Goal: Task Accomplishment & Management: Manage account settings

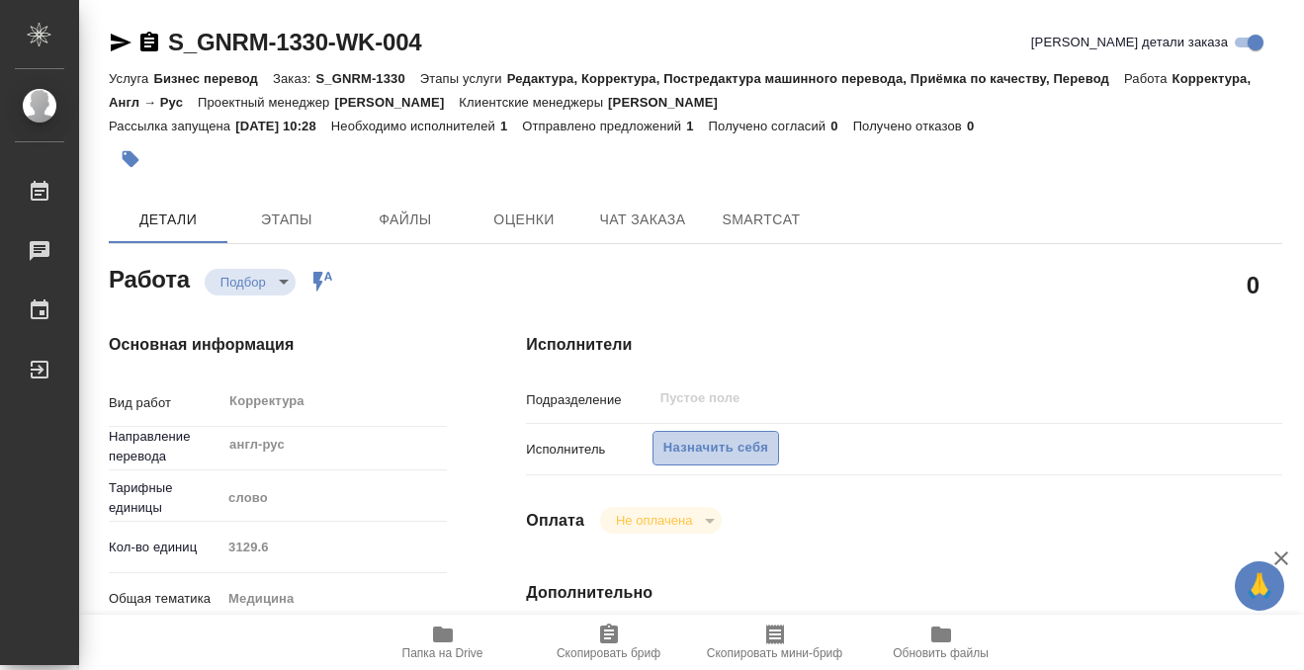
click at [712, 451] on span "Назначить себя" at bounding box center [715, 448] width 105 height 23
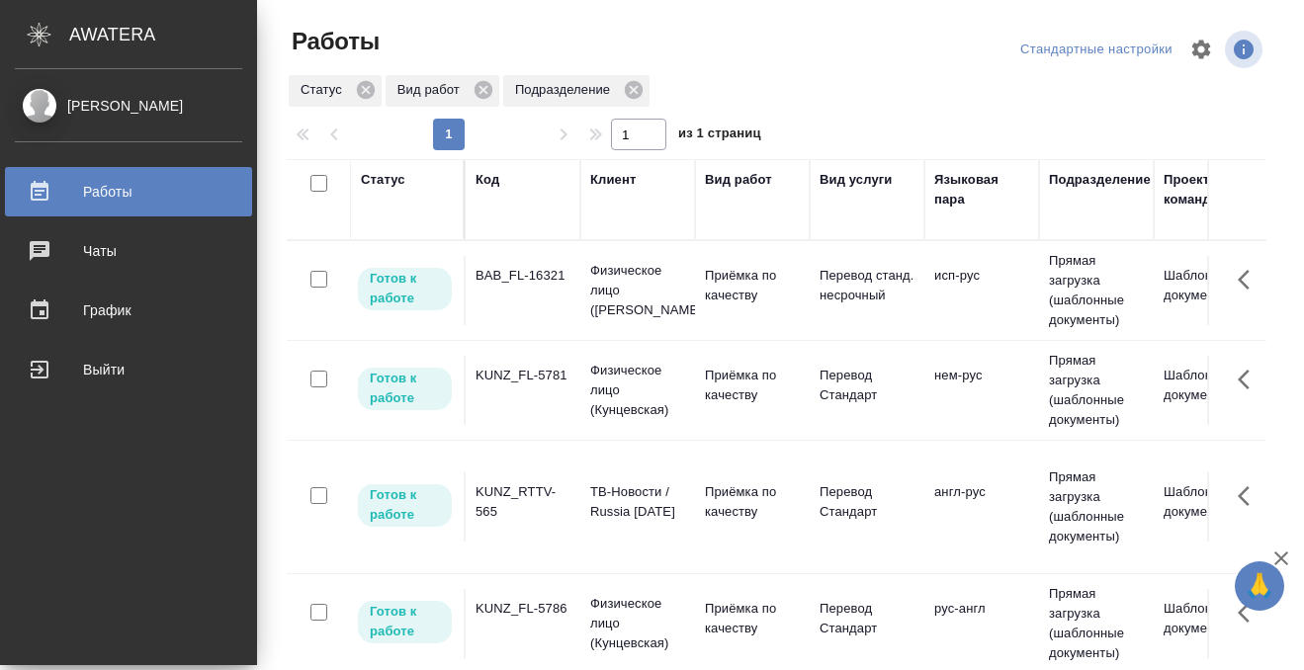
click at [503, 296] on td "BAB_FL-16321" at bounding box center [523, 290] width 115 height 69
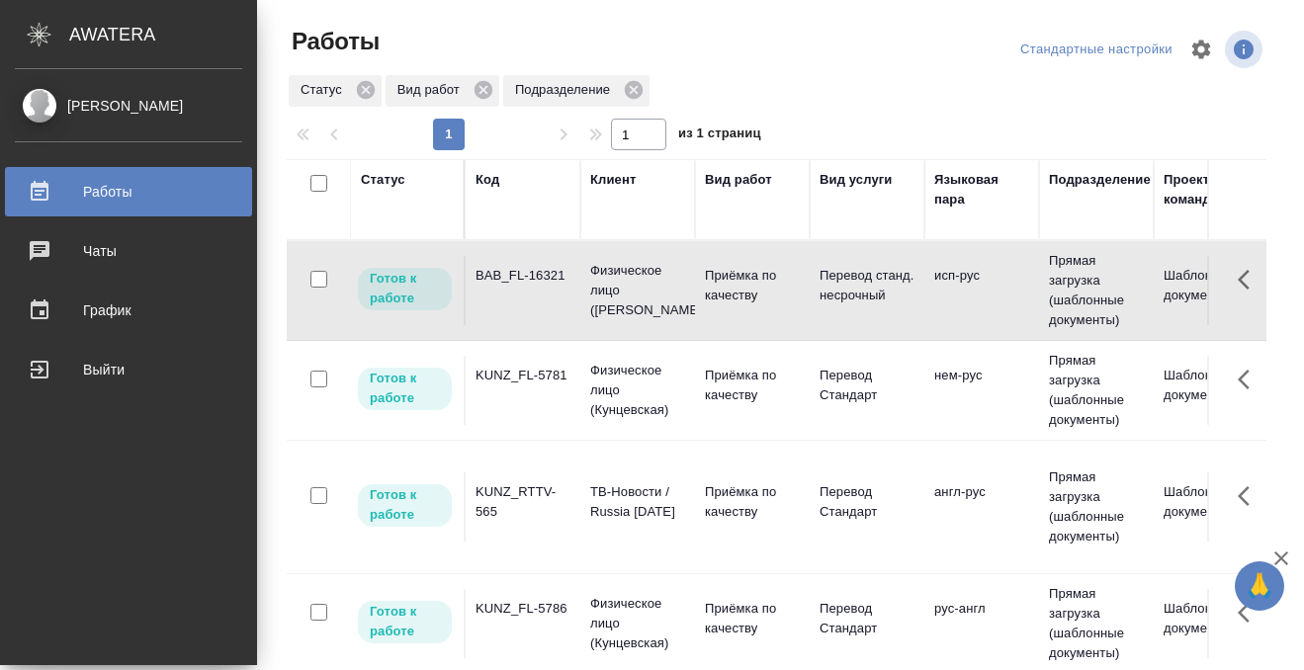
click at [503, 296] on td "BAB_FL-16321" at bounding box center [523, 290] width 115 height 69
click at [385, 172] on div "Статус" at bounding box center [383, 180] width 44 height 20
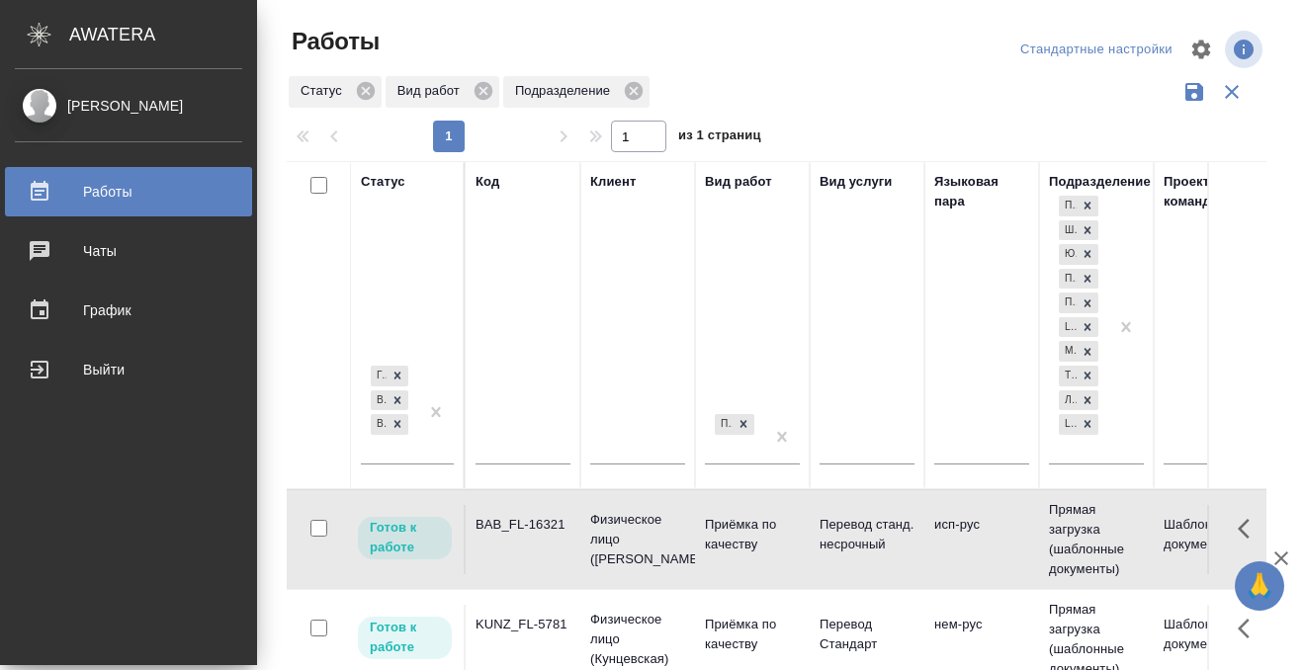
click at [398, 451] on div "Готов к работе В работе В ожидании" at bounding box center [389, 413] width 57 height 102
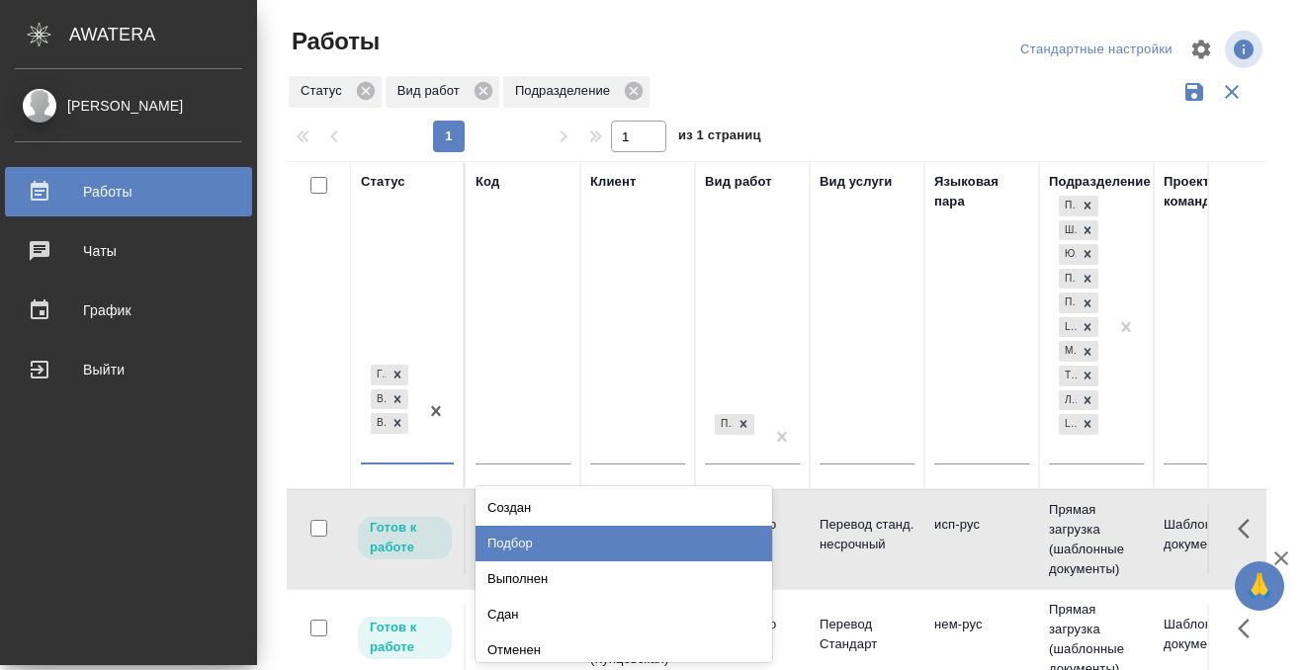
click at [554, 526] on div "Подбор" at bounding box center [623, 544] width 297 height 36
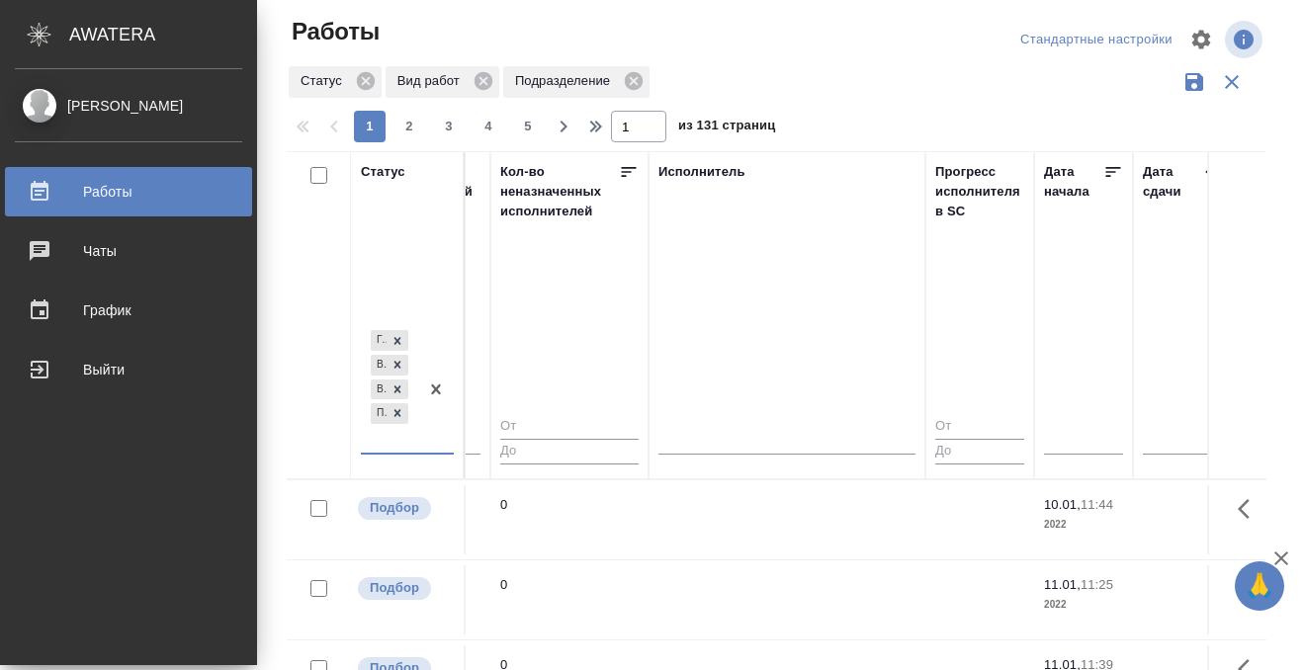
scroll to position [0, 1193]
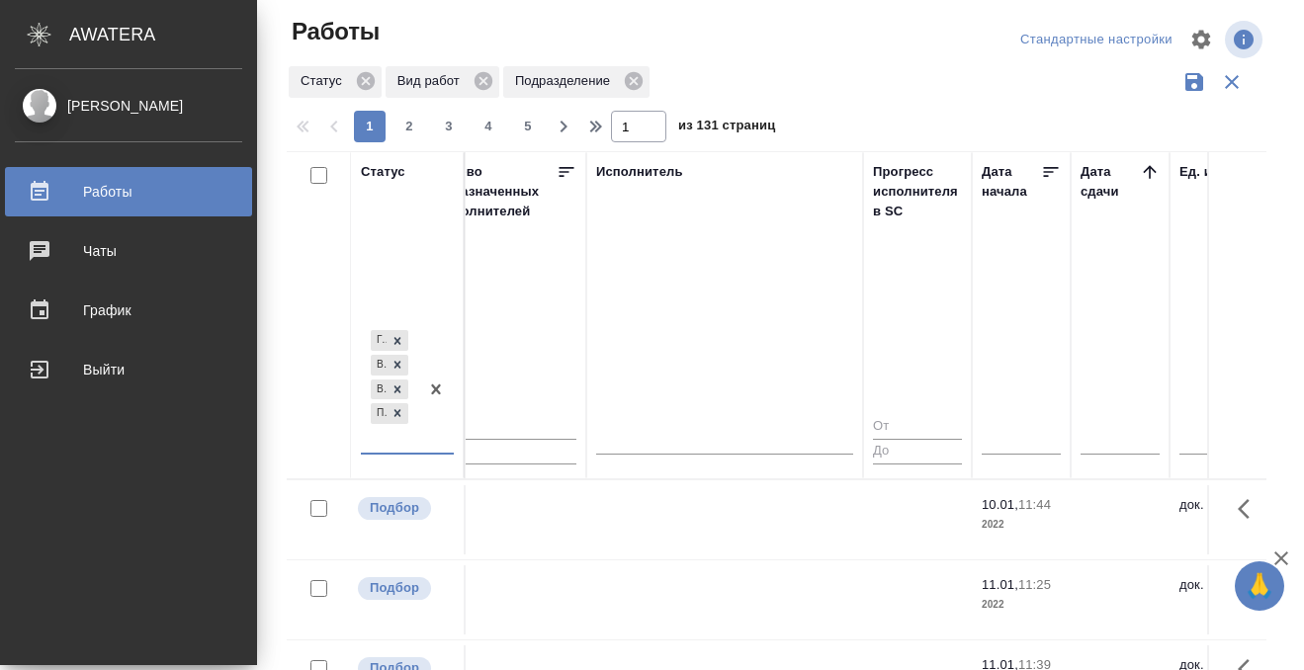
click at [1144, 165] on icon at bounding box center [1150, 172] width 20 height 20
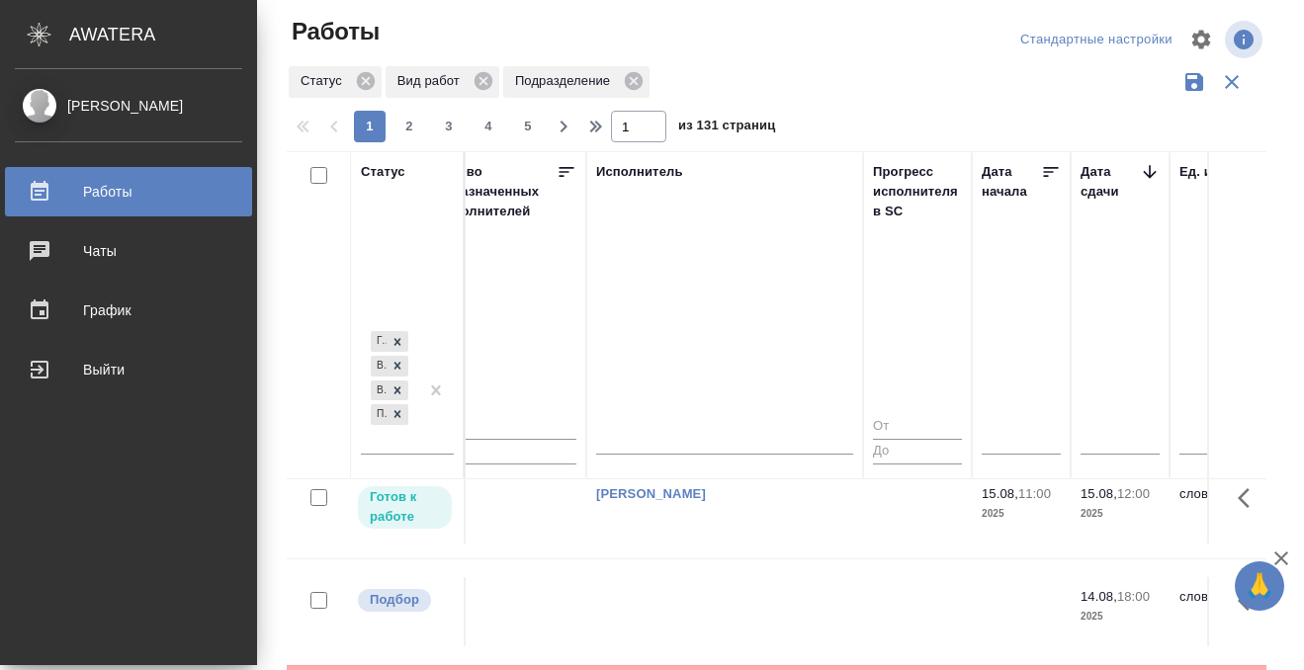
scroll to position [345, 1193]
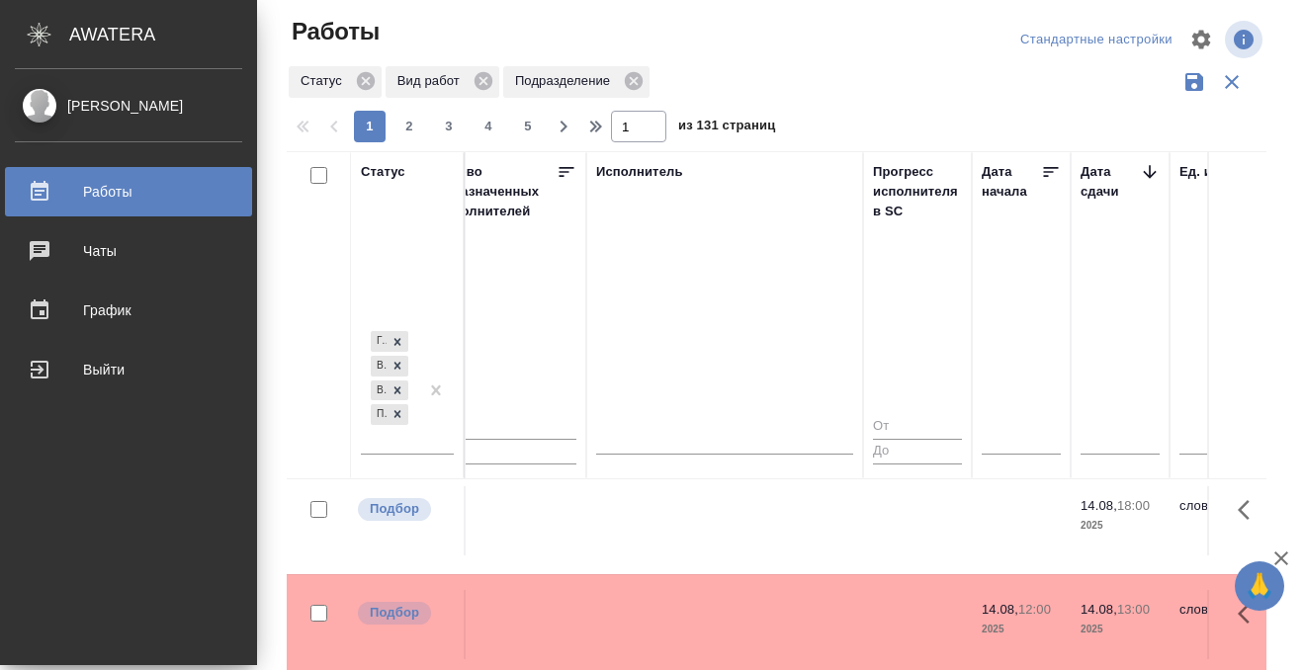
click at [651, 219] on td at bounding box center [724, 184] width 277 height 69
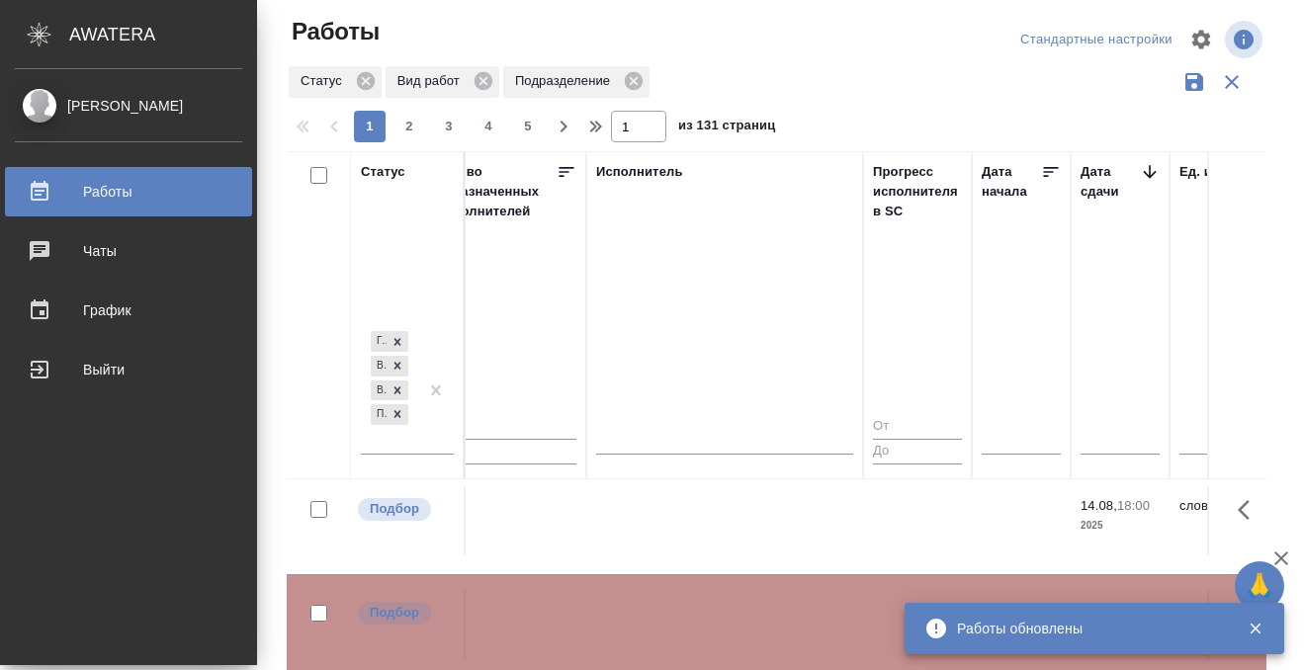
click at [656, 219] on td at bounding box center [724, 184] width 277 height 69
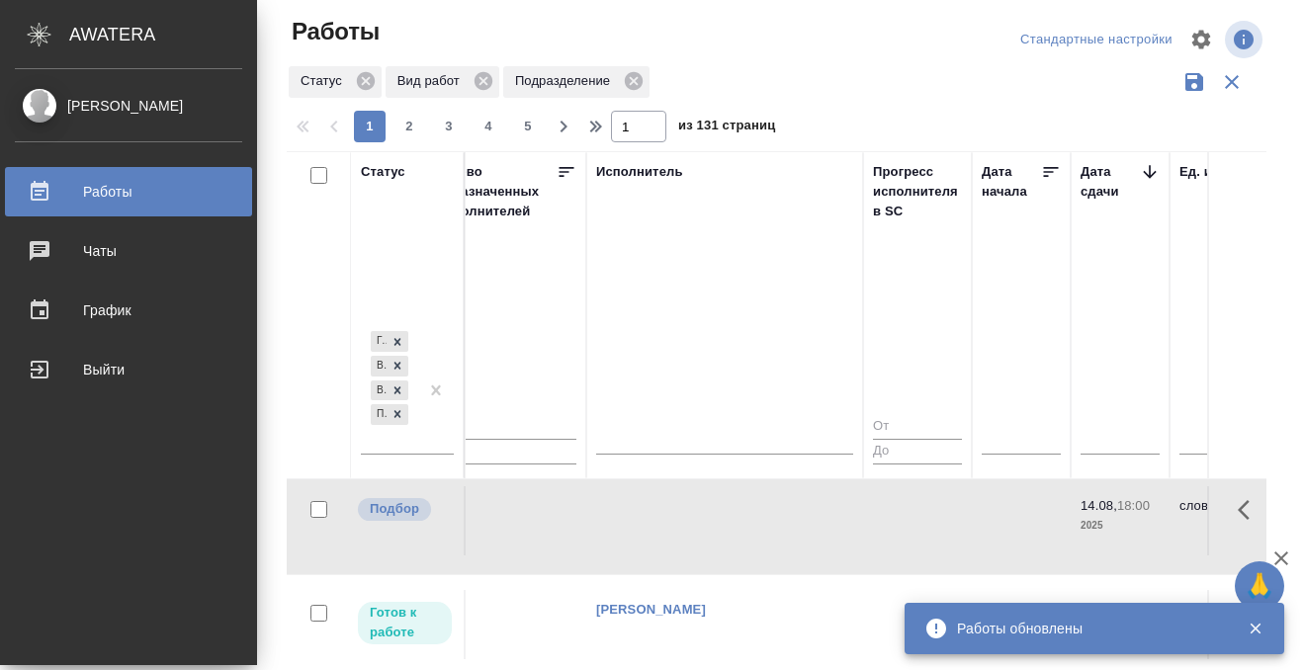
scroll to position [593, 1193]
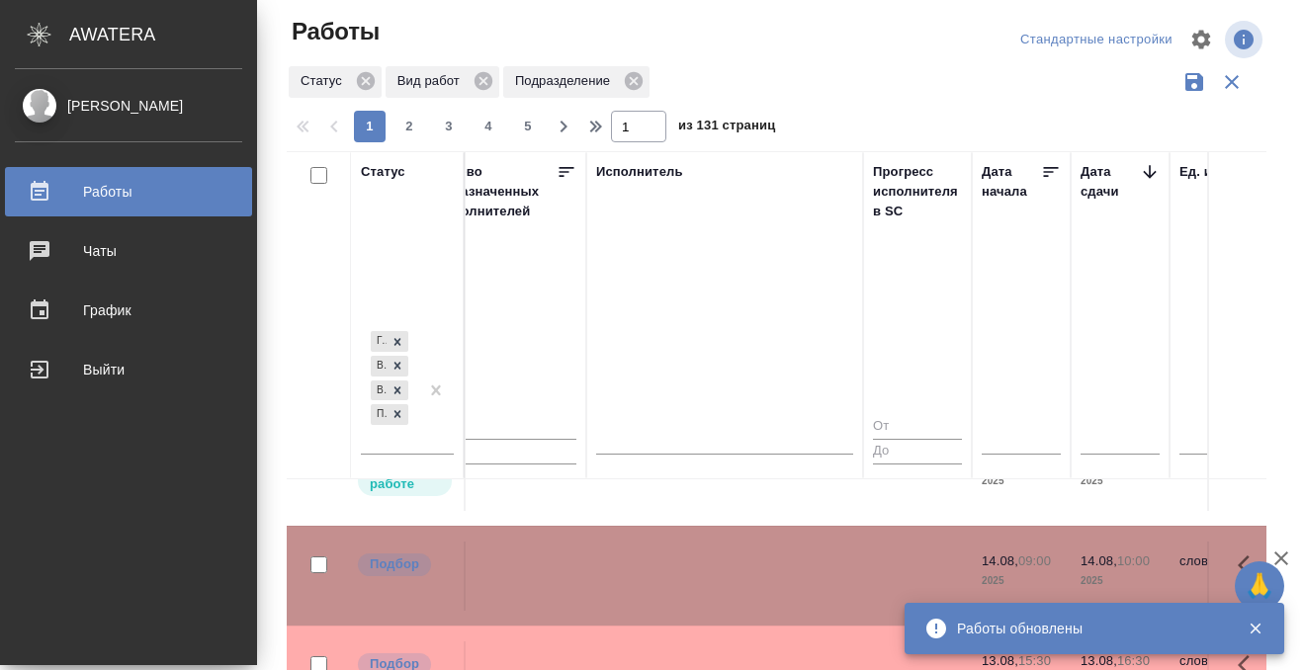
click at [686, 532] on tr "Подбор V_FL-780 Физическое лицо (Входящие) Приёмка по качеству Перевод Стандарт…" at bounding box center [1177, 576] width 4167 height 100
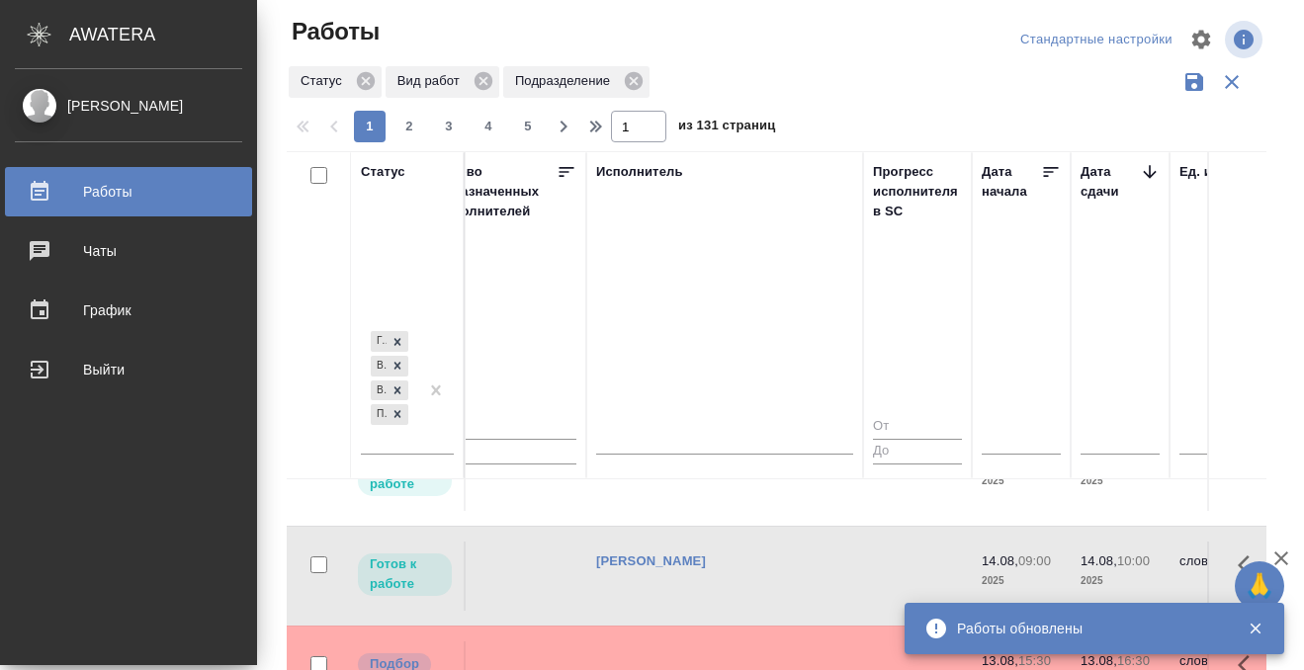
scroll to position [725, 1193]
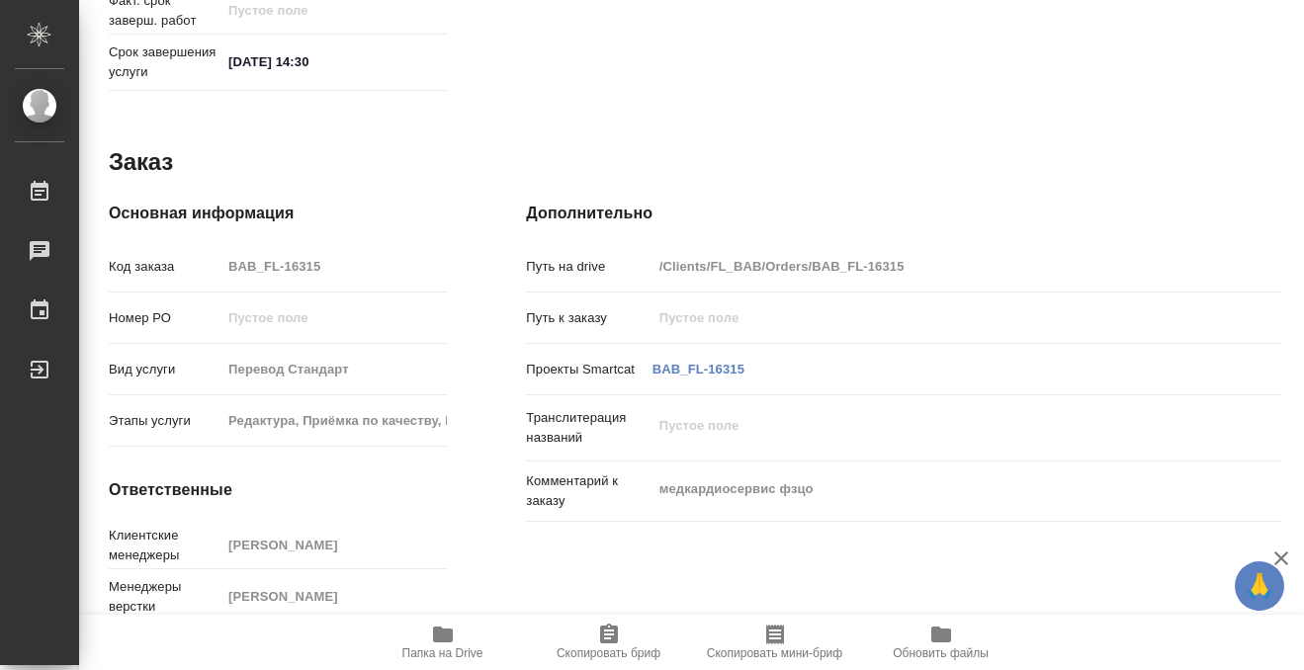
scroll to position [1056, 0]
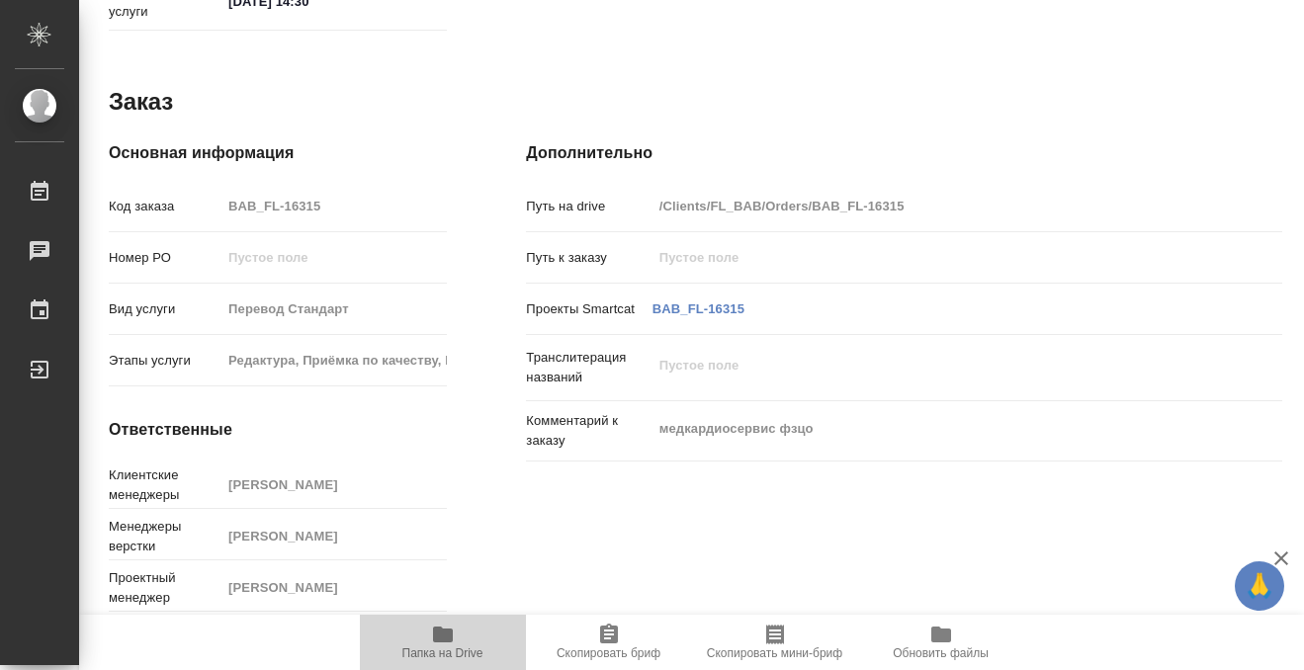
click at [434, 631] on icon "button" at bounding box center [443, 635] width 20 height 16
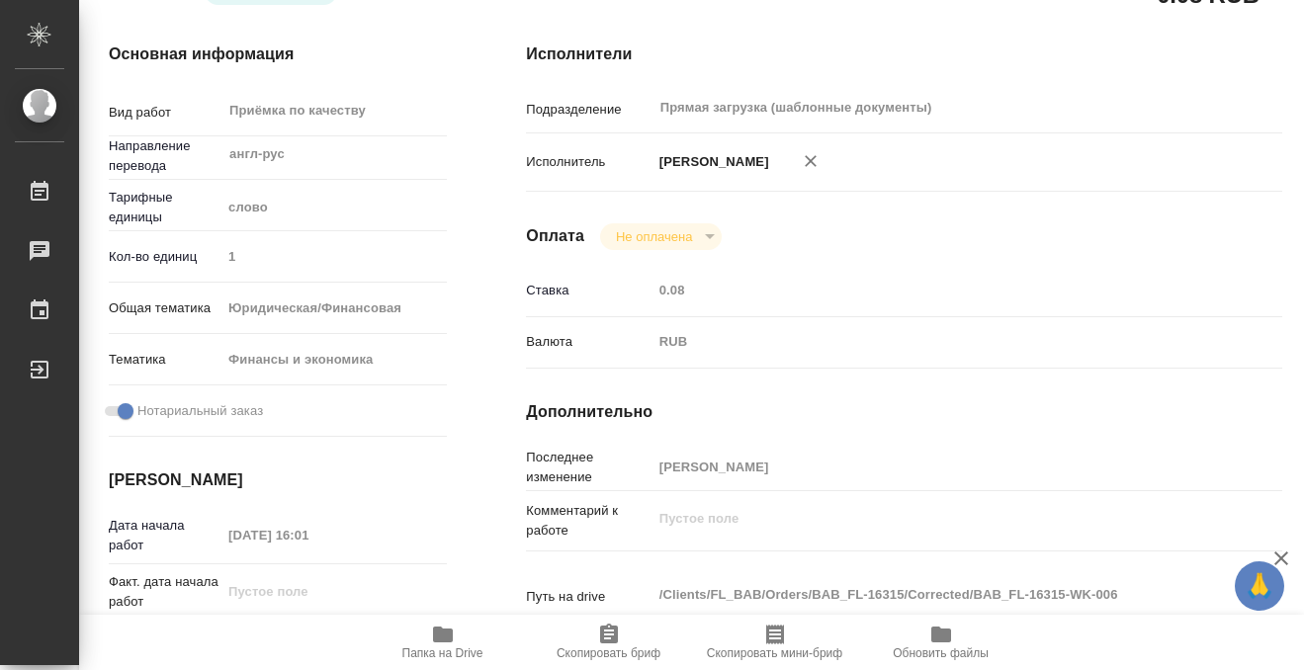
scroll to position [0, 0]
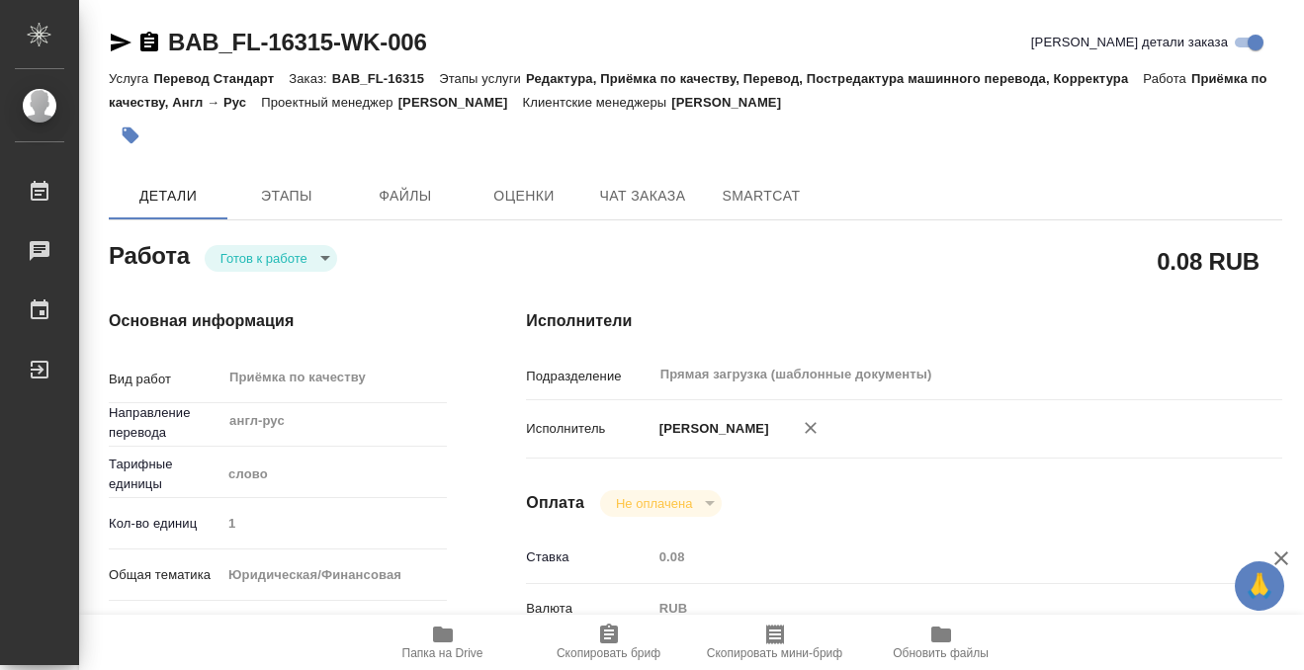
click at [135, 136] on icon "button" at bounding box center [131, 136] width 17 height 17
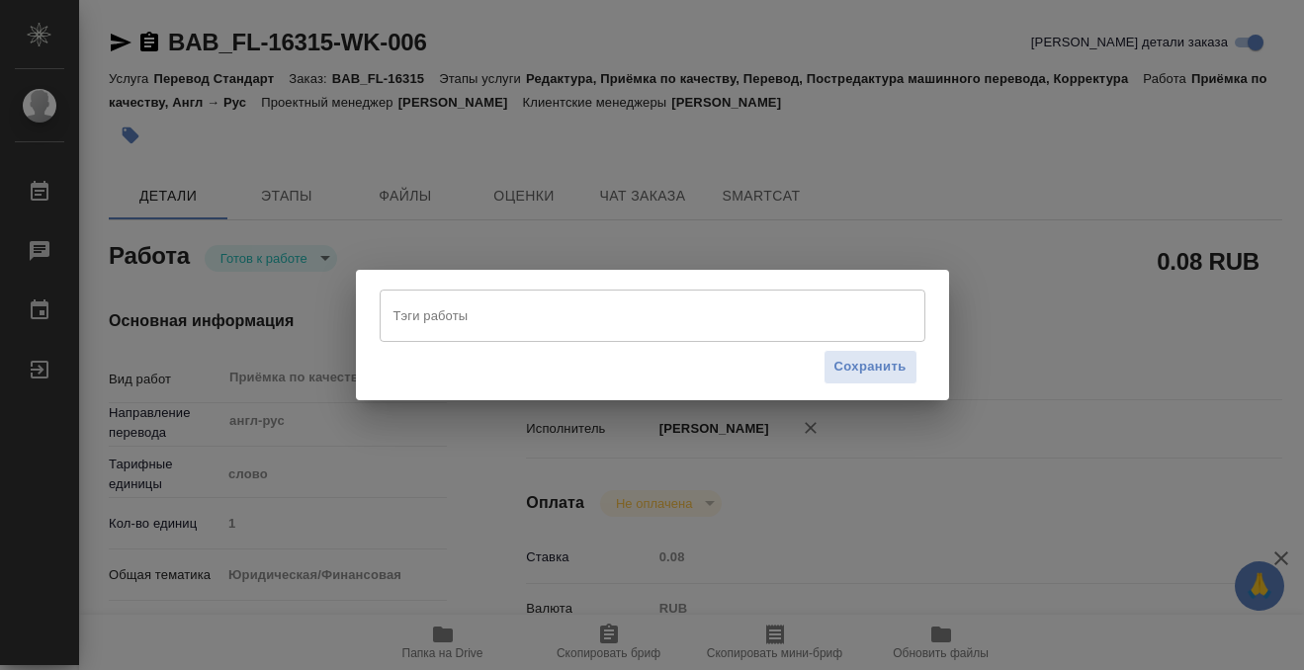
click at [455, 317] on input "Тэги работы" at bounding box center [633, 316] width 490 height 34
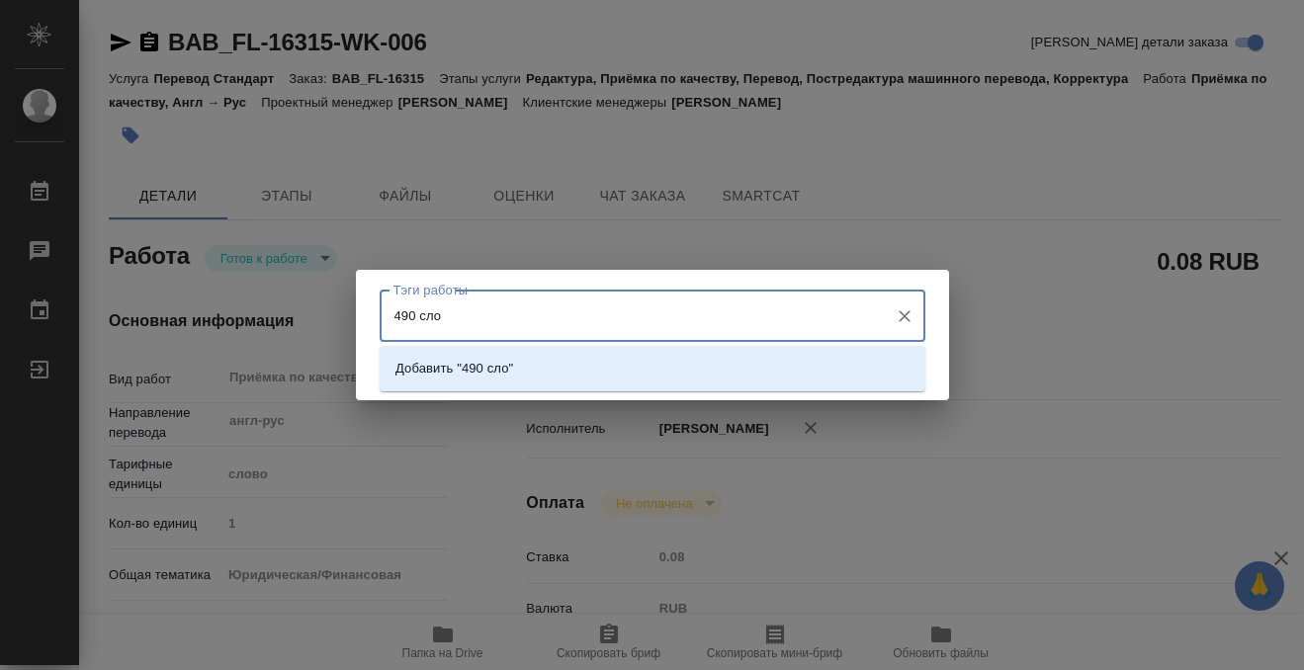
type input "490 слов"
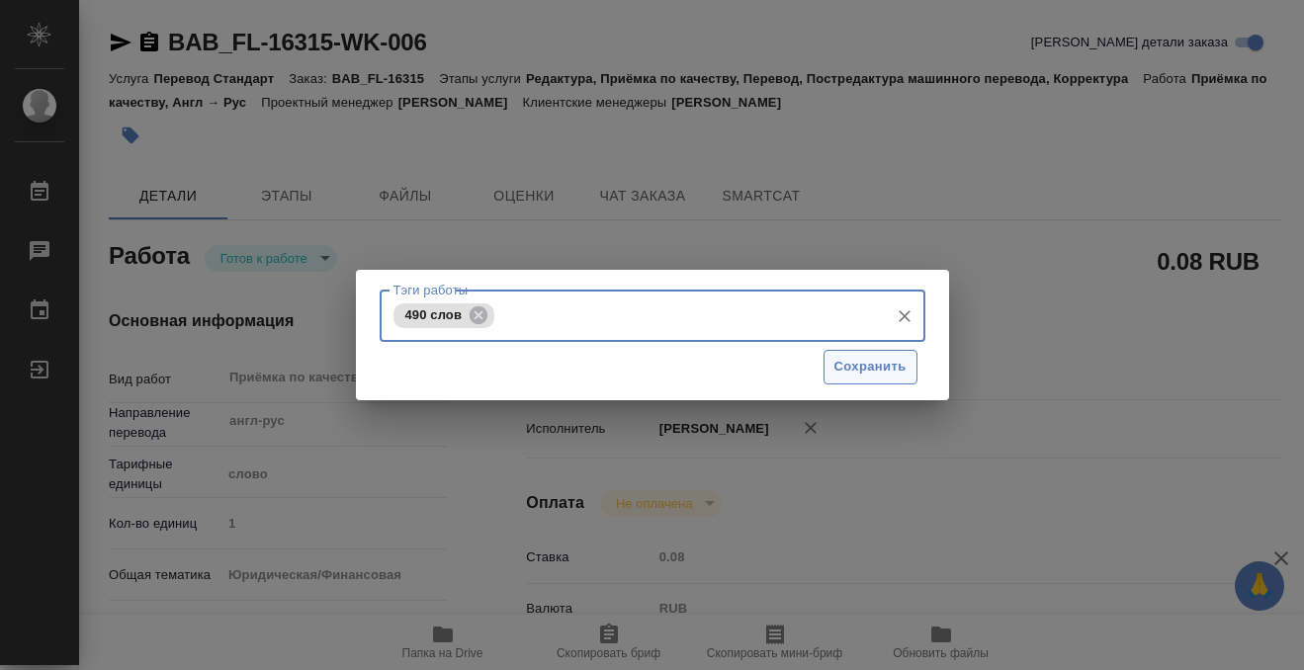
click at [861, 374] on span "Сохранить" at bounding box center [870, 367] width 72 height 23
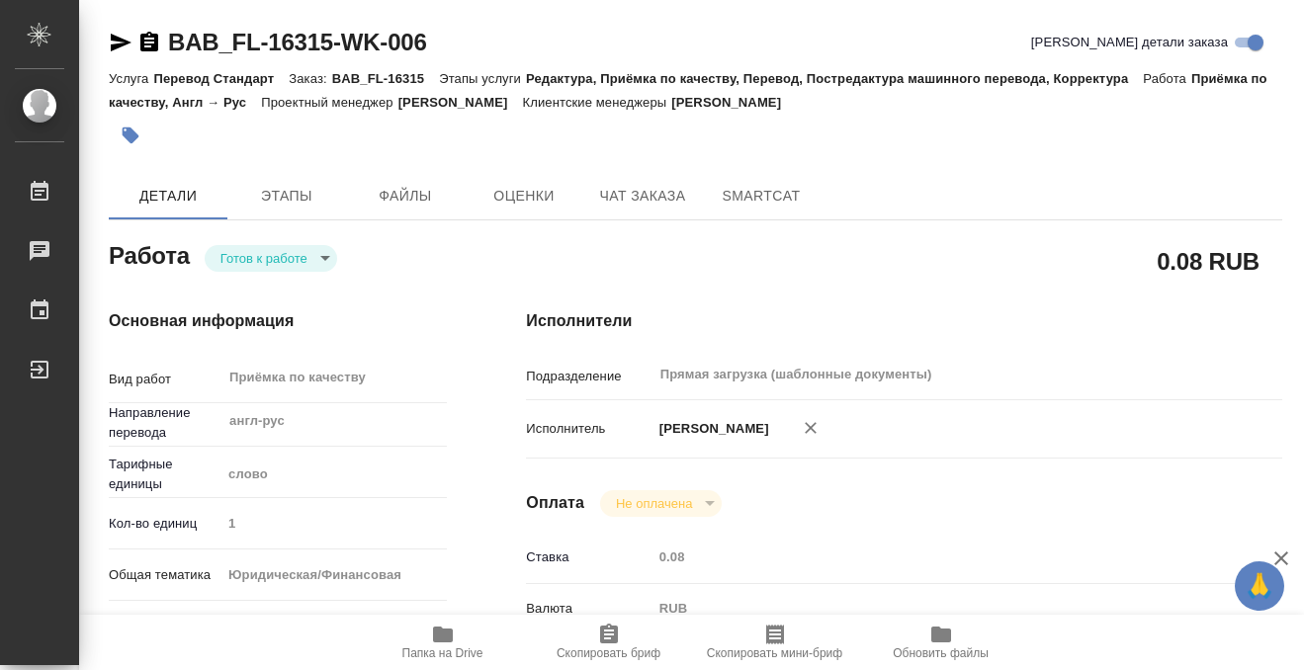
type input "readyForWork"
type input "англ-рус"
type input "5a8b1489cc6b4906c91bfd90"
type input "1"
type input "yr-fn"
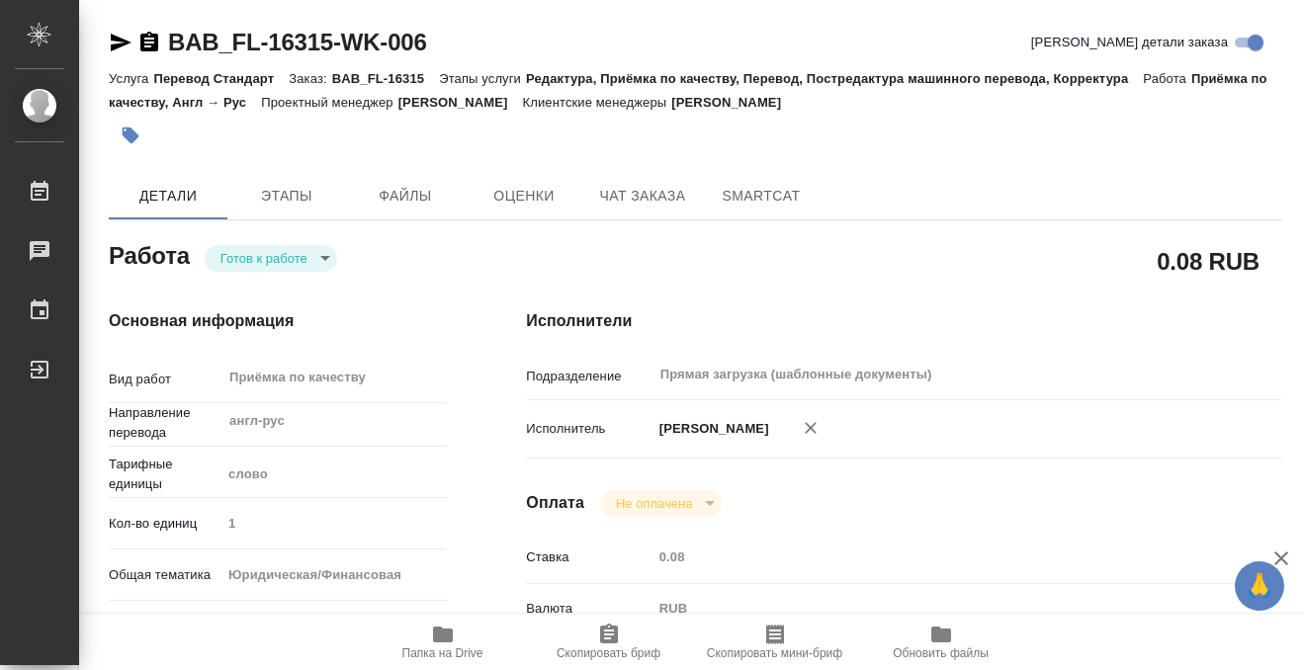
type input "5a8b8b956a9677013d343d3b"
checkbox input "true"
type input "11.08.2025 16:01"
type input "13.08.2025 14:30"
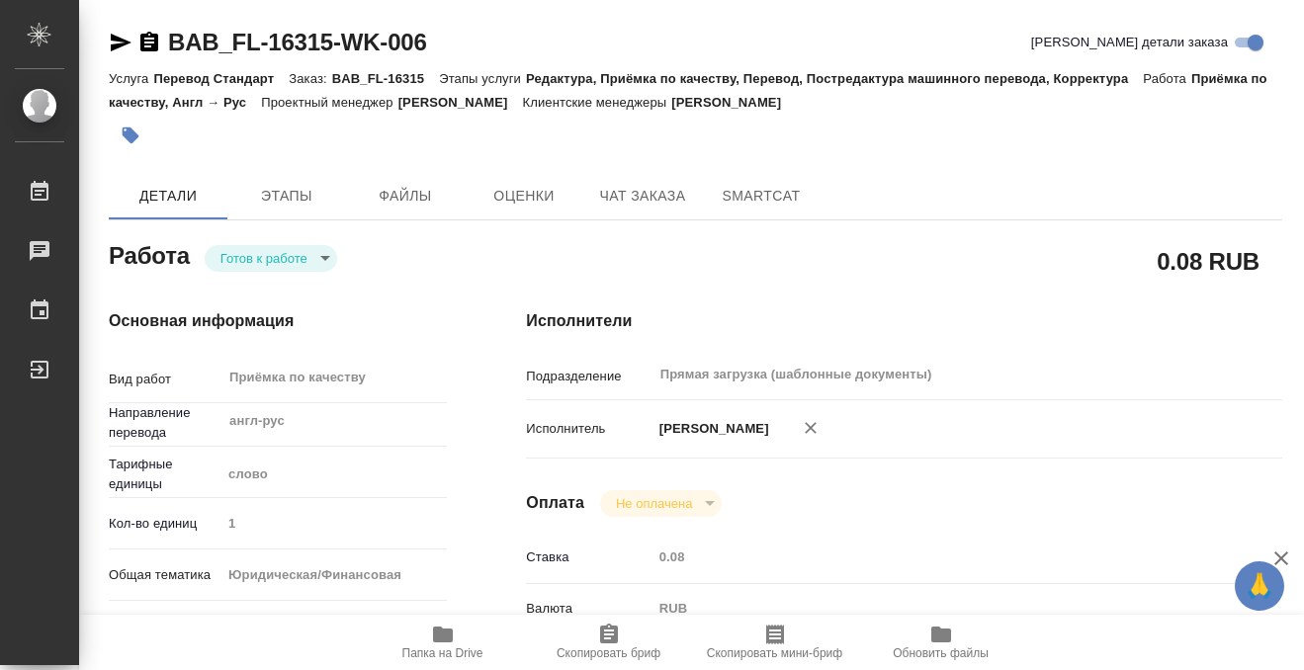
type input "Прямая загрузка (шаблонные документы)"
type input "notPayed"
type input "0.08"
type input "RUB"
type input "[PERSON_NAME]"
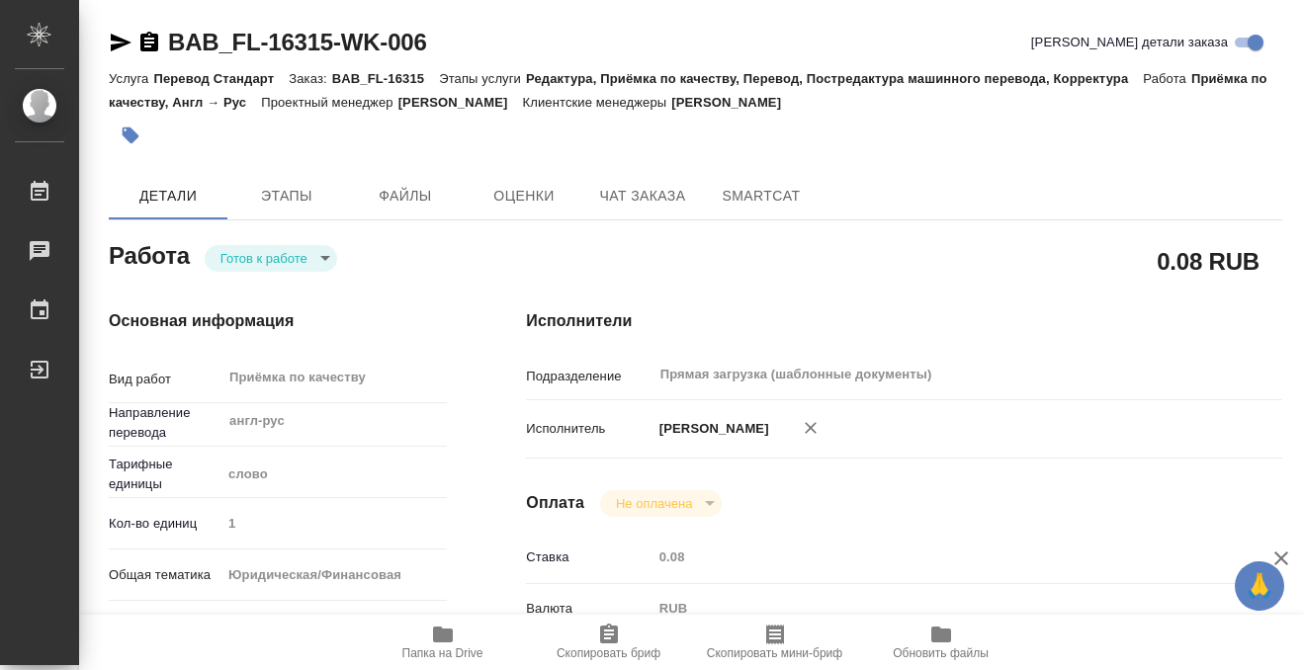
type input "BAB_FL-16315"
type input "Перевод Стандарт"
type input "Редактура, Приёмка по качеству, Перевод, Постредактура машинного перевода, Корр…"
type input "Голубев Дмитрий"
type input "Петрова Валерия"
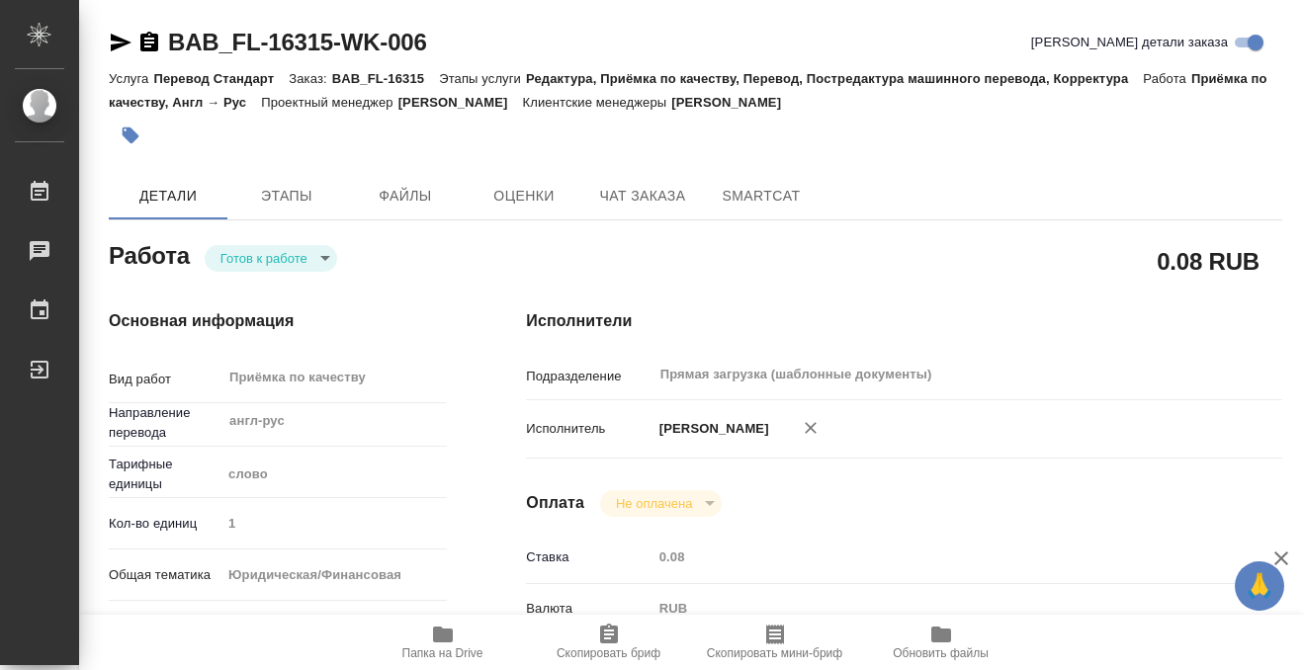
type input "/Clients/FL_BAB/Orders/BAB_FL-16315"
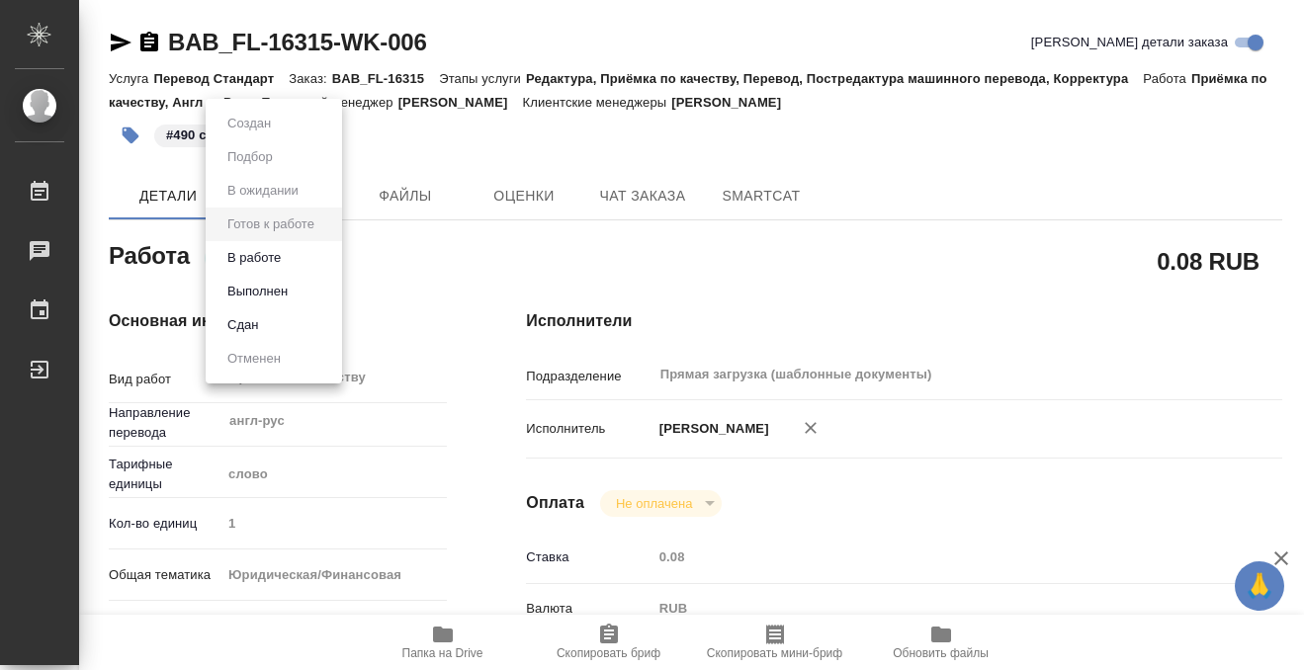
click at [314, 261] on body "🙏 .cls-1 fill:#fff; AWATERA Kobzeva Elizaveta Работы 0 Чаты График Выйти BAB_FL…" at bounding box center [652, 335] width 1304 height 670
click at [313, 292] on li "Выполнен" at bounding box center [274, 292] width 136 height 34
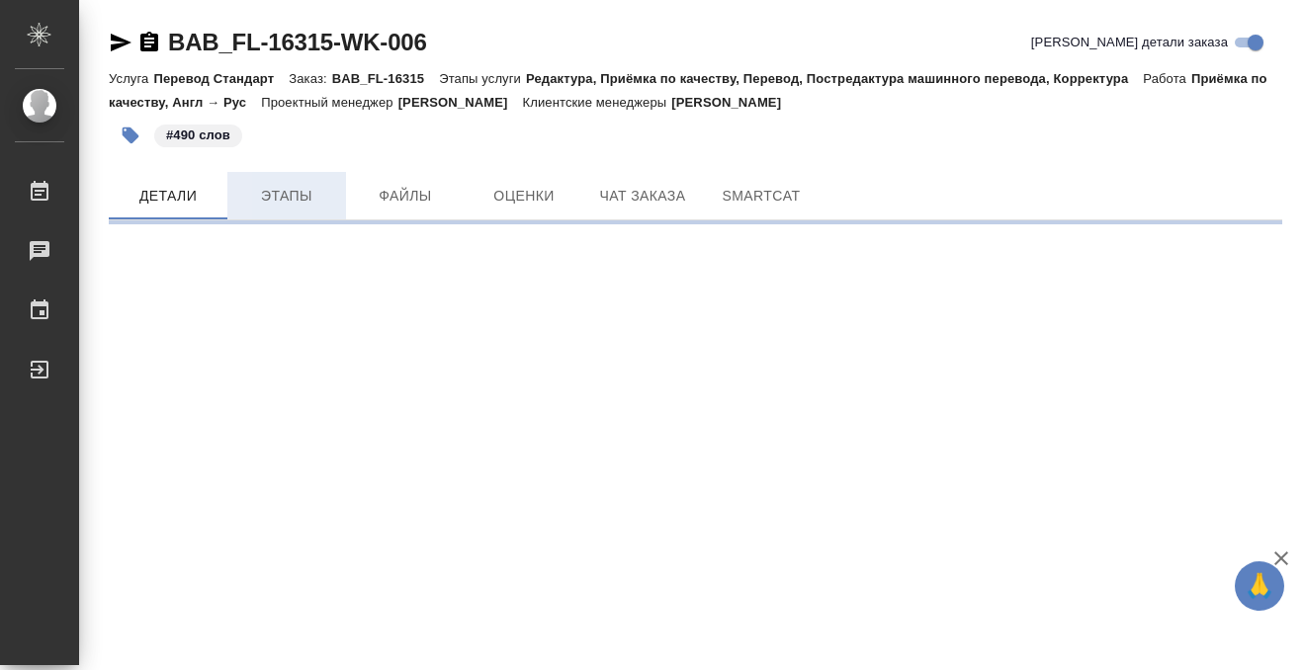
click at [309, 201] on span "Этапы" at bounding box center [286, 196] width 95 height 25
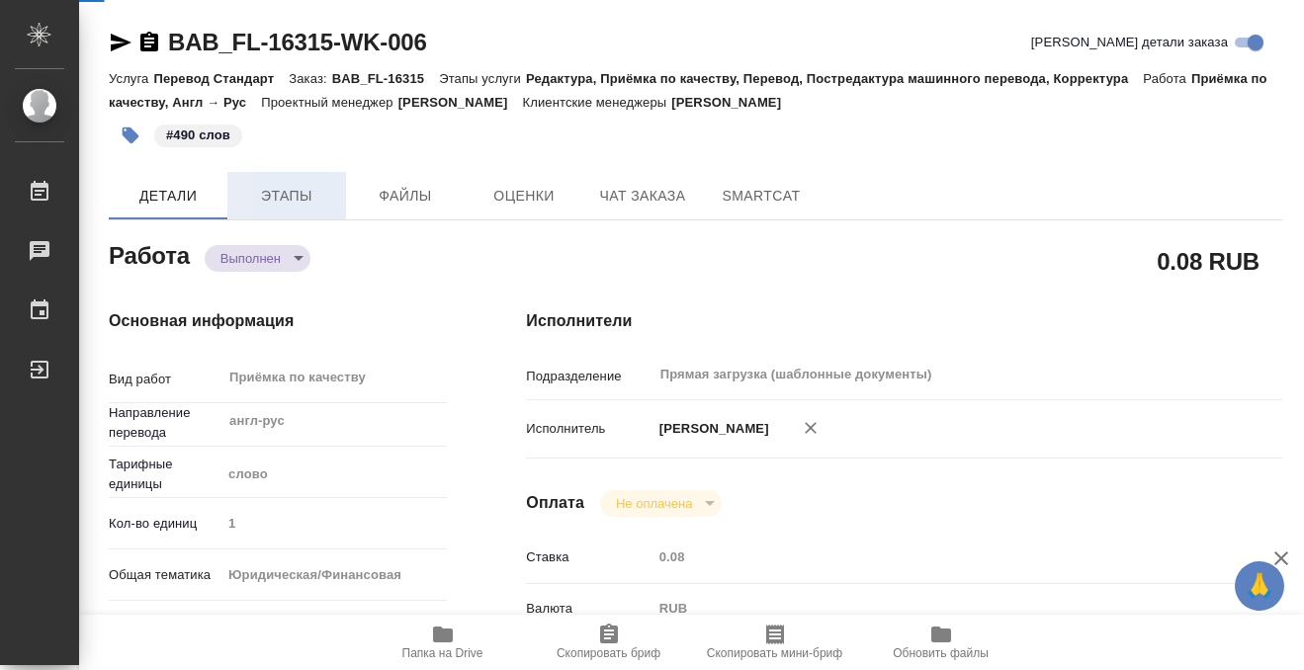
type textarea "x"
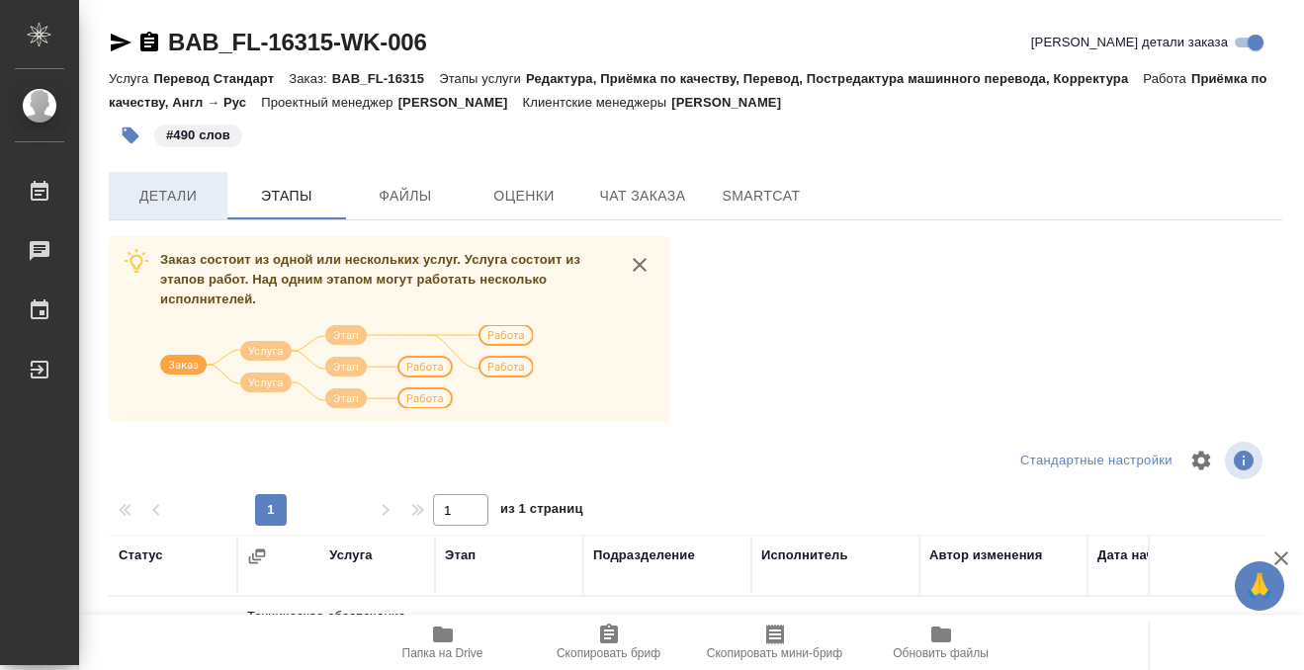
click at [189, 190] on span "Детали" at bounding box center [168, 196] width 95 height 25
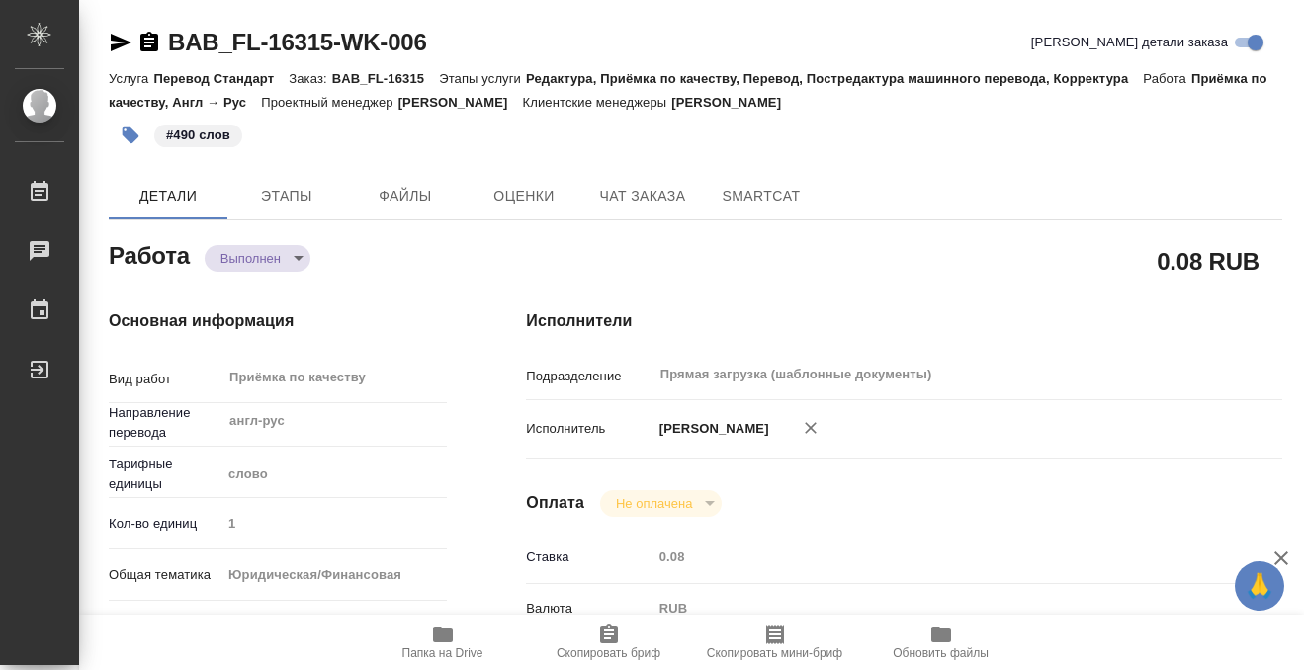
type textarea "x"
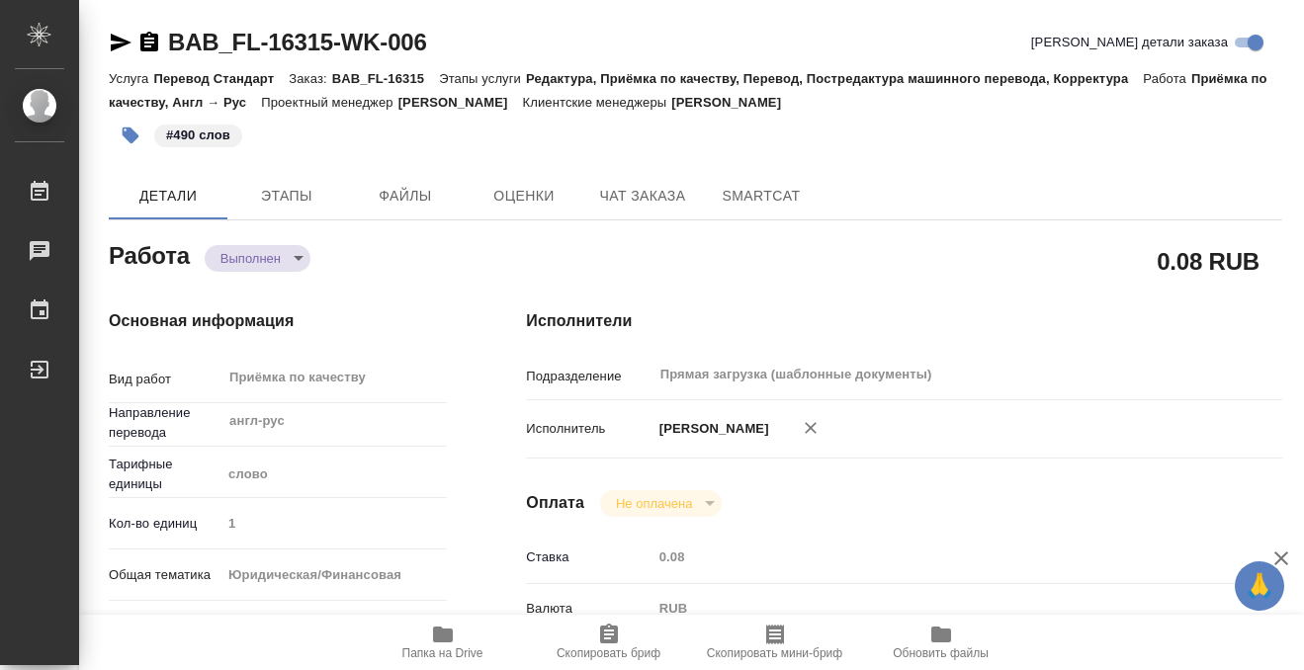
type textarea "x"
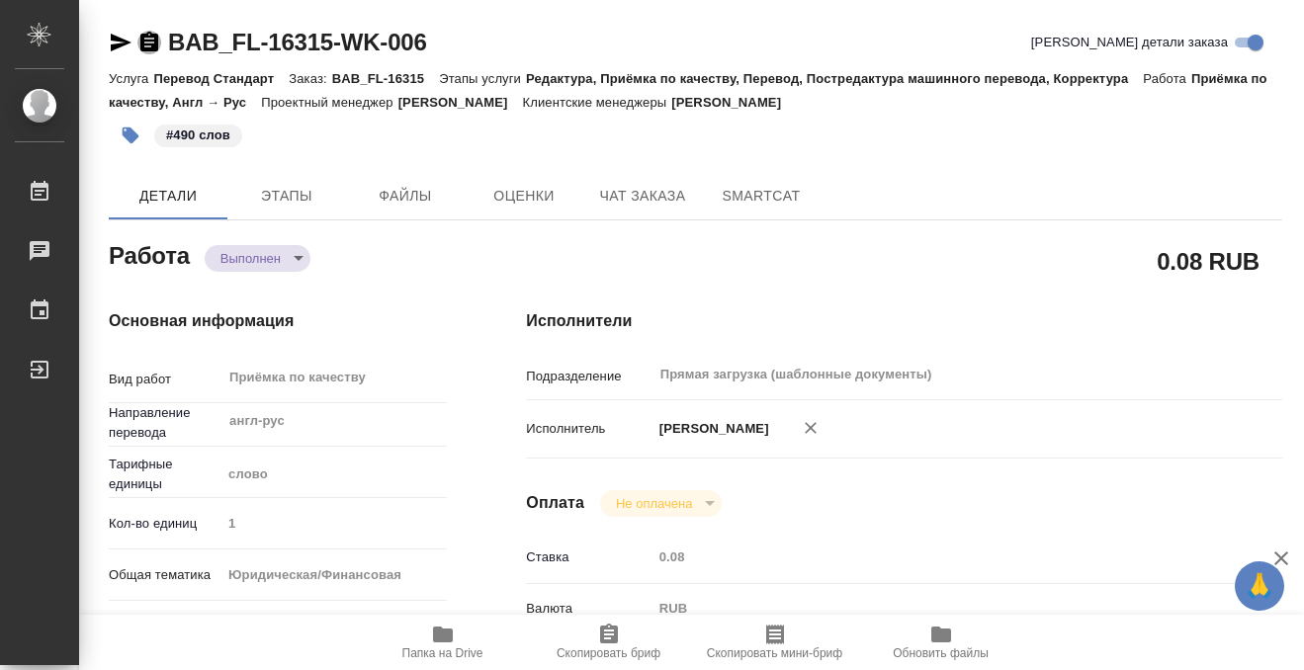
click at [151, 37] on icon "button" at bounding box center [149, 42] width 18 height 20
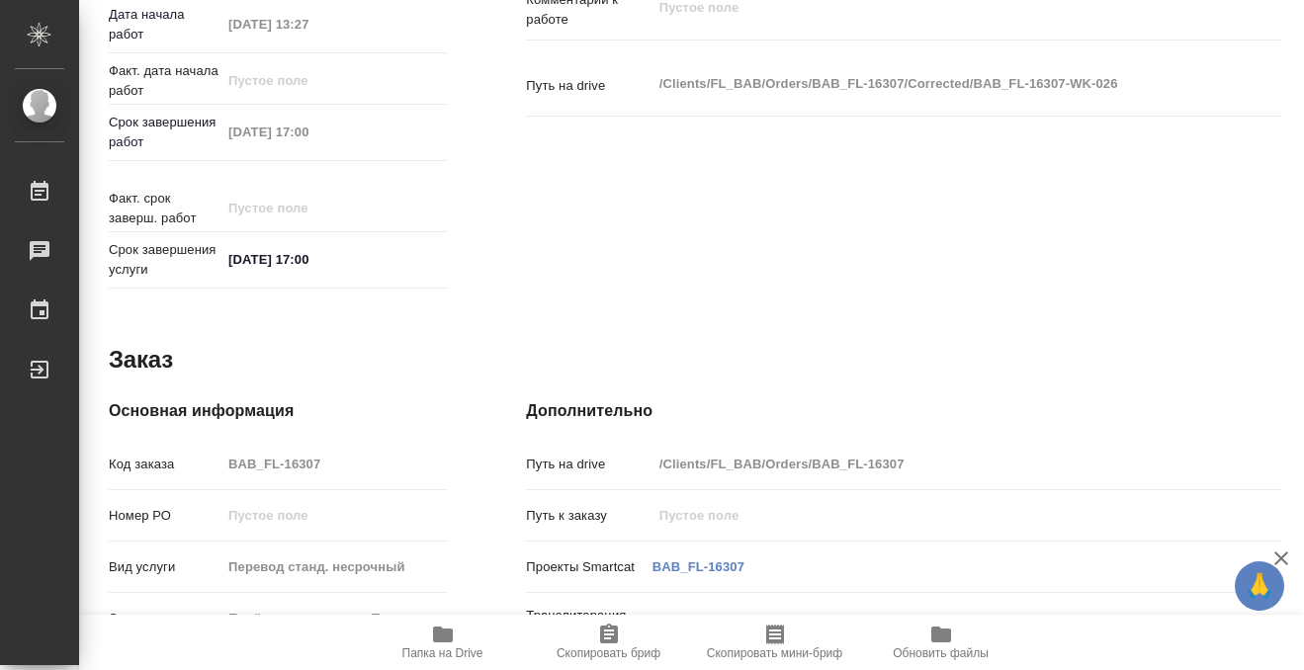
scroll to position [1056, 0]
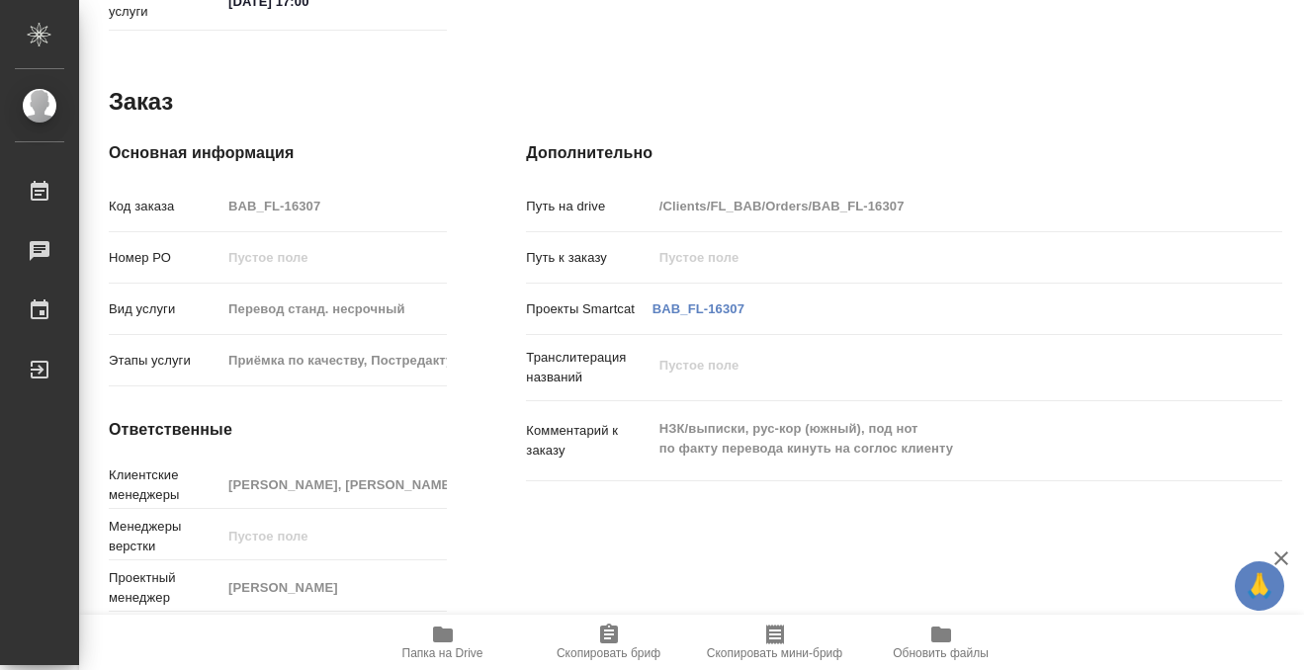
click at [441, 635] on icon "button" at bounding box center [443, 635] width 20 height 16
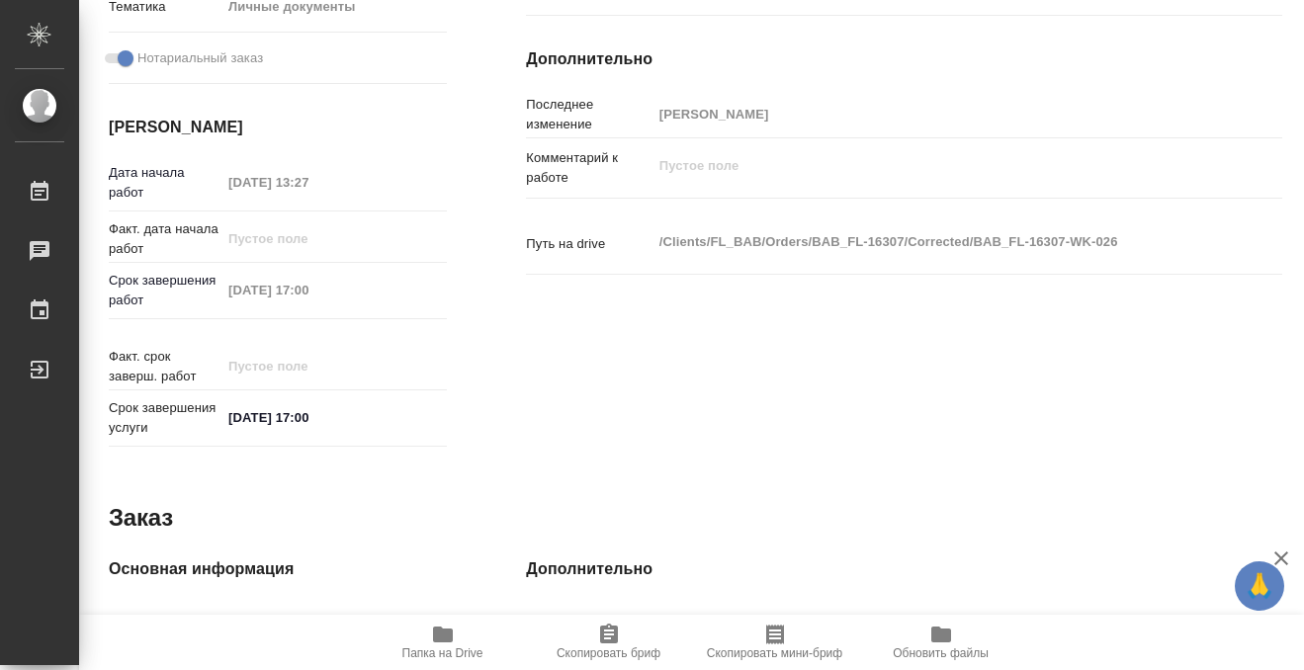
scroll to position [0, 0]
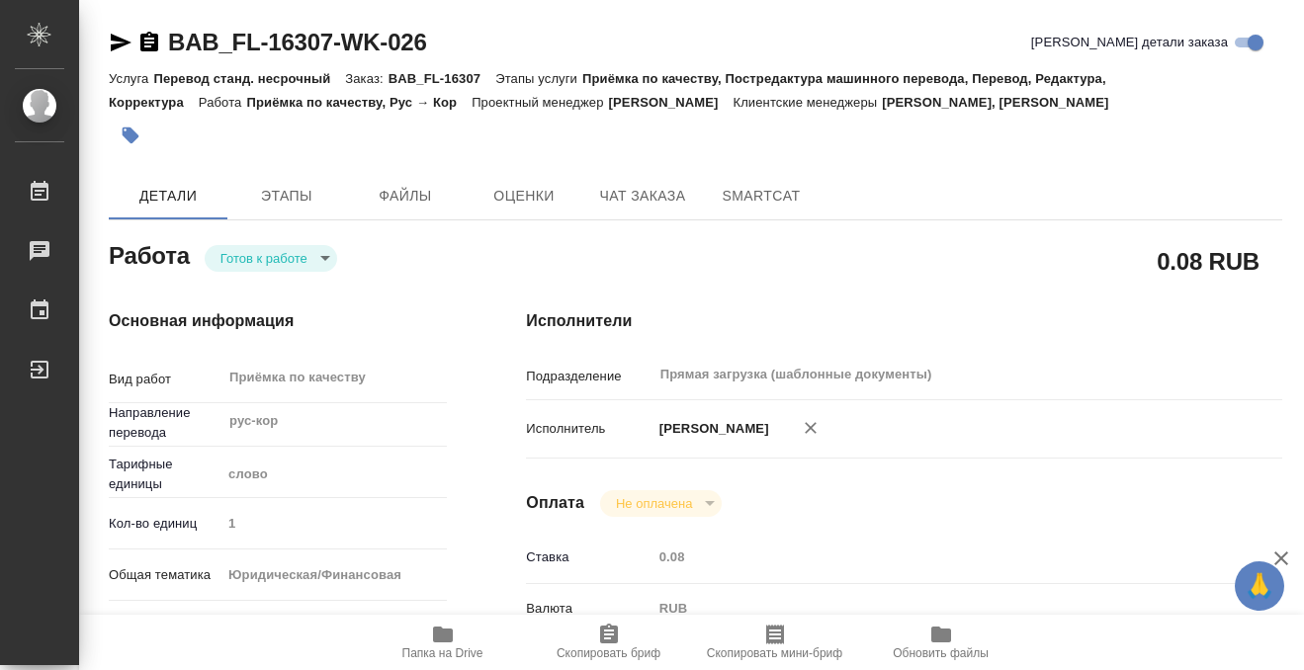
click at [129, 134] on icon "button" at bounding box center [131, 136] width 17 height 17
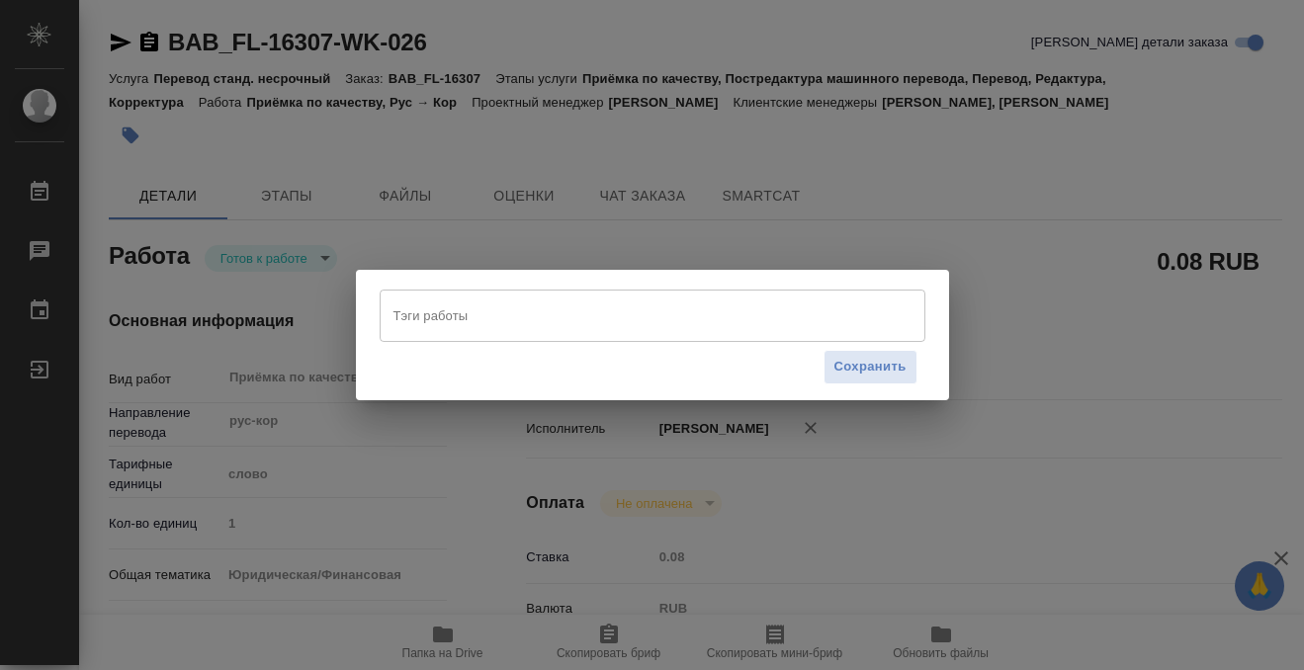
click at [456, 339] on div "Тэги работы" at bounding box center [653, 315] width 546 height 51
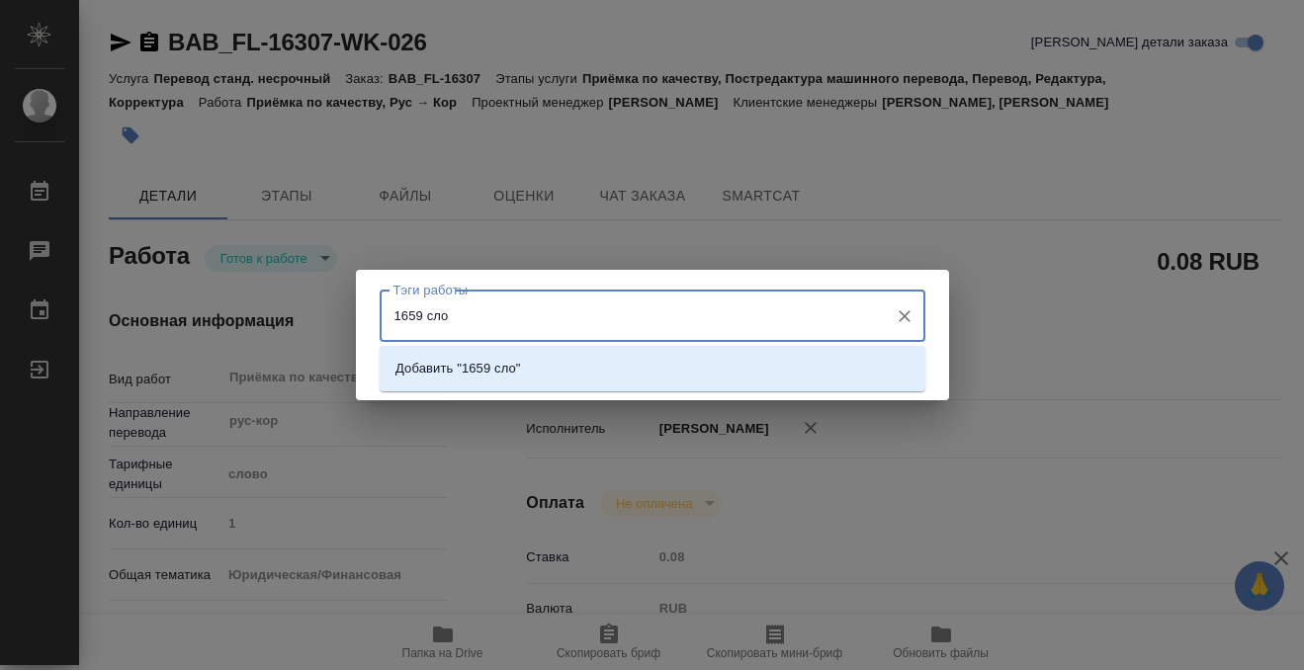
type input "1659 слов"
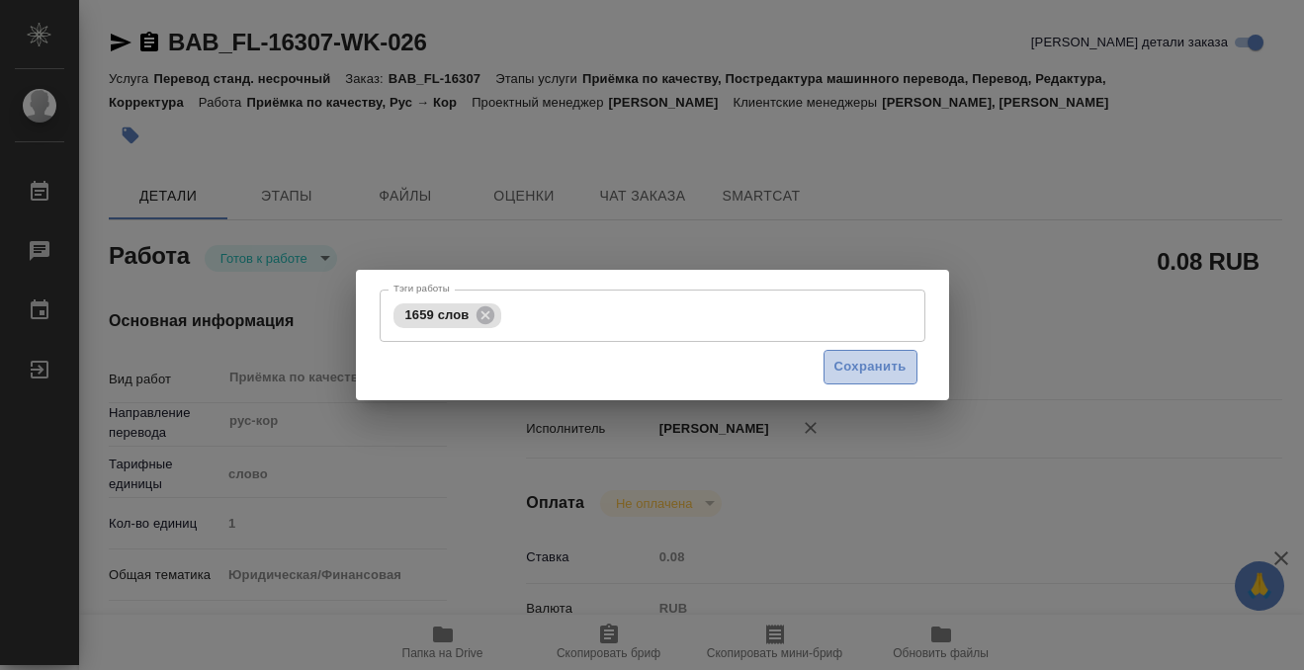
click at [860, 363] on span "Сохранить" at bounding box center [870, 367] width 72 height 23
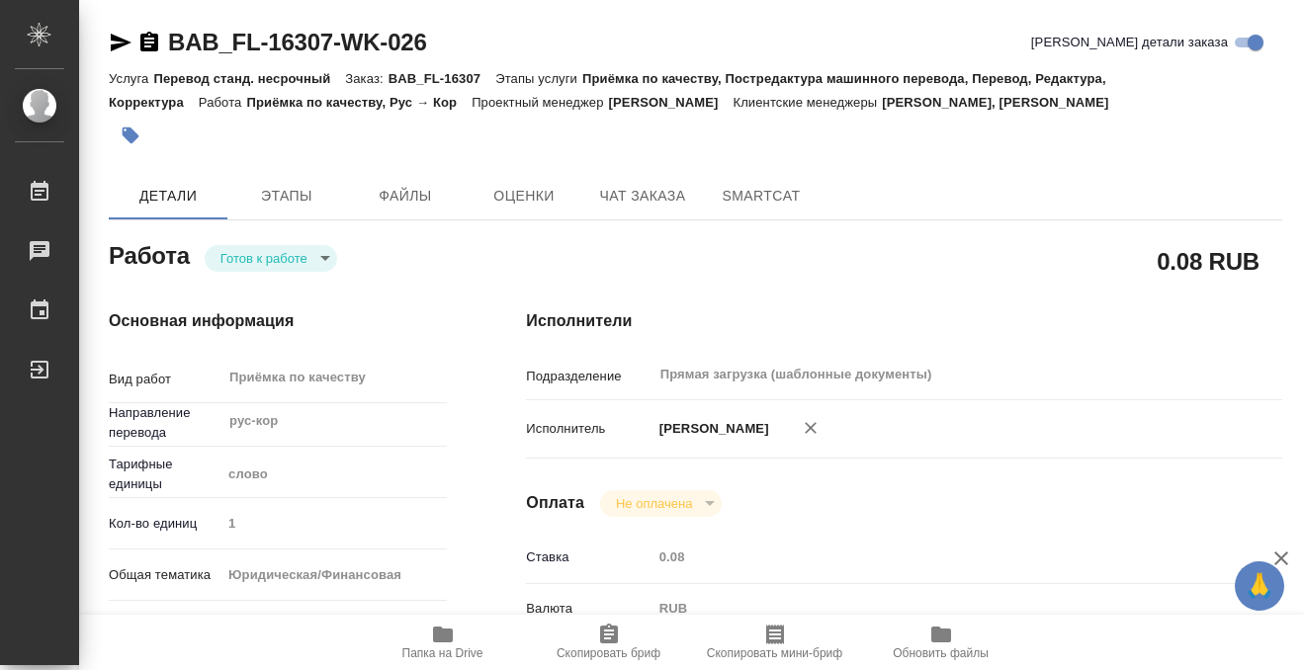
type input "readyForWork"
type input "рус-кор"
type input "5a8b1489cc6b4906c91bfd90"
type input "1"
type input "yr-fn"
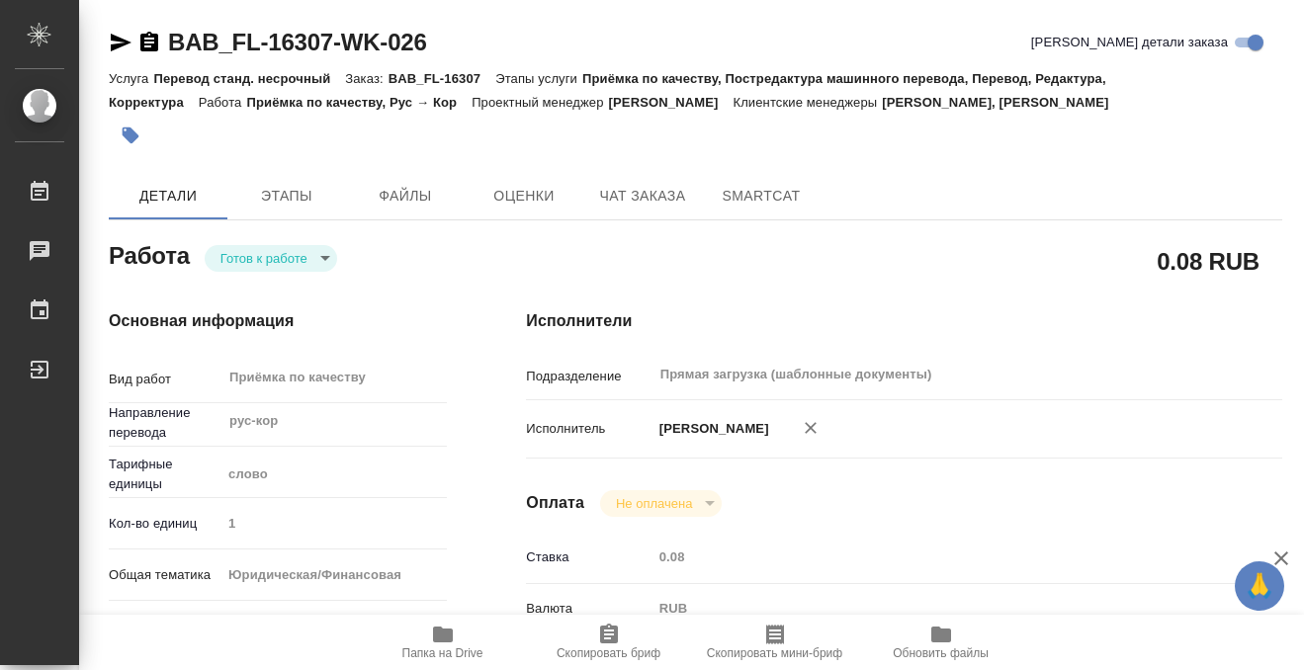
type input "5a8b8b956a9677013d343cfe"
checkbox input "true"
type input "11.08.2025 13:27"
type input "13.08.2025 17:00"
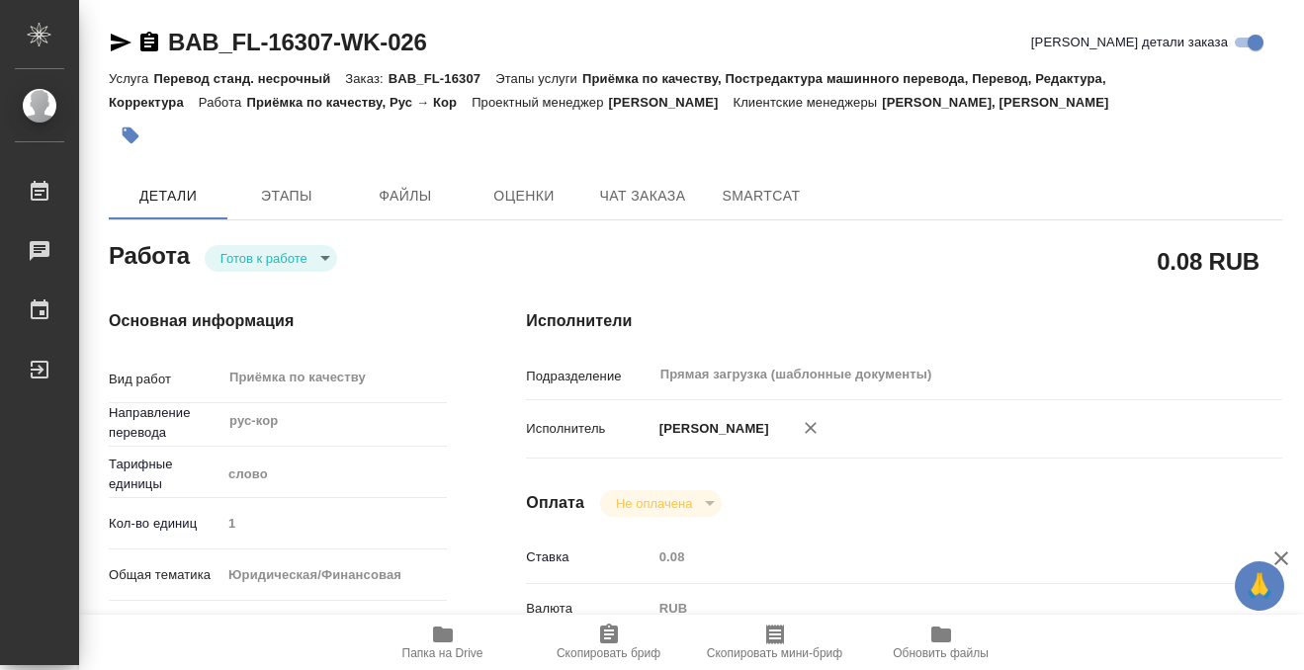
type input "Прямая загрузка (шаблонные документы)"
type input "notPayed"
type input "0.08"
type input "RUB"
type input "[PERSON_NAME]"
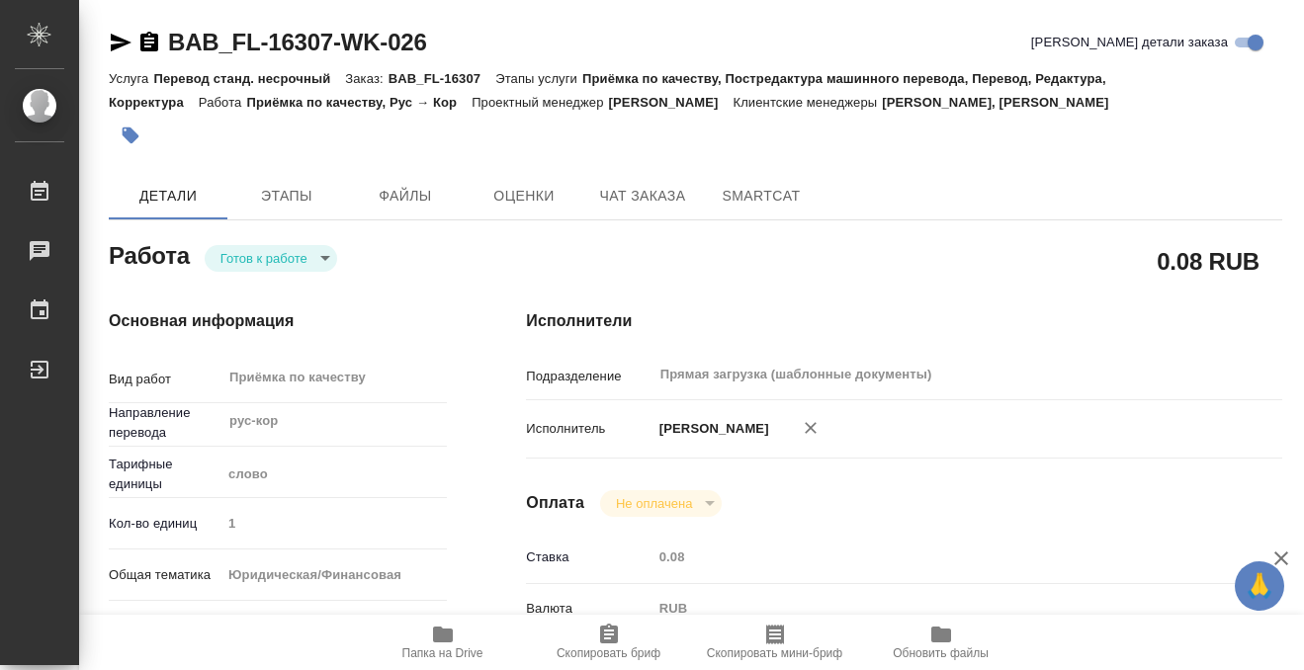
type input "BAB_FL-16307"
type input "Перевод станд. несрочный"
type input "Приёмка по качеству, Постредактура машинного перевода, Перевод, Редактура, Корр…"
type input "Веселова Юлия, Ильина Екатерина"
type input "/Clients/FL_BAB/Orders/BAB_FL-16307"
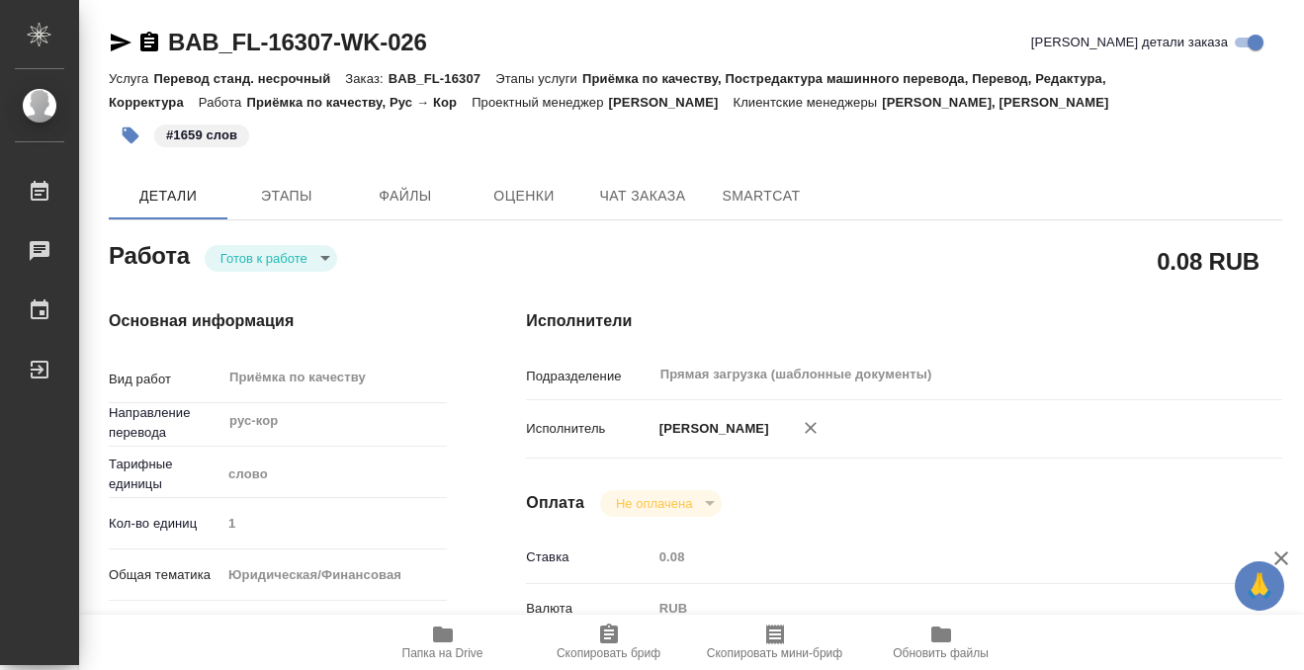
click at [273, 261] on body "🙏 .cls-1 fill:#fff; AWATERA Kobzeva Elizaveta Работы 0 Чаты График Выйти BAB_FL…" at bounding box center [652, 335] width 1304 height 670
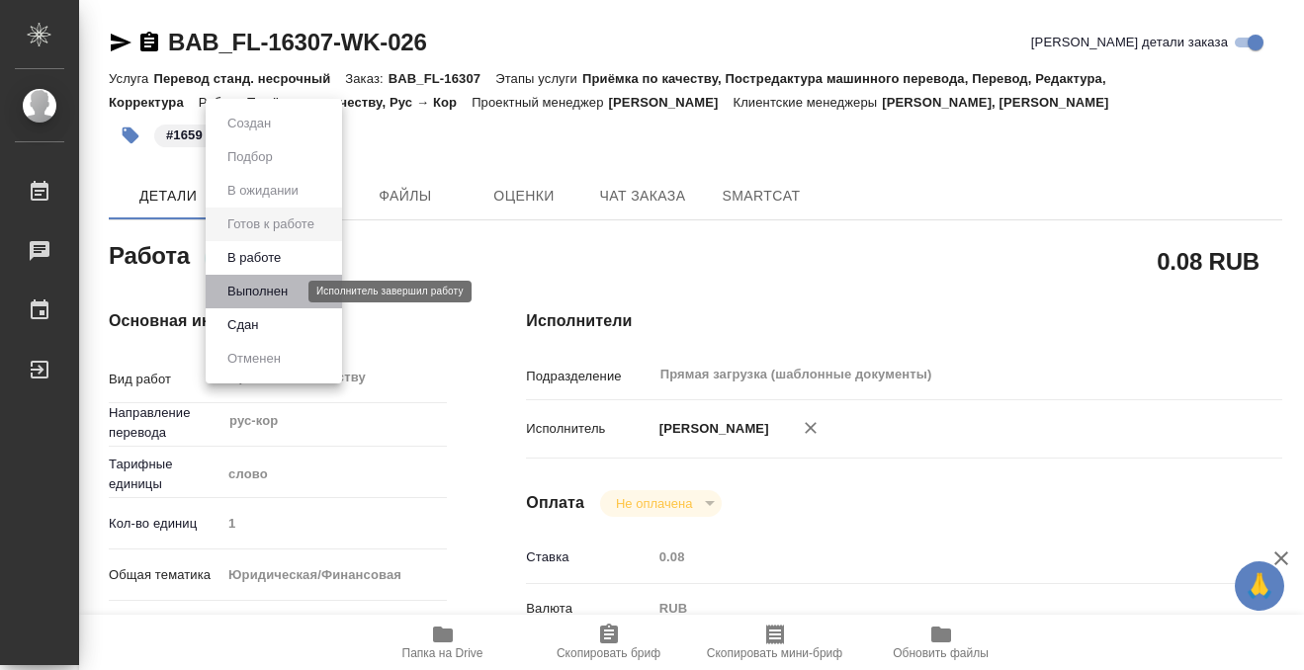
click at [270, 288] on button "Выполнен" at bounding box center [257, 292] width 72 height 22
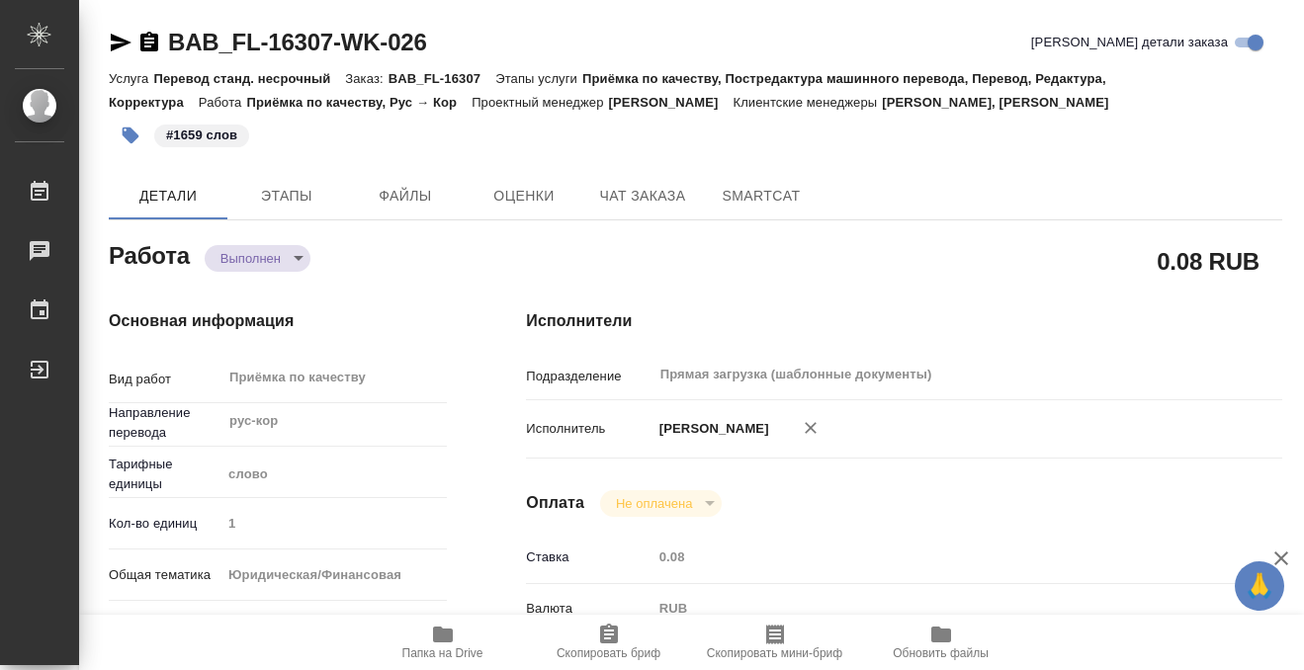
type textarea "x"
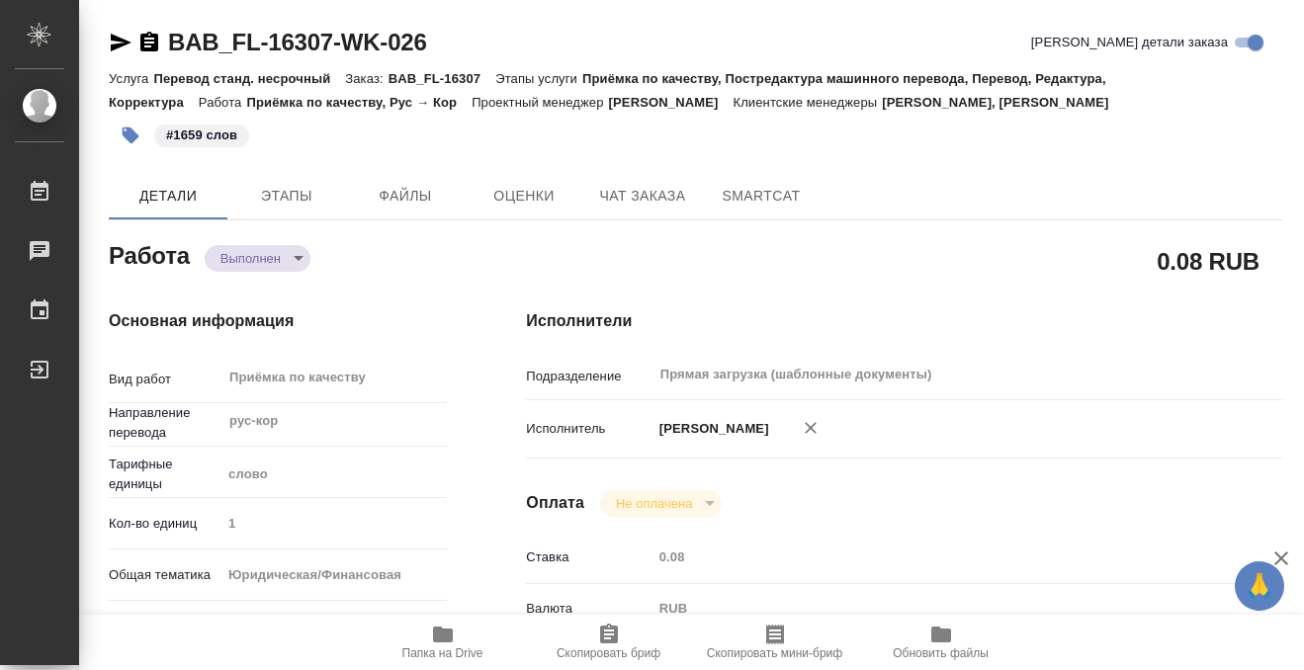
type textarea "x"
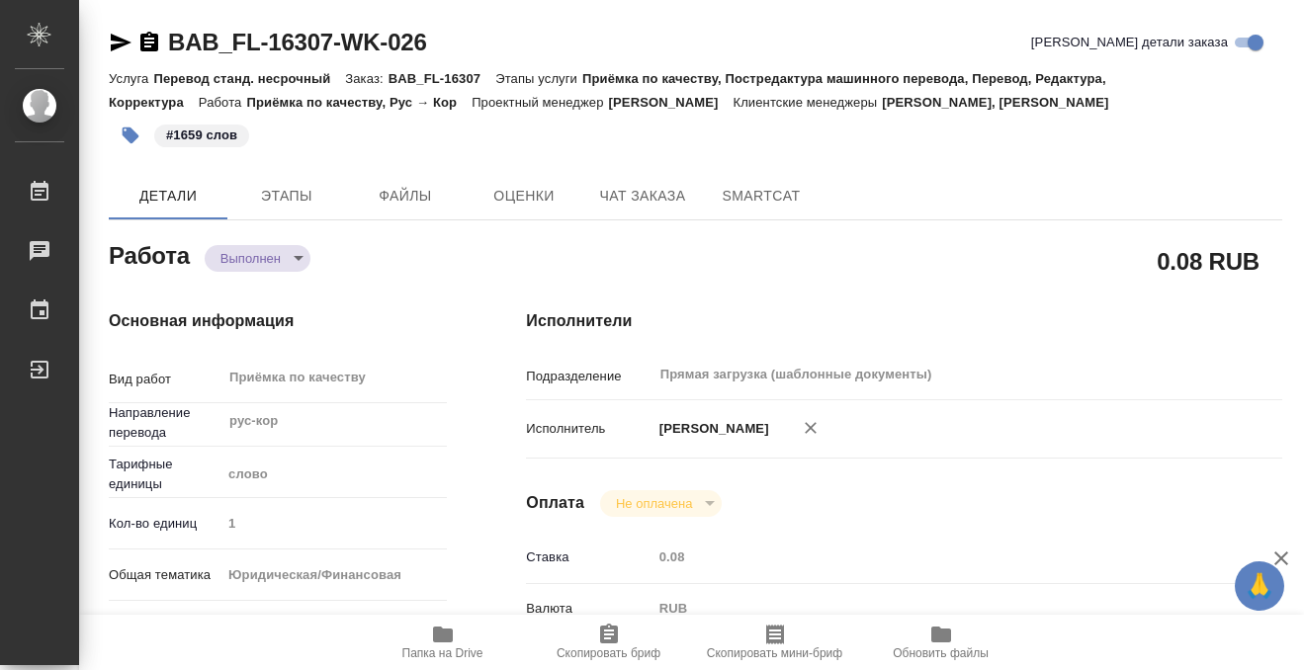
type textarea "x"
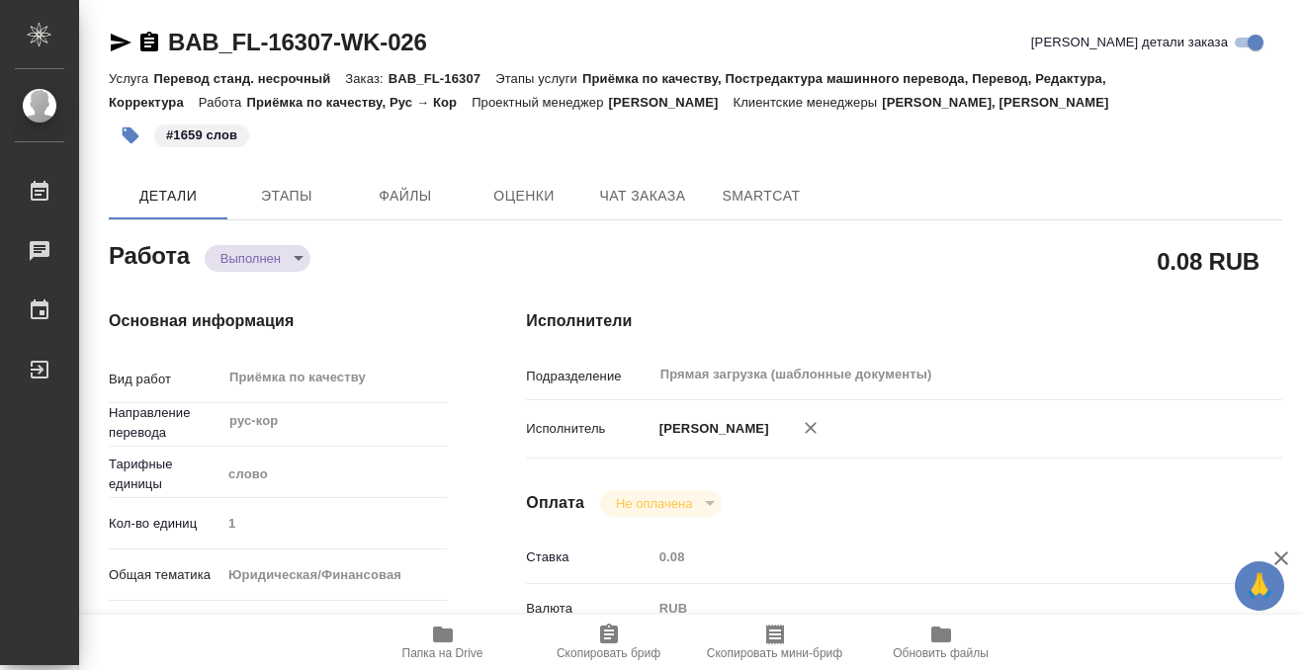
click at [145, 29] on div "BAB_FL-16307-WK-026" at bounding box center [268, 43] width 318 height 32
click at [147, 35] on icon "button" at bounding box center [149, 42] width 18 height 20
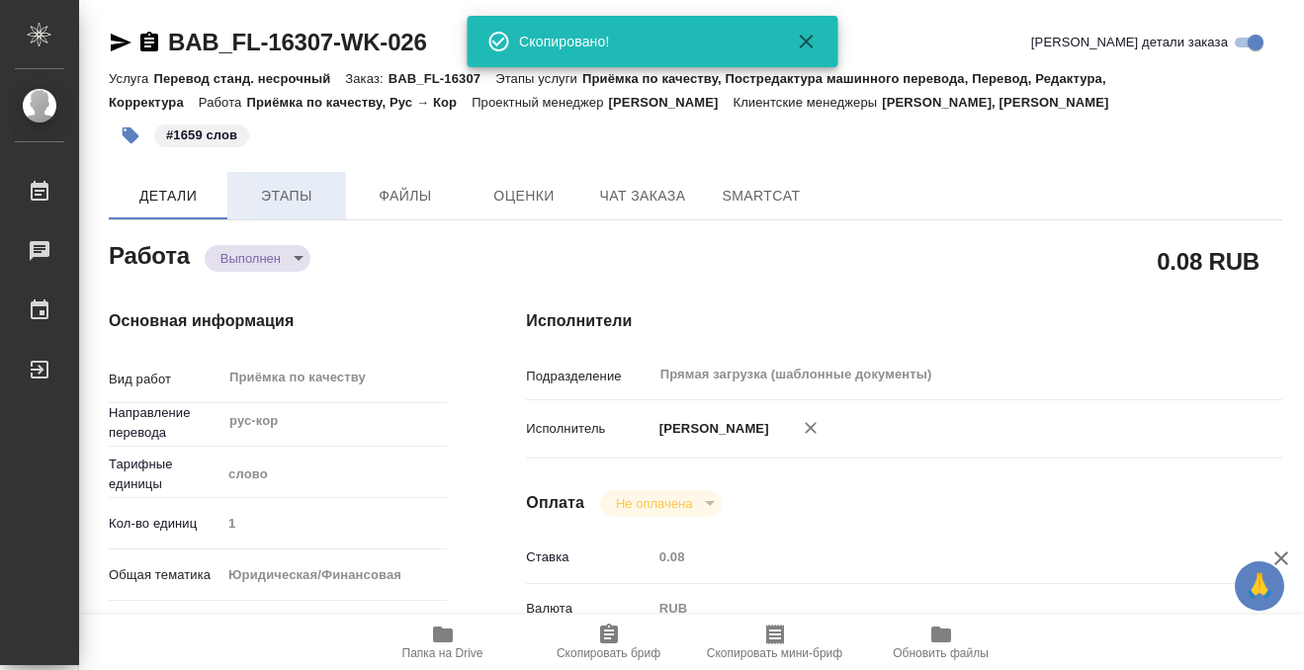
click at [282, 213] on button "Этапы" at bounding box center [286, 195] width 119 height 47
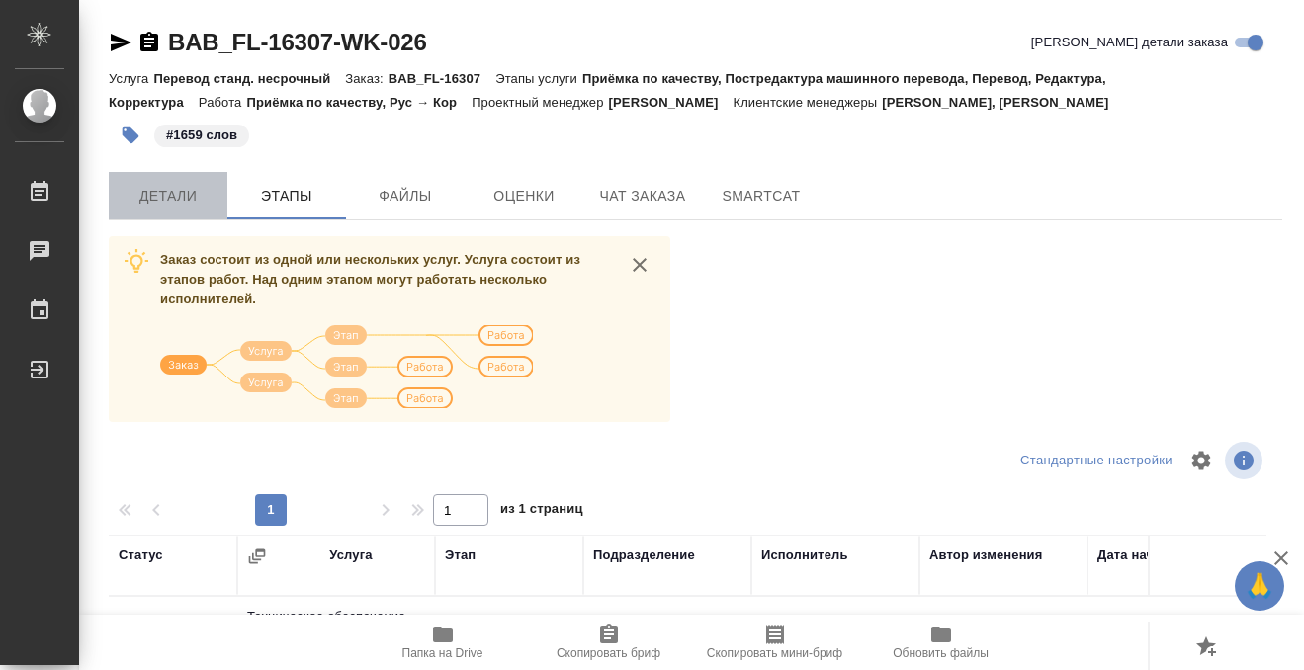
click at [173, 177] on button "Детали" at bounding box center [168, 195] width 119 height 47
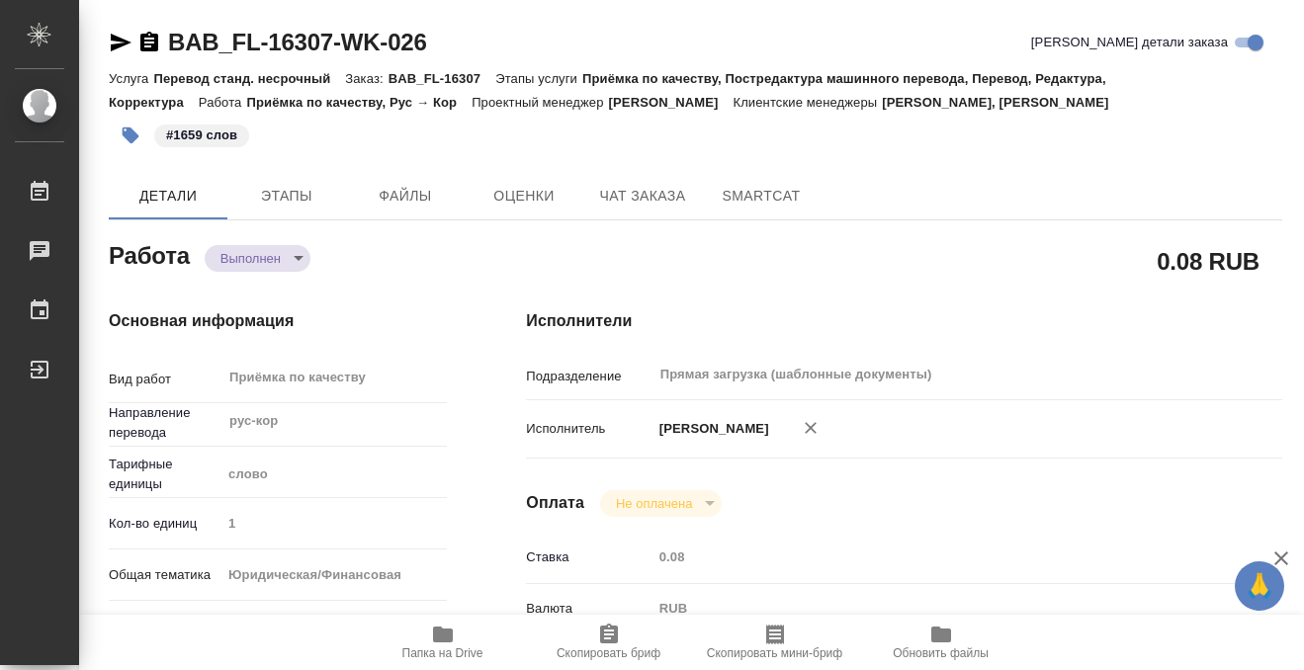
type textarea "x"
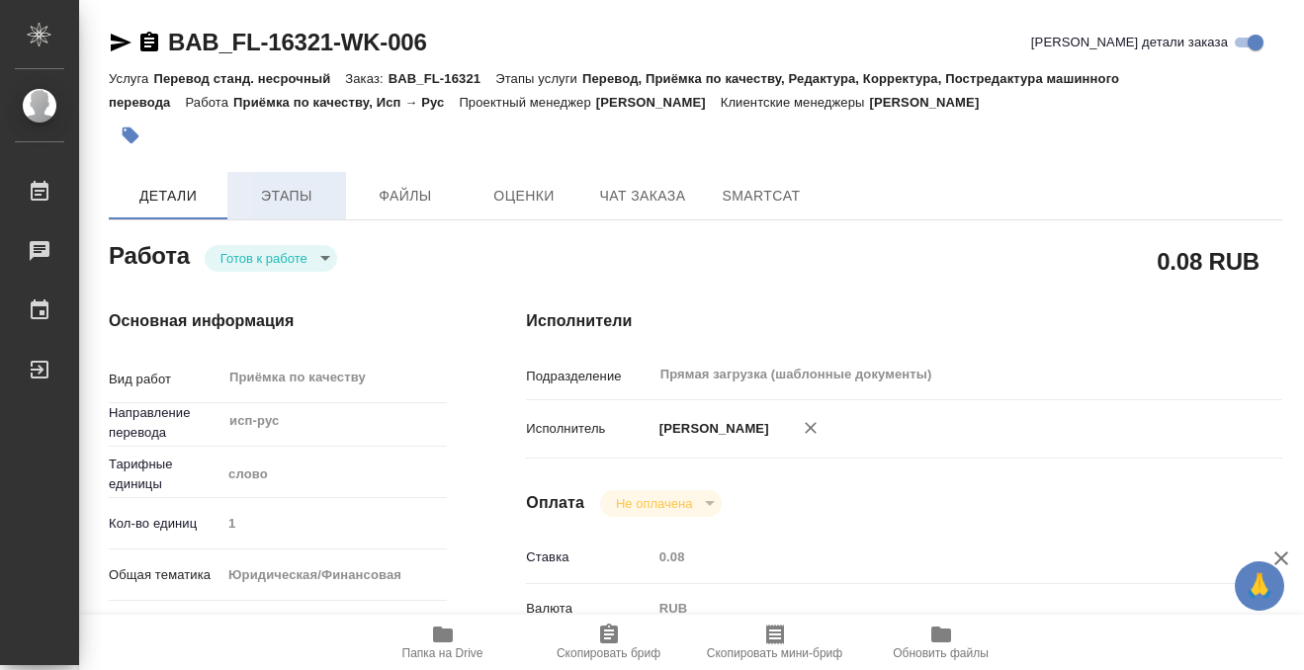
click at [270, 200] on span "Этапы" at bounding box center [286, 196] width 95 height 25
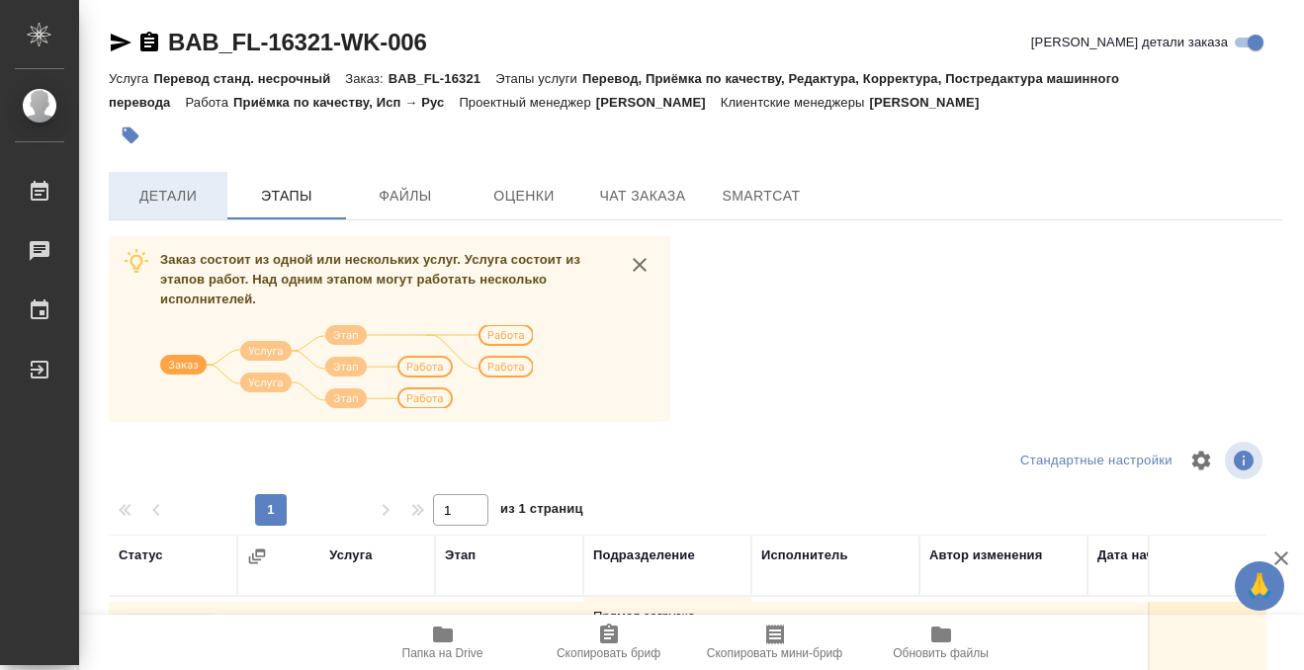
click at [178, 197] on span "Детали" at bounding box center [168, 196] width 95 height 25
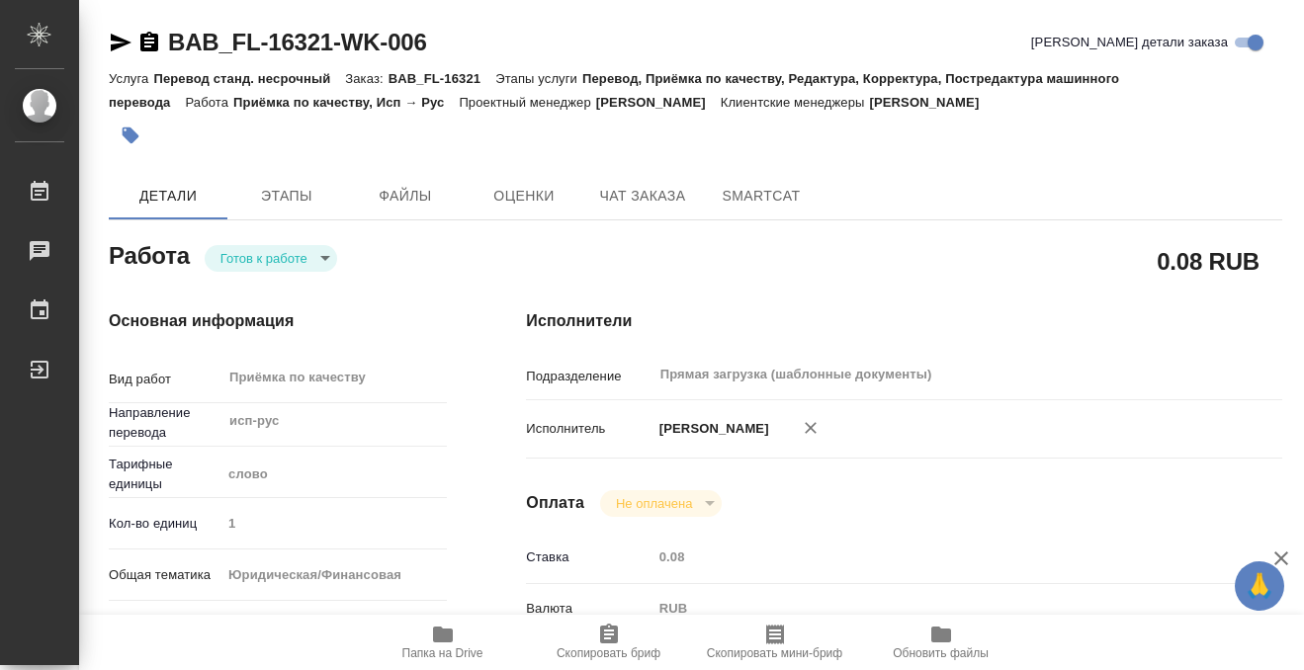
type textarea "x"
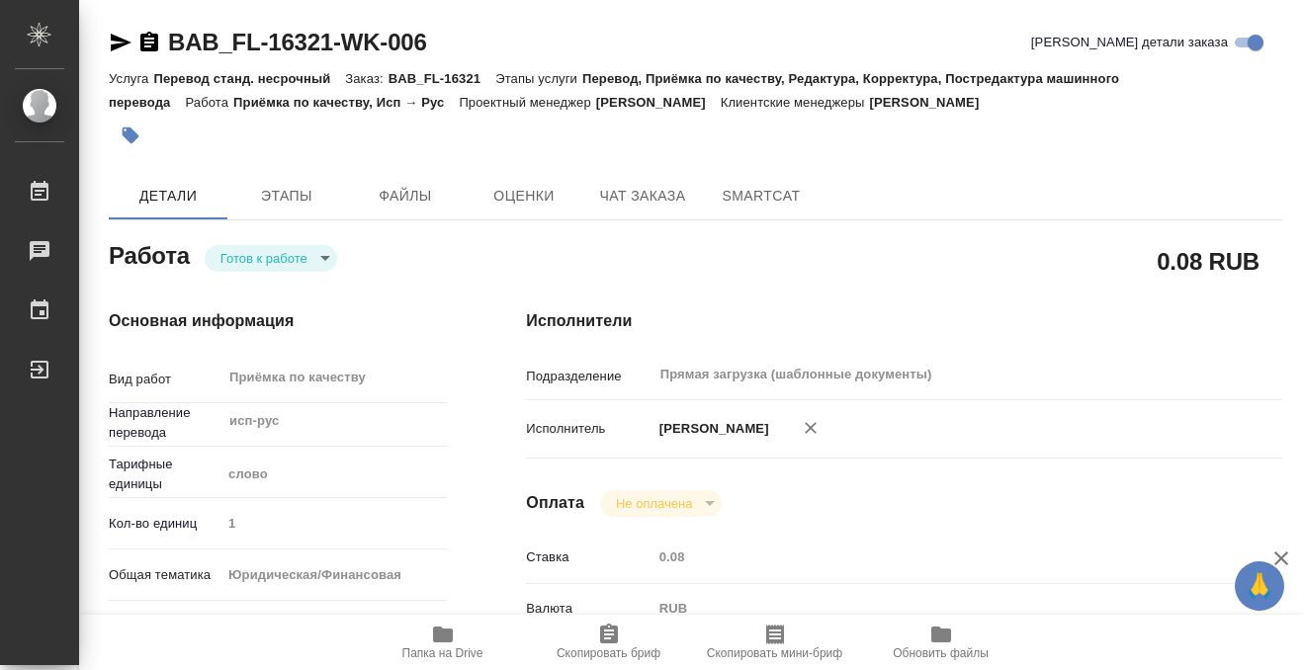
type textarea "x"
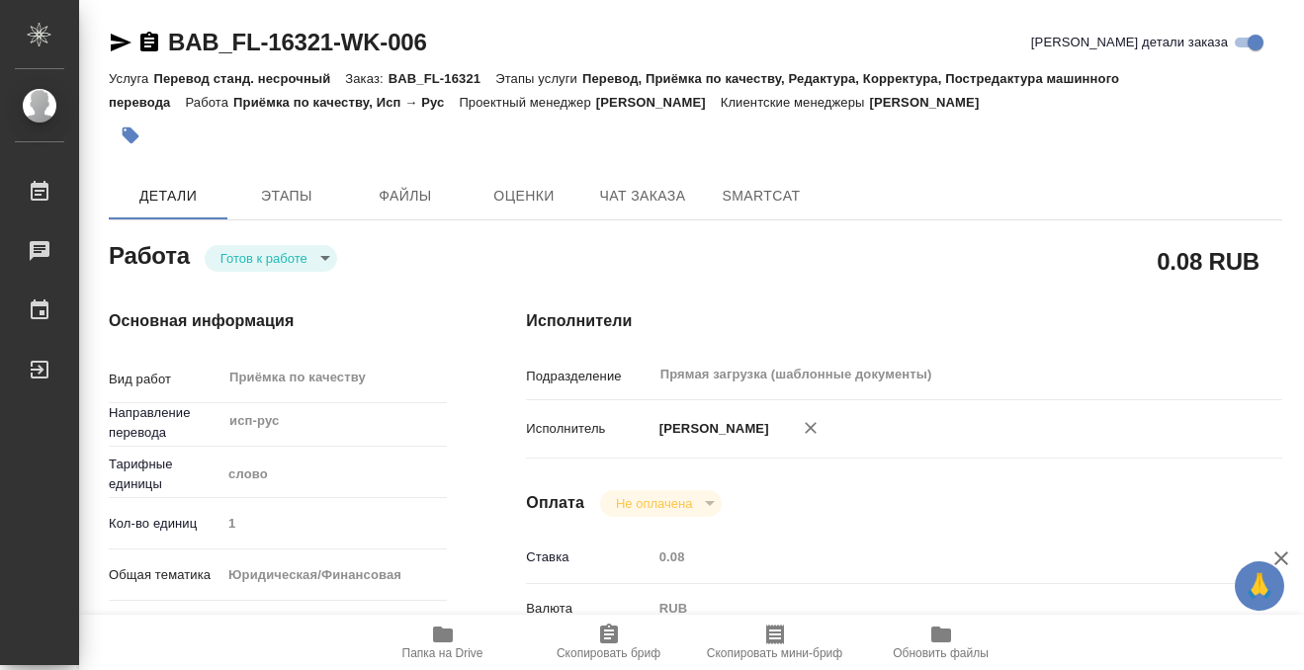
type textarea "x"
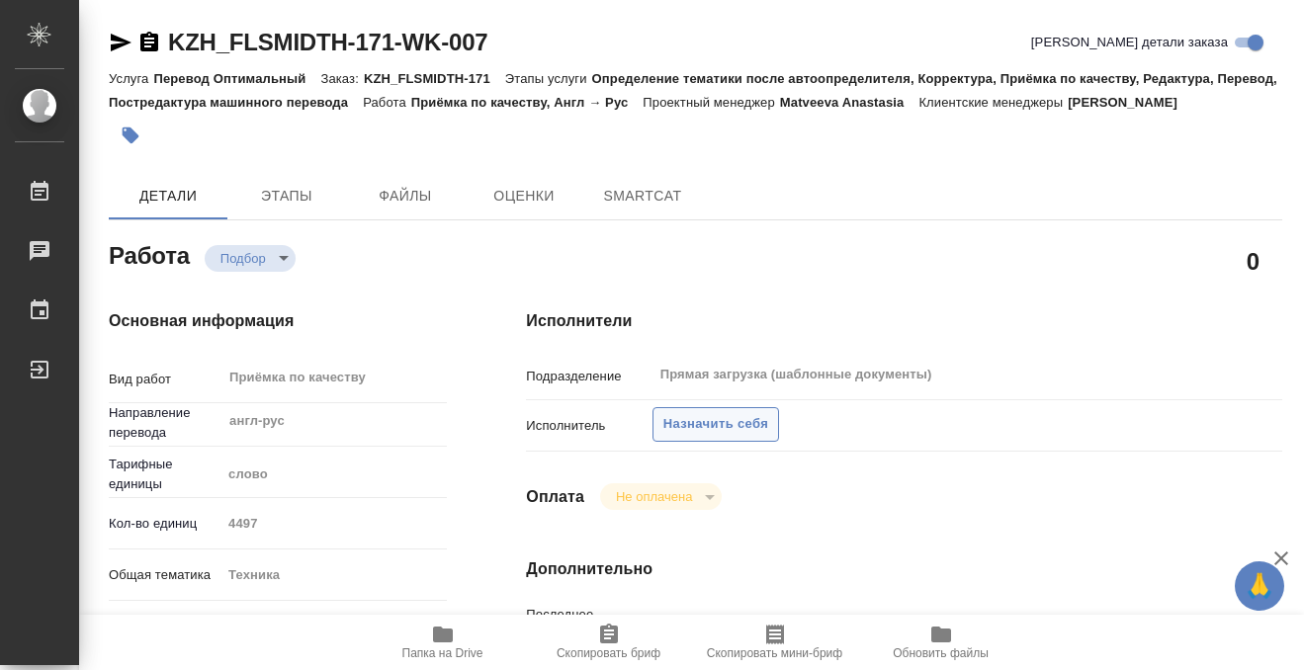
click at [749, 421] on span "Назначить себя" at bounding box center [715, 424] width 105 height 23
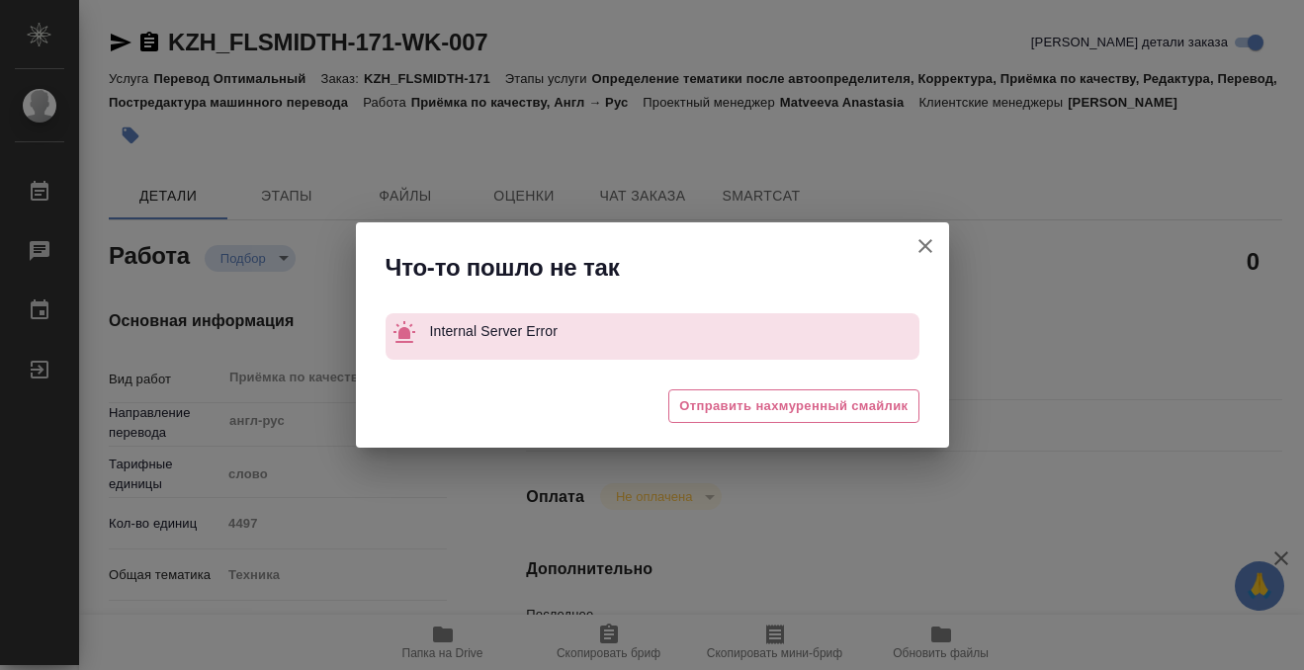
click at [738, 432] on div "😔 Отправить нахмуренный смайлик" at bounding box center [652, 409] width 593 height 79
click at [931, 250] on icon "button" at bounding box center [925, 246] width 24 height 24
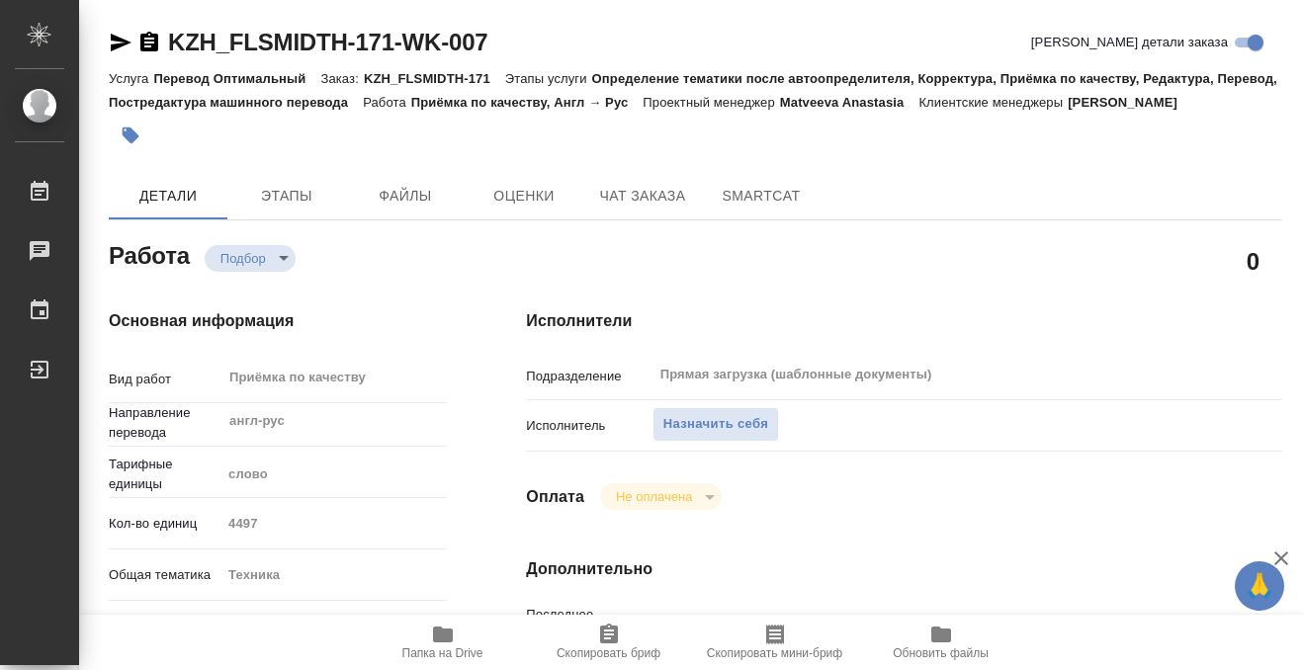
click at [696, 423] on span "Назначить себя" at bounding box center [715, 424] width 105 height 23
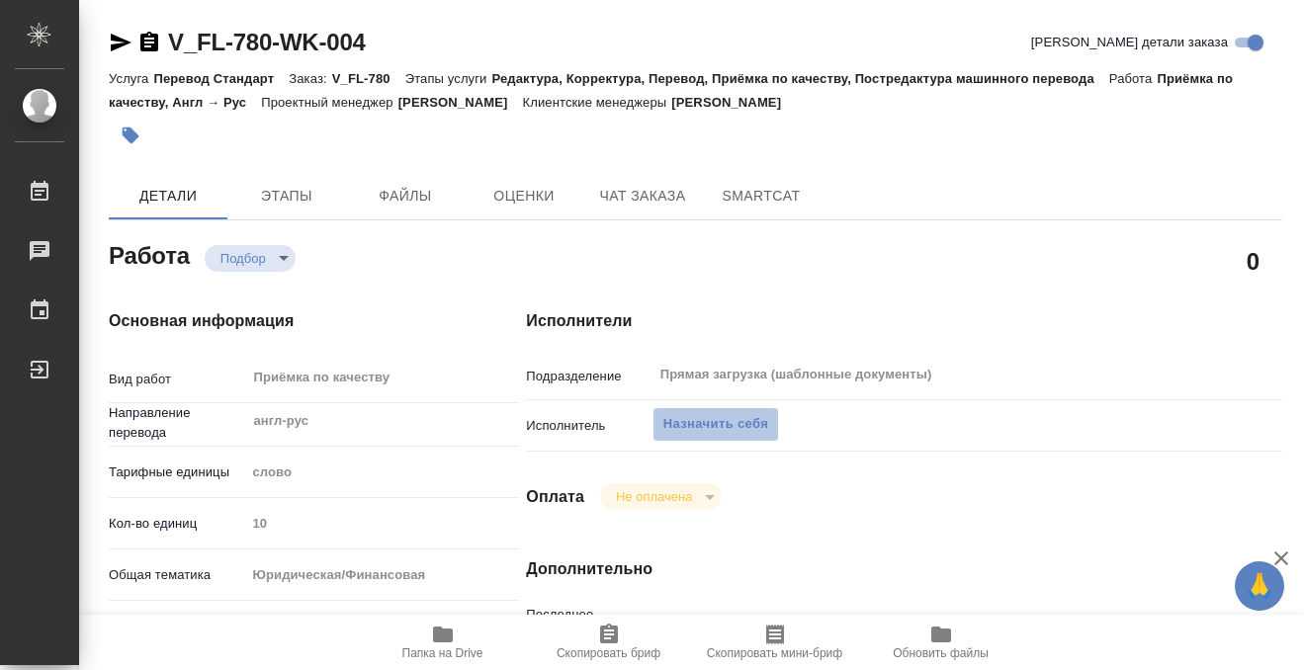
click at [740, 426] on span "Назначить себя" at bounding box center [715, 424] width 105 height 23
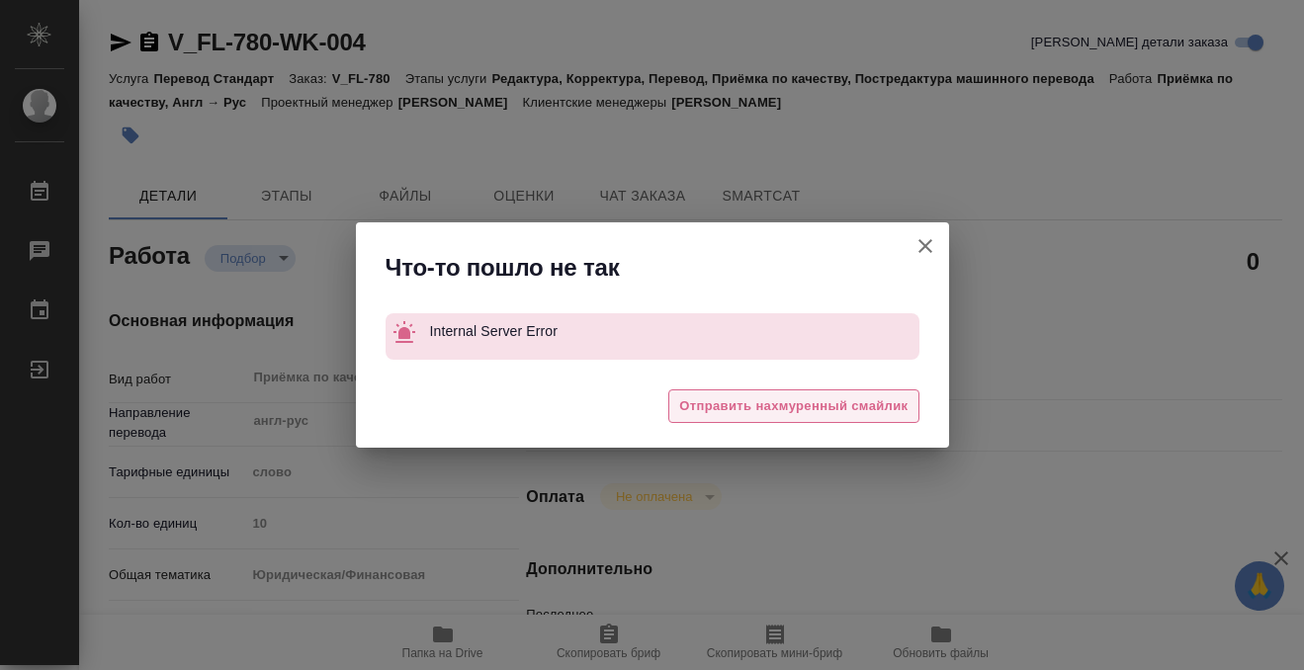
click at [693, 421] on button "Отправить нахмуренный смайлик" at bounding box center [793, 406] width 250 height 35
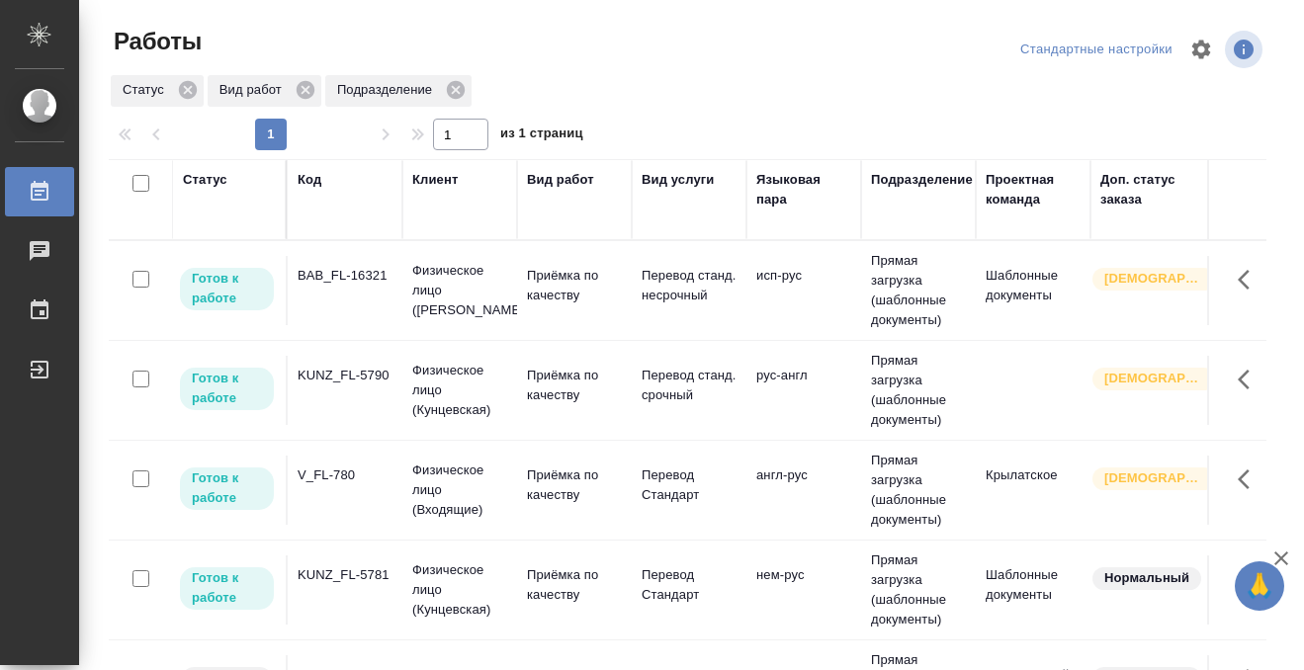
click at [214, 186] on div "Статус" at bounding box center [205, 180] width 44 height 20
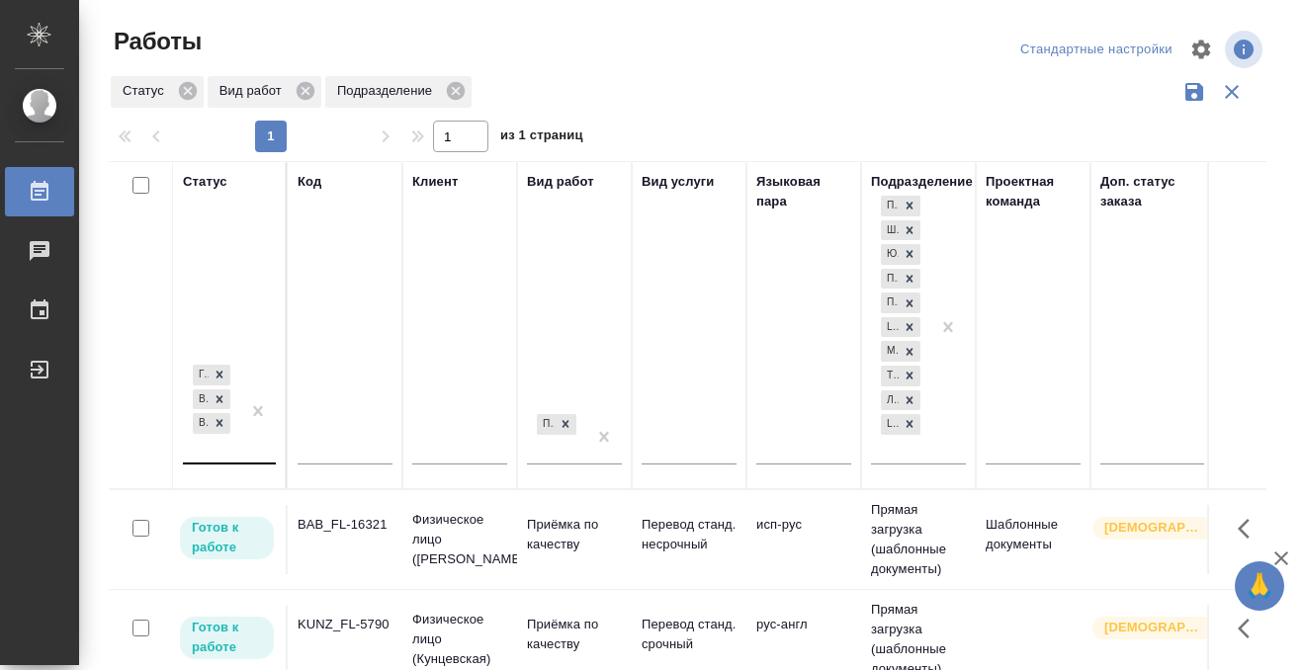
click at [220, 452] on div "Готов к работе В работе В ожидании" at bounding box center [211, 412] width 57 height 102
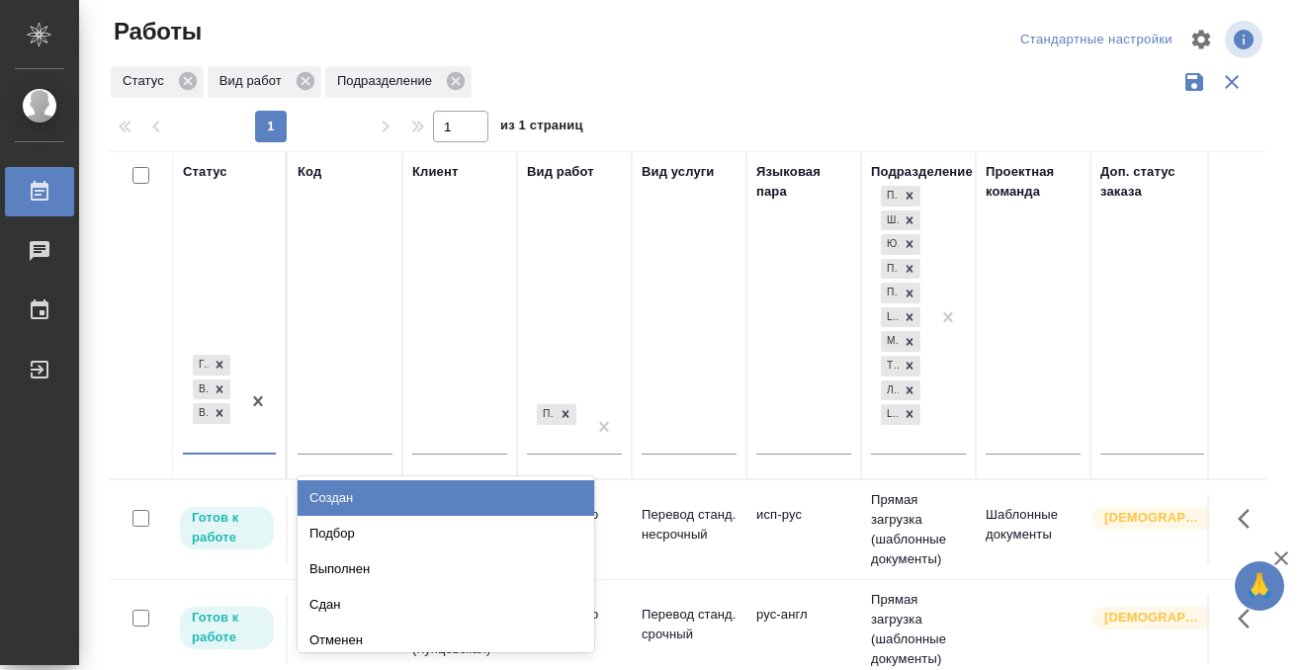
scroll to position [10, 0]
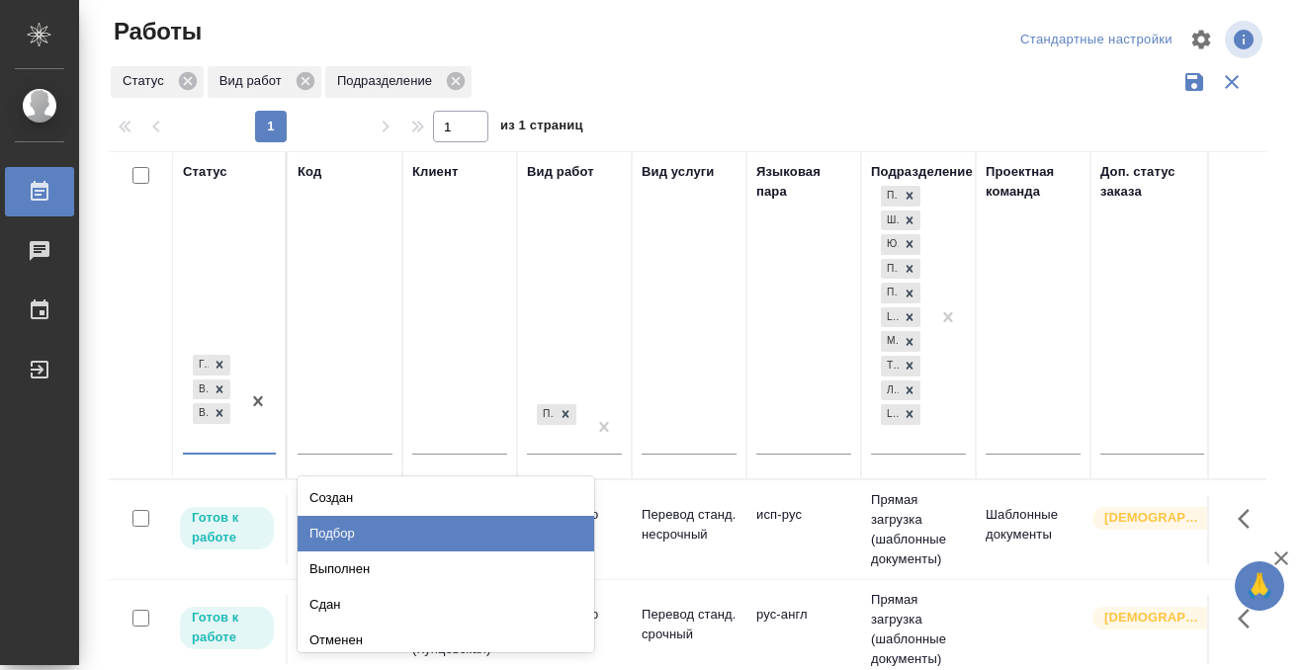
click at [362, 525] on div "Подбор" at bounding box center [446, 534] width 297 height 36
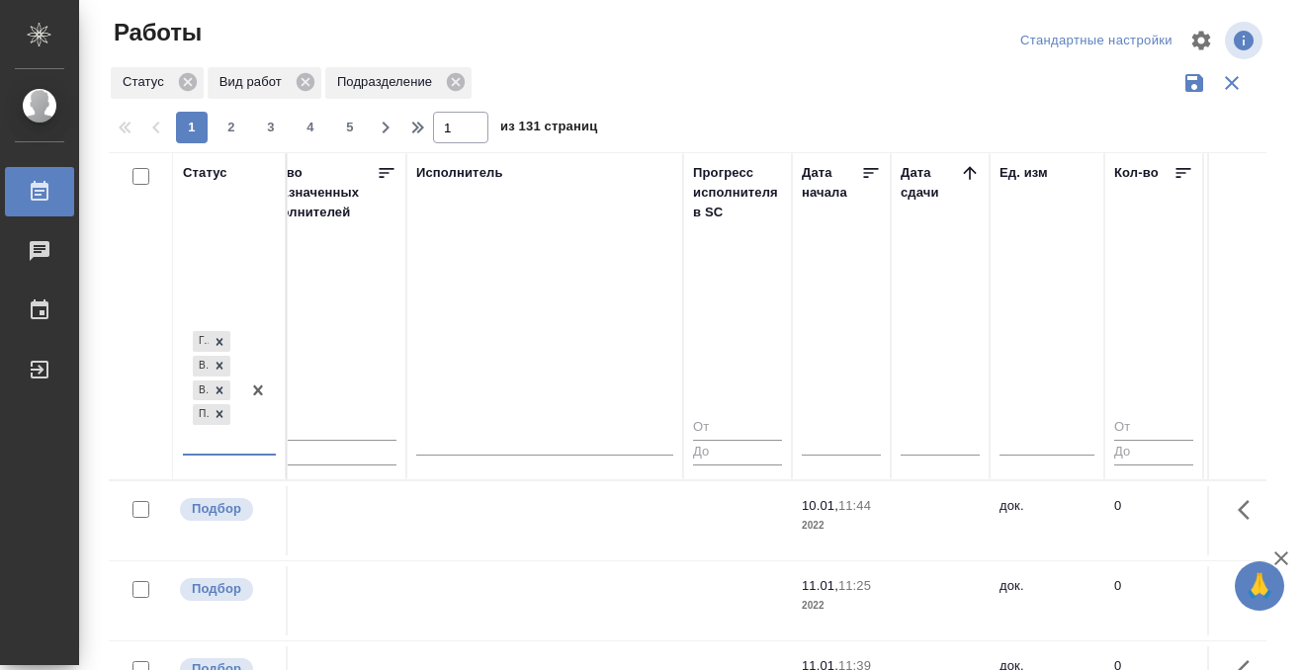
scroll to position [0, 1196]
click at [973, 179] on icon at bounding box center [969, 173] width 20 height 20
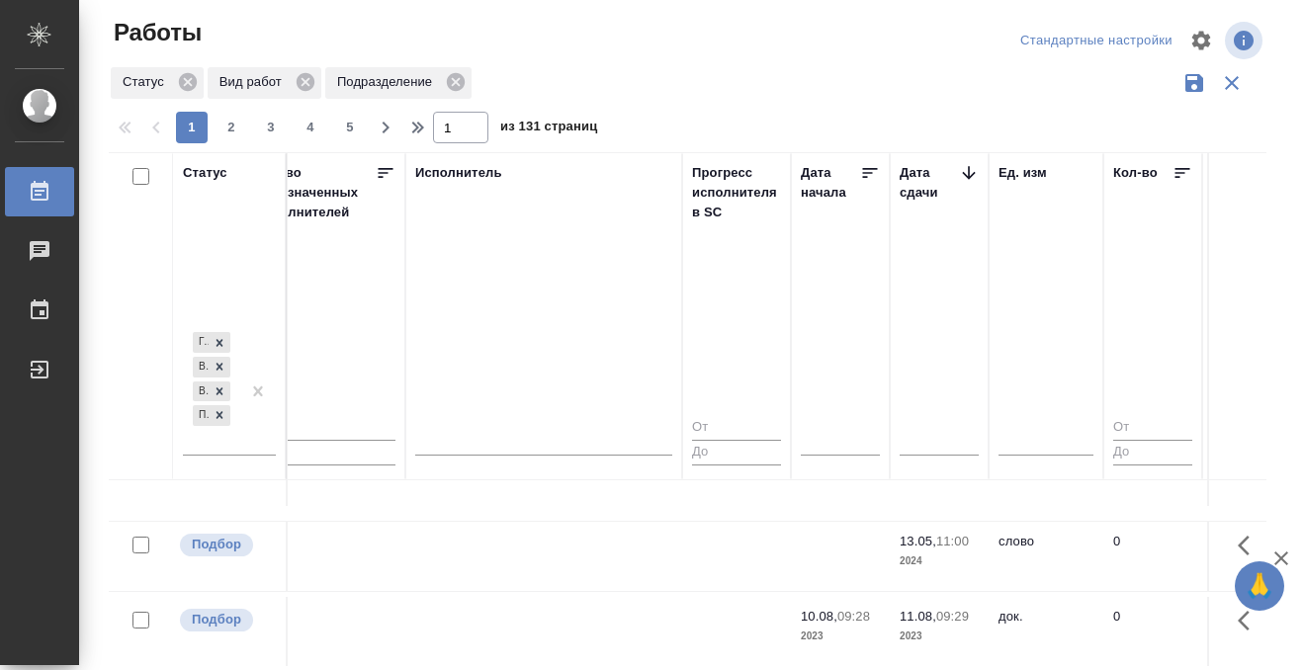
scroll to position [1014, 1196]
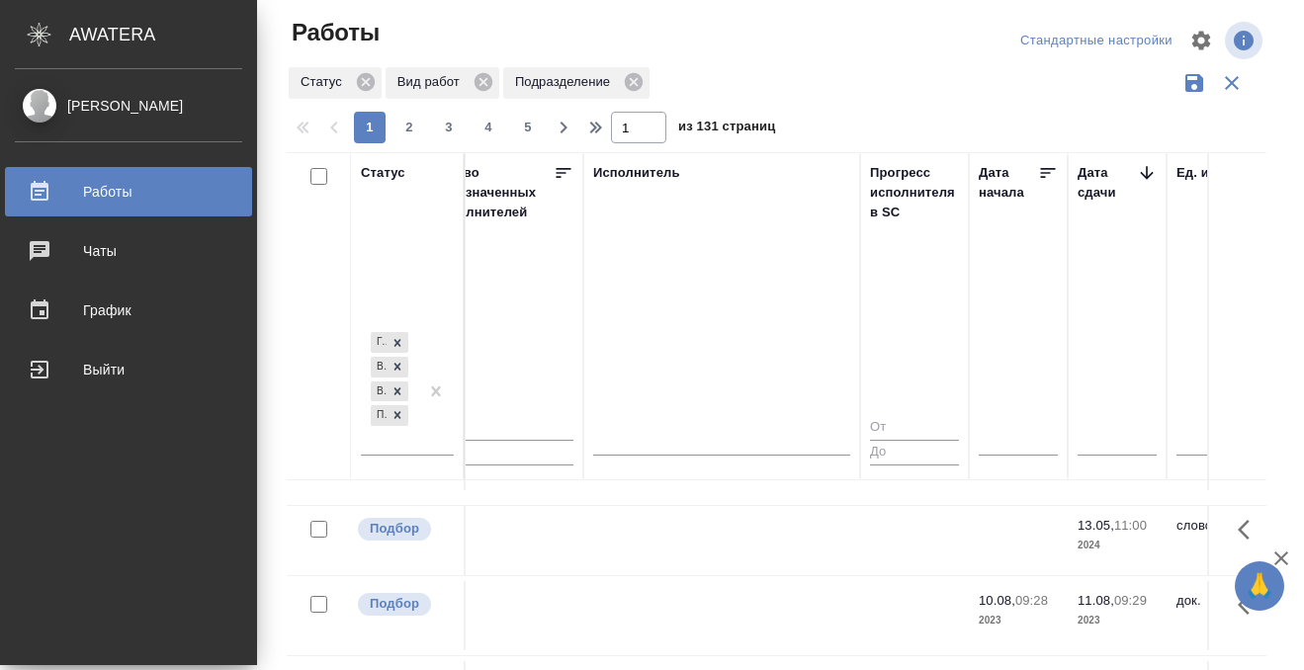
click at [41, 188] on icon at bounding box center [40, 192] width 24 height 24
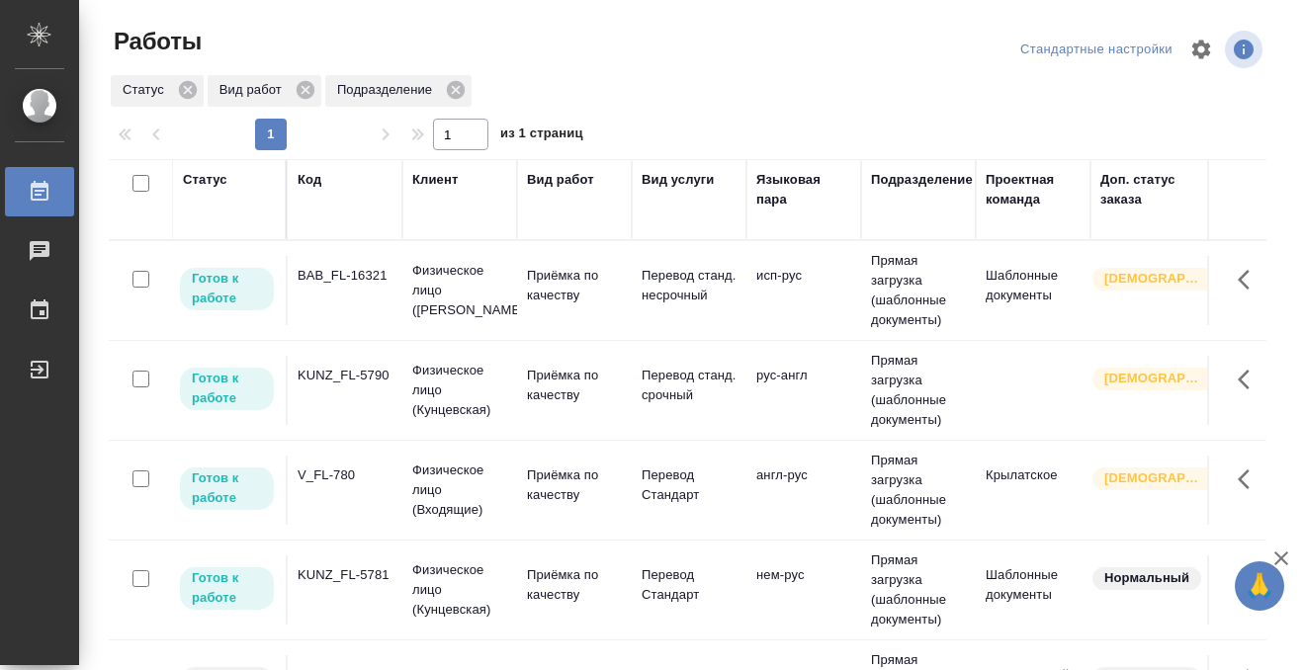
click at [222, 181] on div "Статус" at bounding box center [205, 180] width 44 height 20
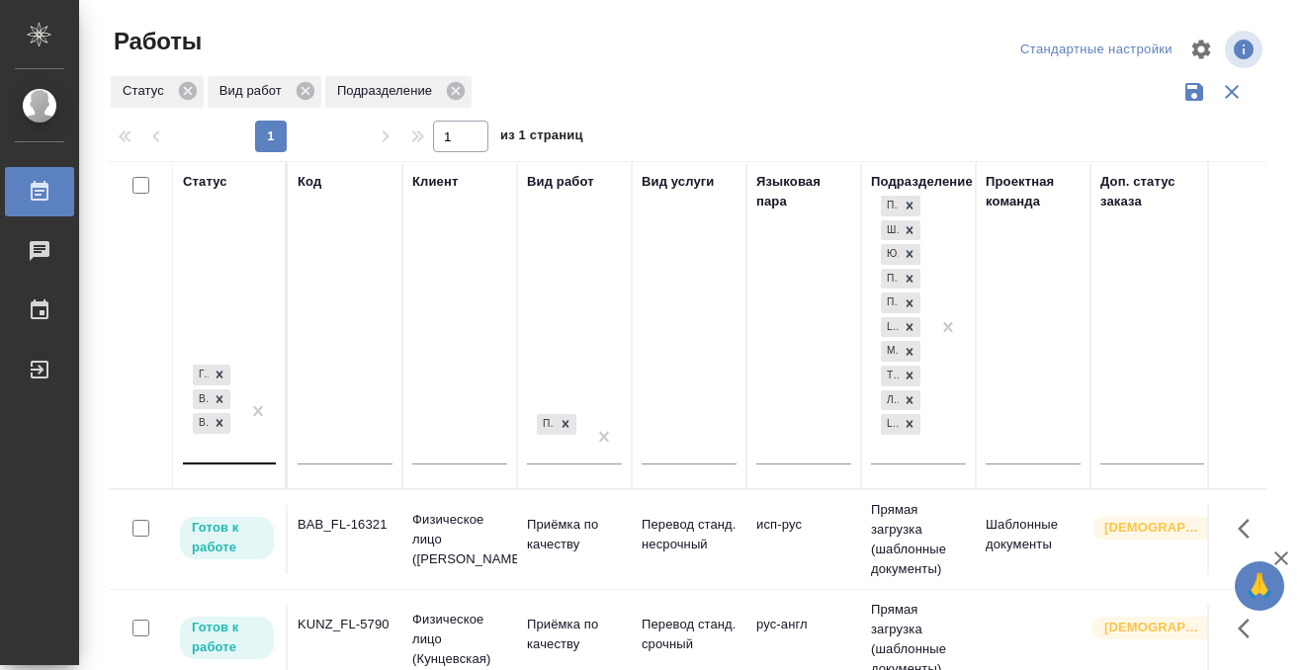
click at [215, 451] on div "[PERSON_NAME] к работе В работе В ожидании" at bounding box center [211, 412] width 57 height 102
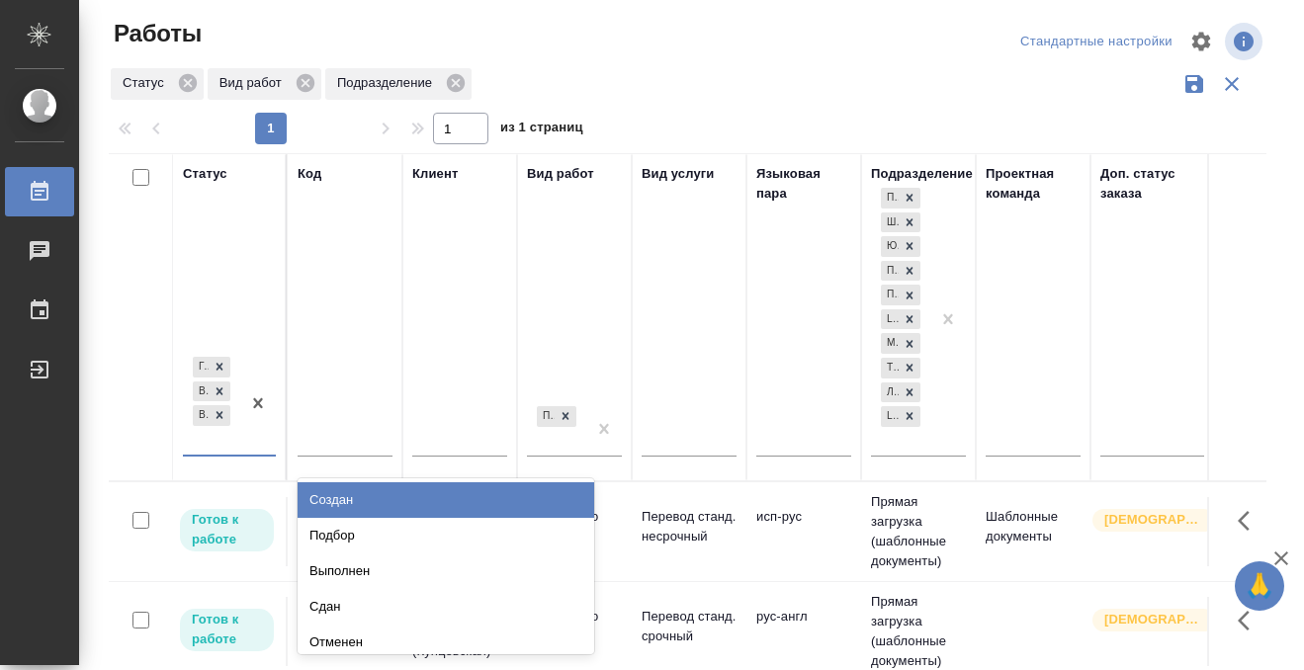
scroll to position [10, 0]
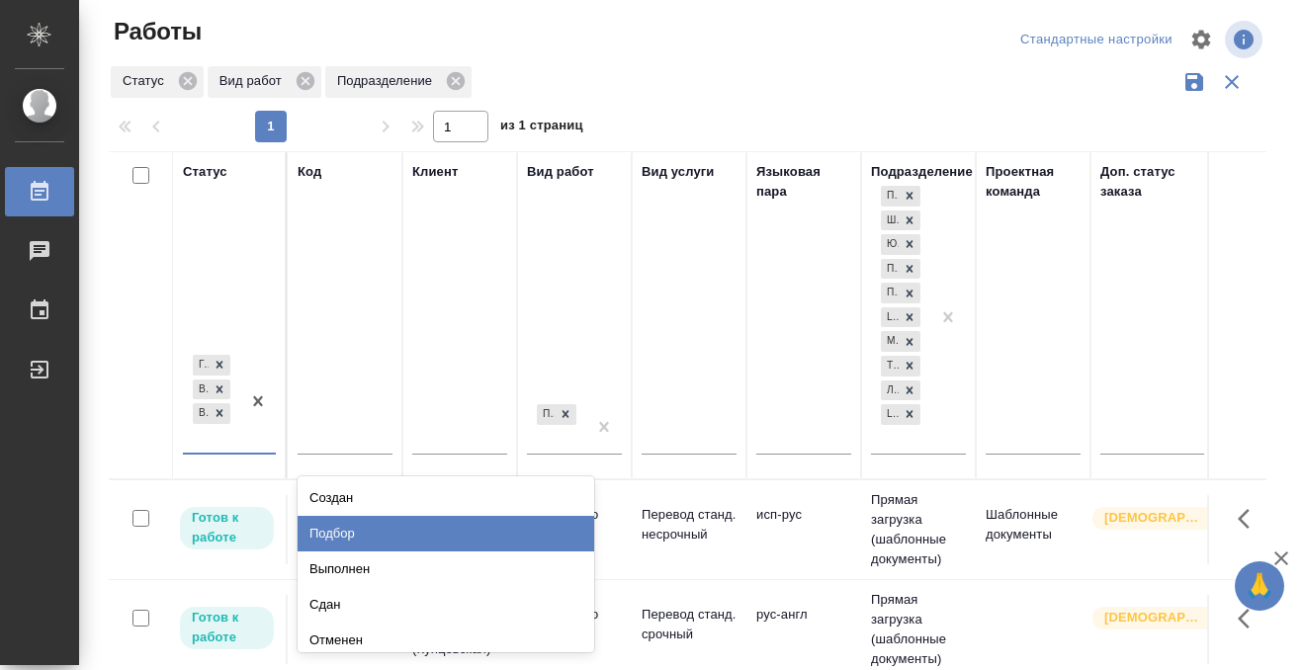
click at [321, 527] on div "Подбор" at bounding box center [446, 534] width 297 height 36
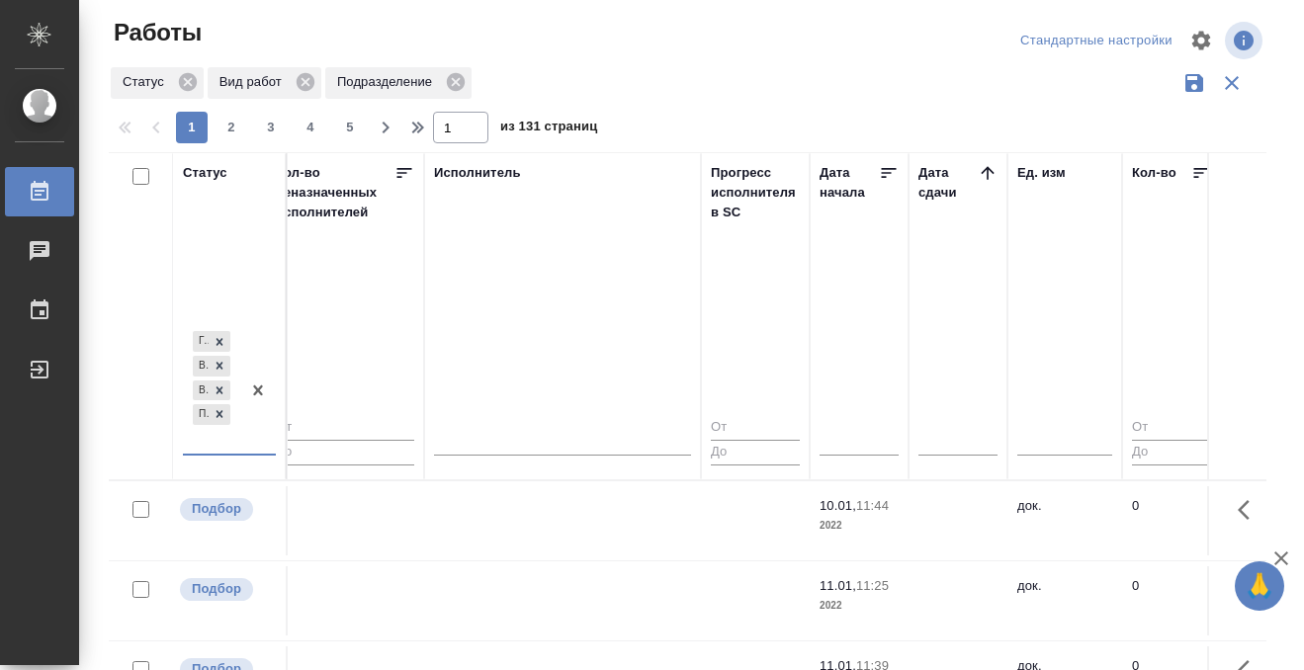
scroll to position [0, 1187]
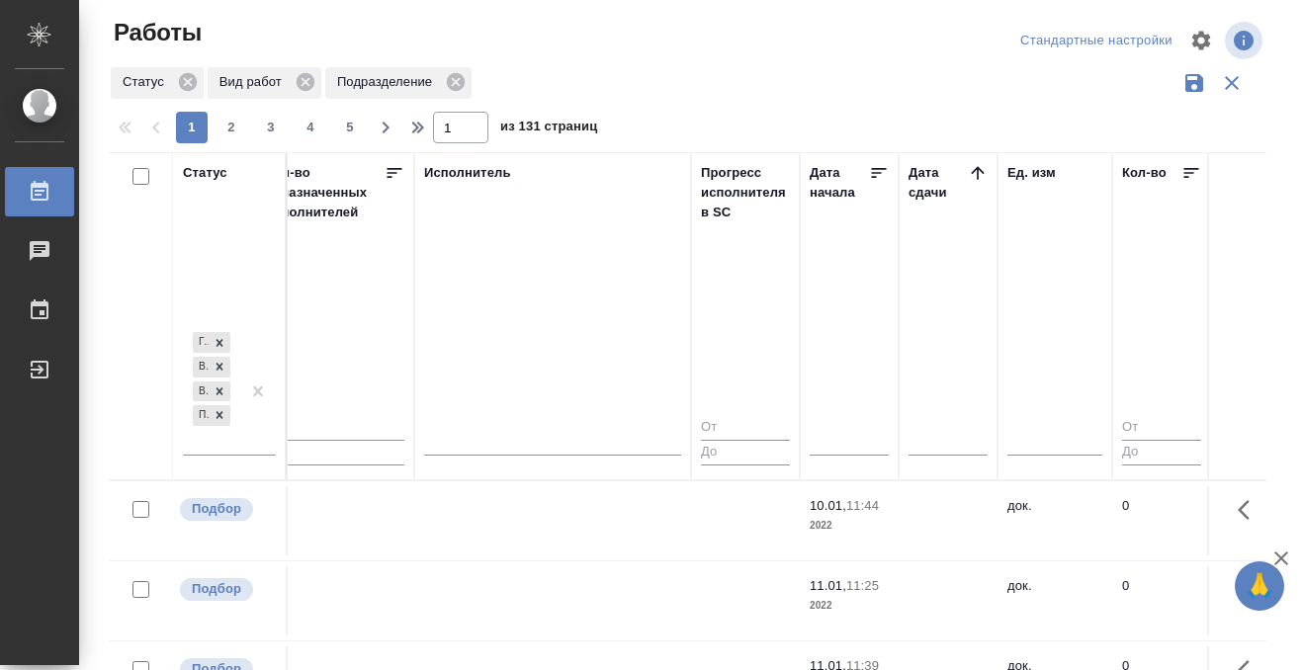
click at [972, 170] on icon at bounding box center [978, 173] width 20 height 20
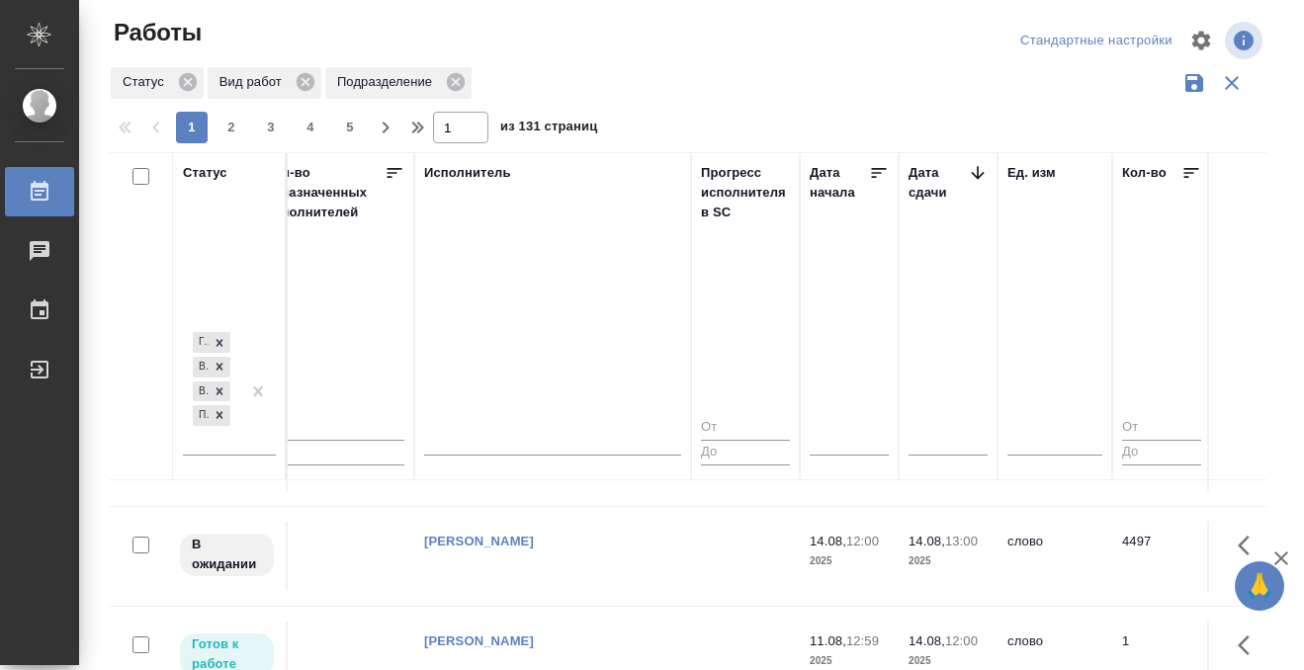
scroll to position [460, 1187]
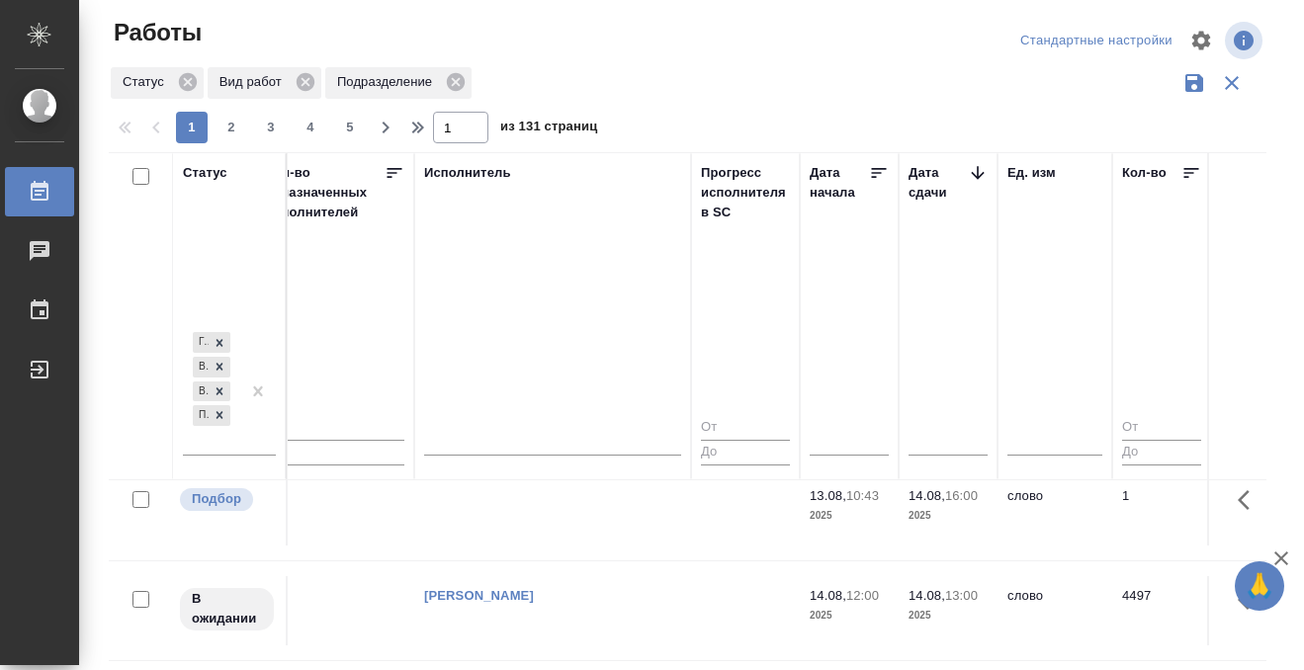
click at [637, 106] on td at bounding box center [552, 71] width 277 height 69
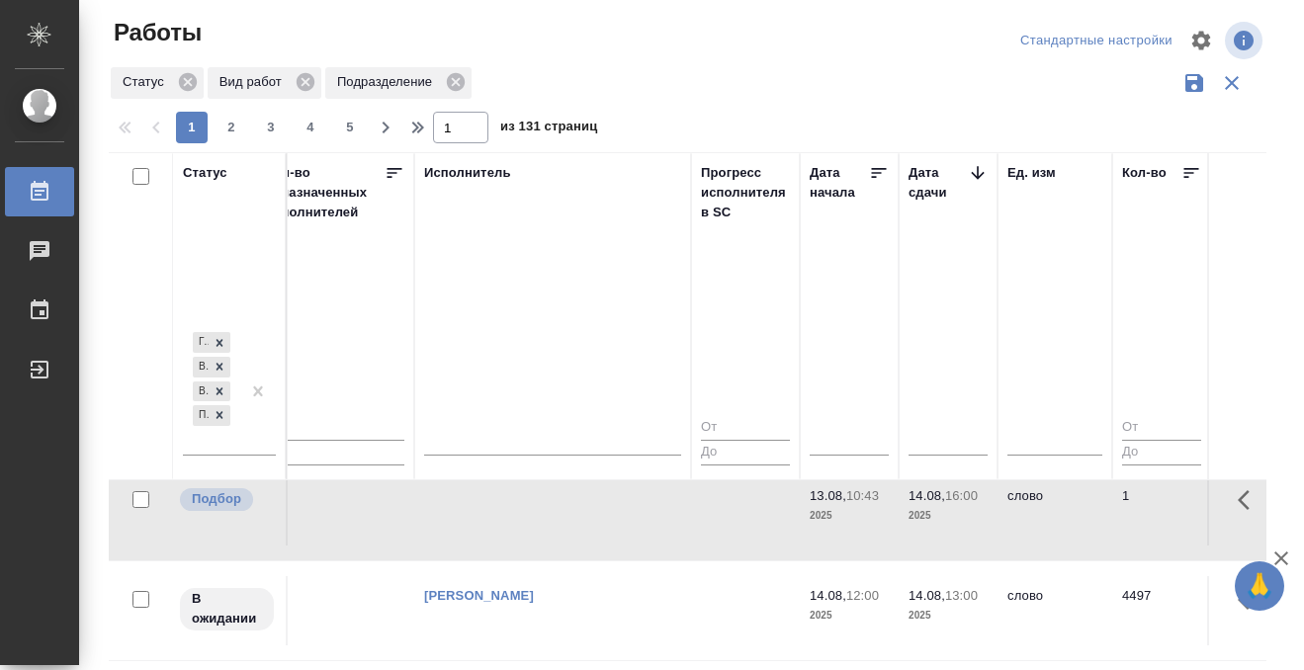
click at [637, 106] on td at bounding box center [552, 71] width 277 height 69
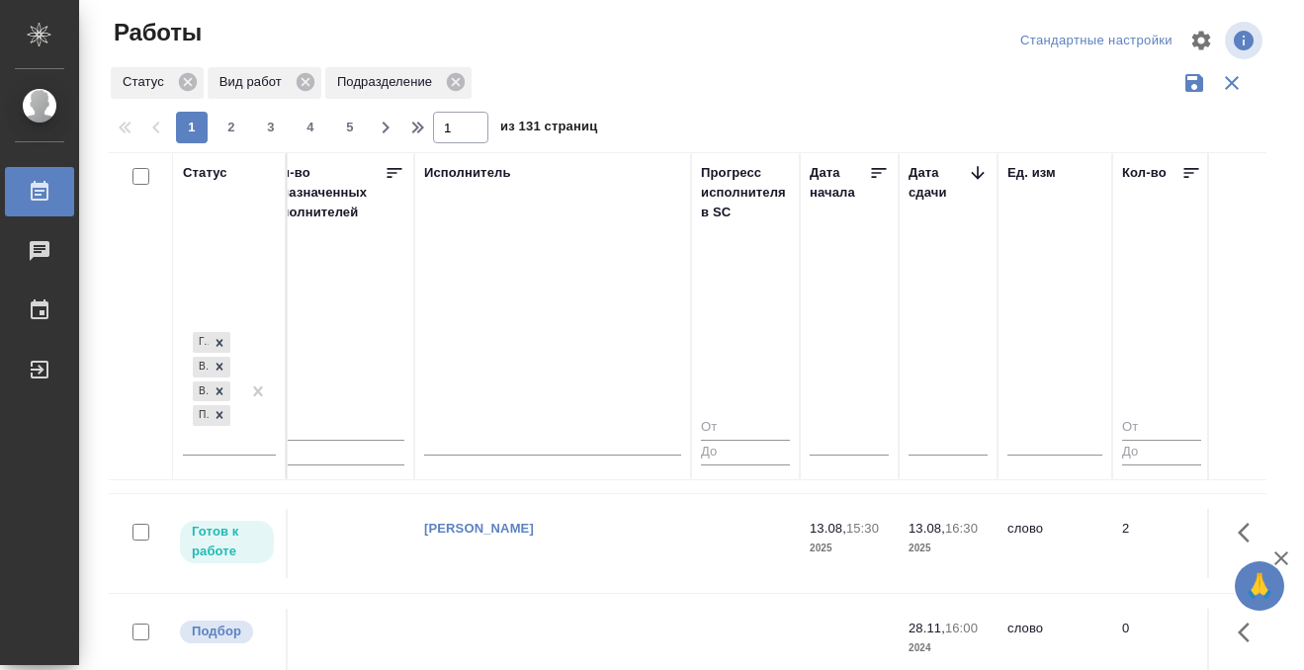
scroll to position [1121, 1187]
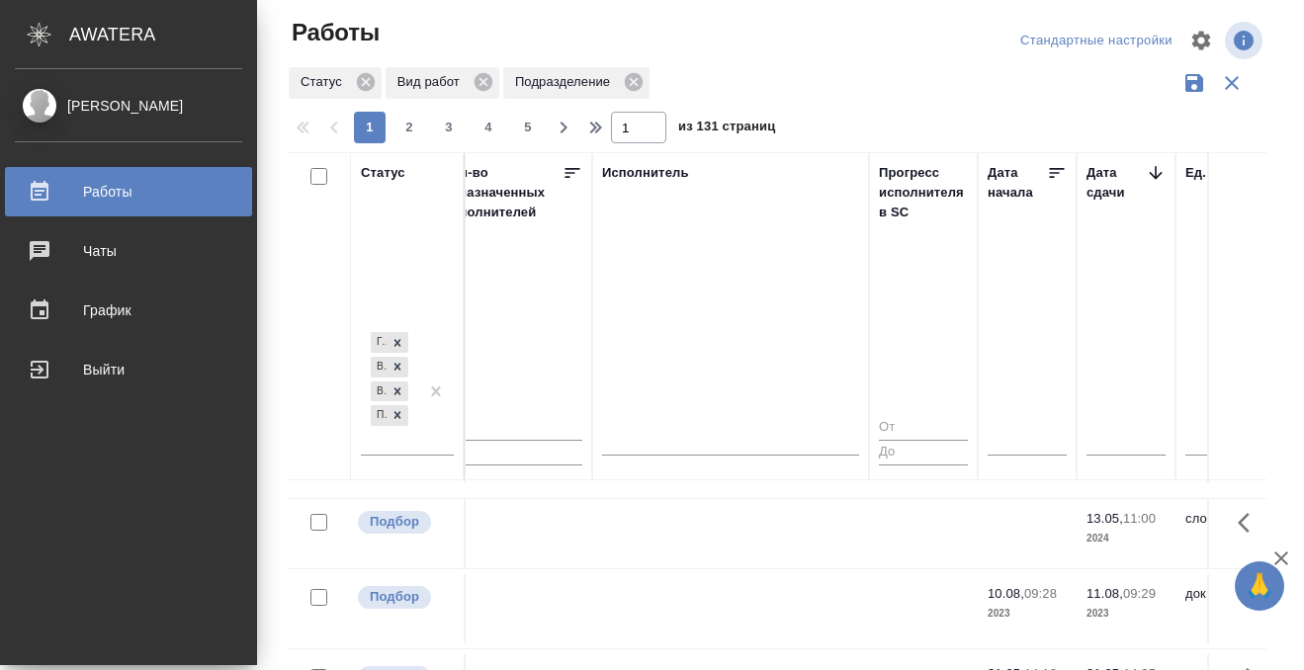
click at [43, 198] on icon at bounding box center [40, 192] width 24 height 24
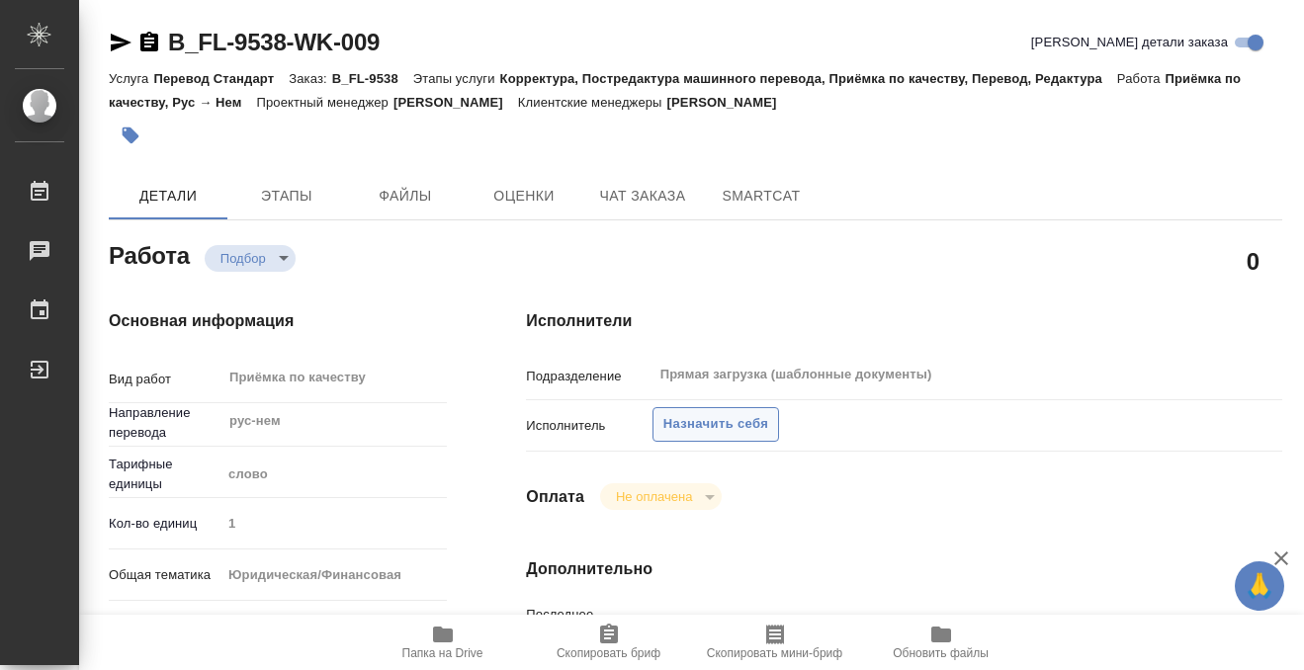
click at [712, 426] on span "Назначить себя" at bounding box center [715, 424] width 105 height 23
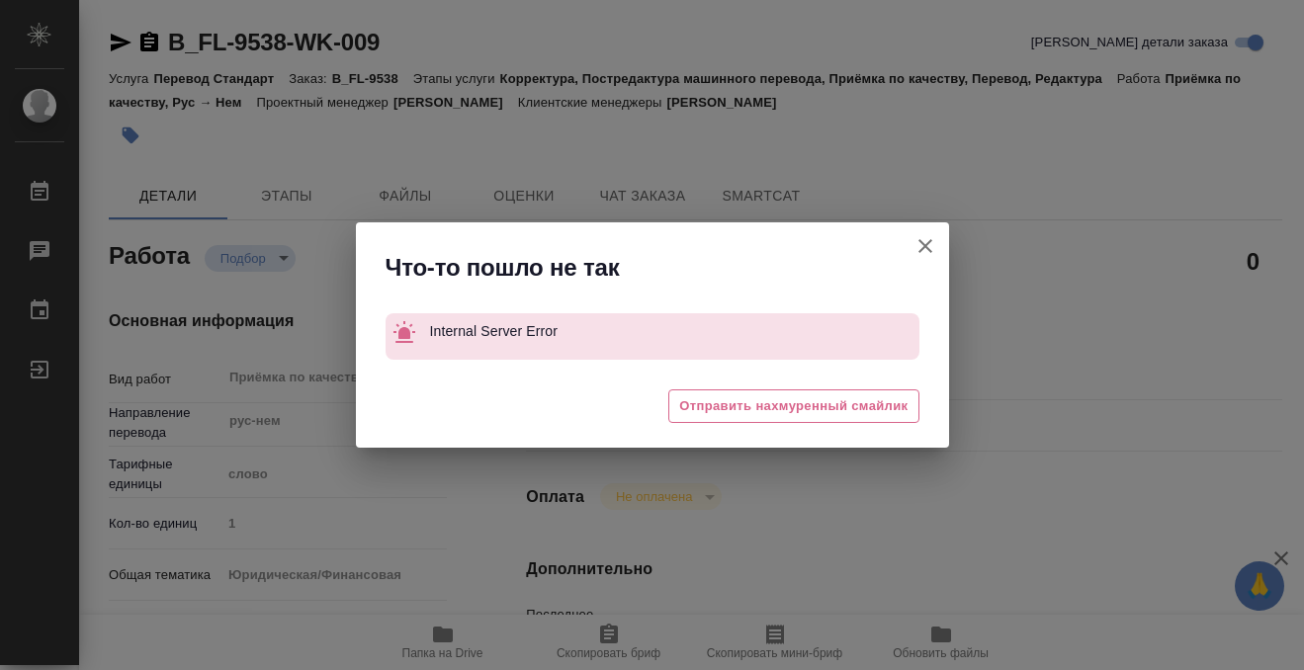
click at [925, 233] on button "Кратко детали заказа" at bounding box center [924, 245] width 47 height 47
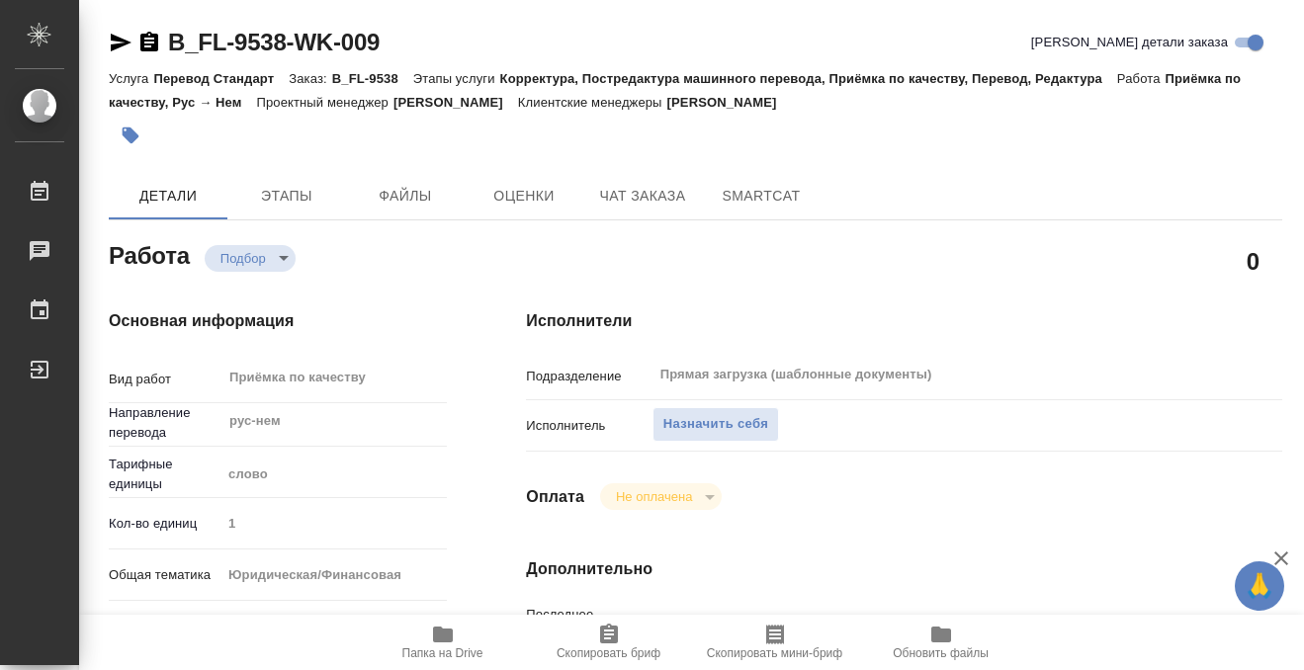
drag, startPoint x: 925, startPoint y: 240, endPoint x: 691, endPoint y: 9, distance: 329.2
click at [925, 240] on div at bounding box center [652, 335] width 1304 height 670
